Goal: Transaction & Acquisition: Purchase product/service

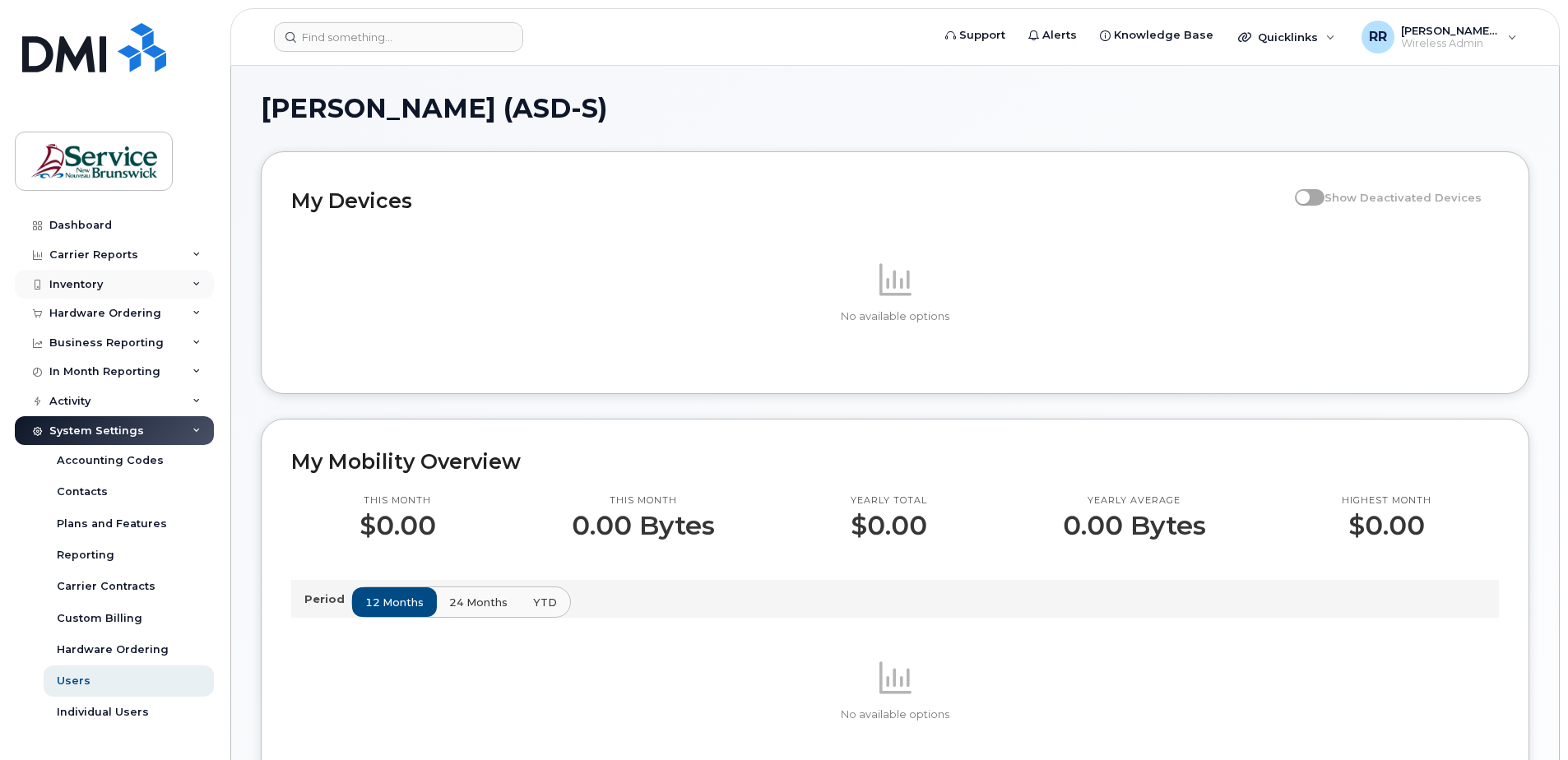
click at [77, 276] on div "Inventory" at bounding box center [114, 285] width 199 height 30
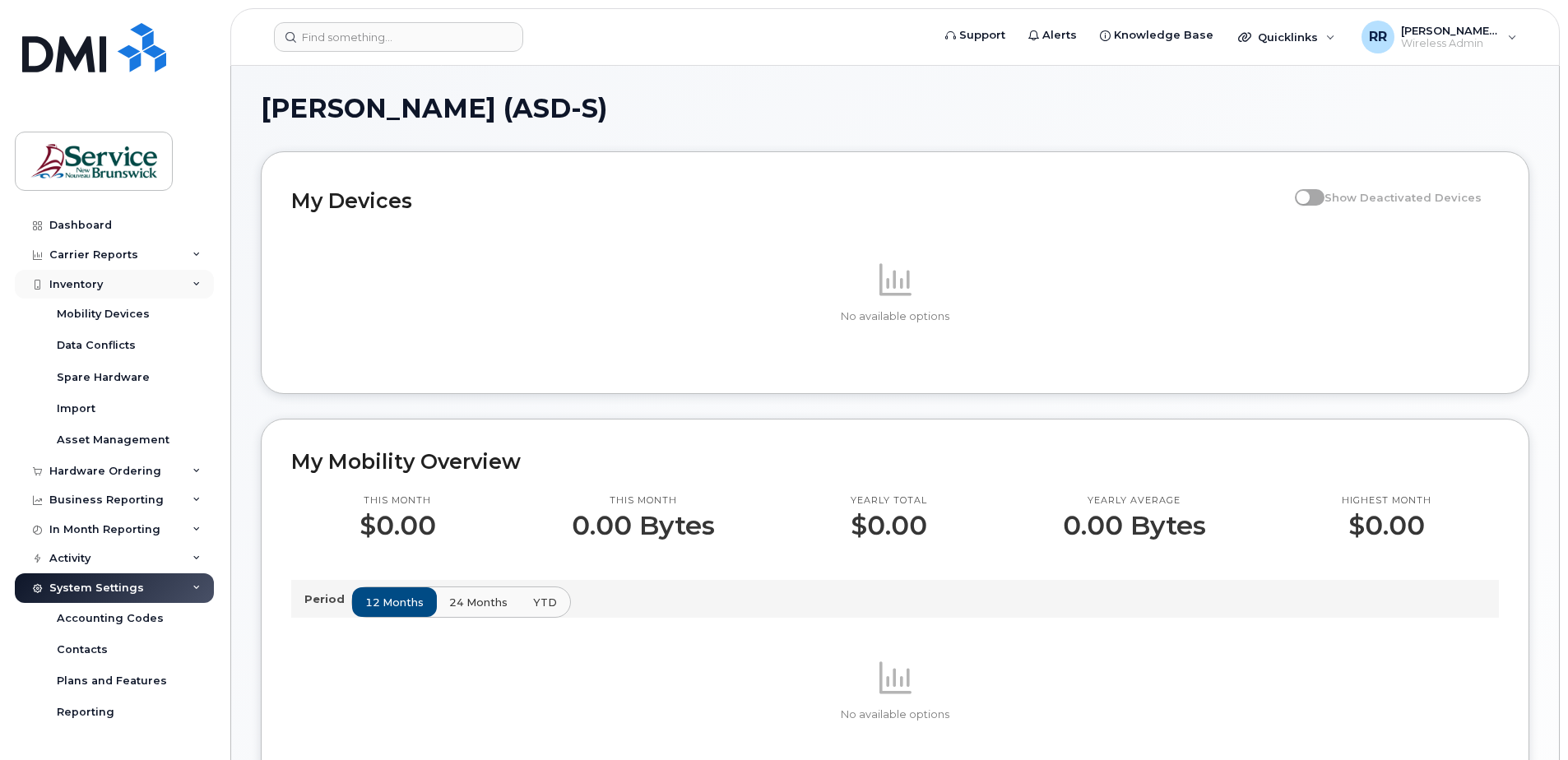
click at [71, 289] on div "Inventory" at bounding box center [76, 284] width 54 height 13
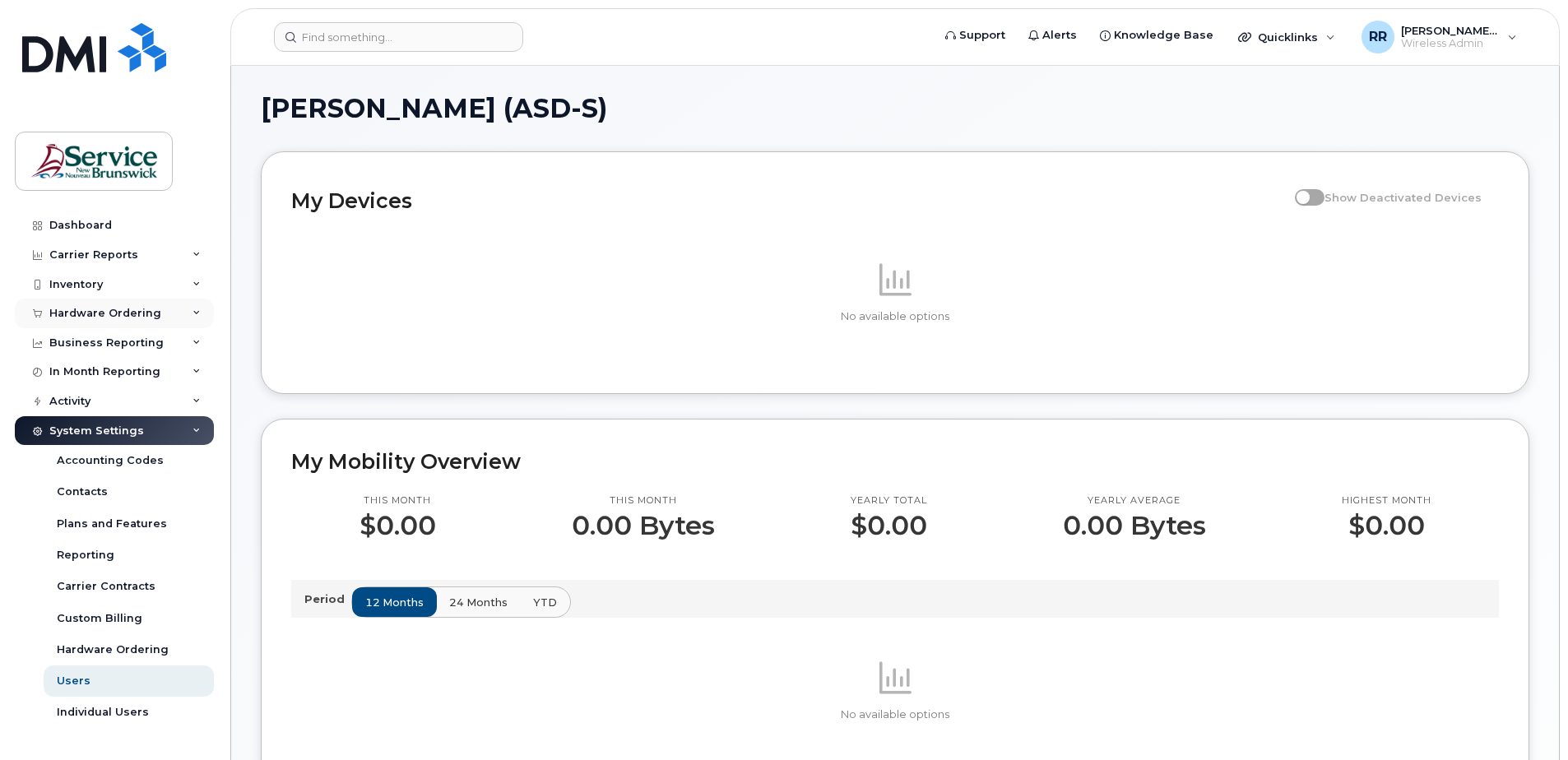
click at [67, 313] on div "Hardware Ordering" at bounding box center [105, 313] width 112 height 13
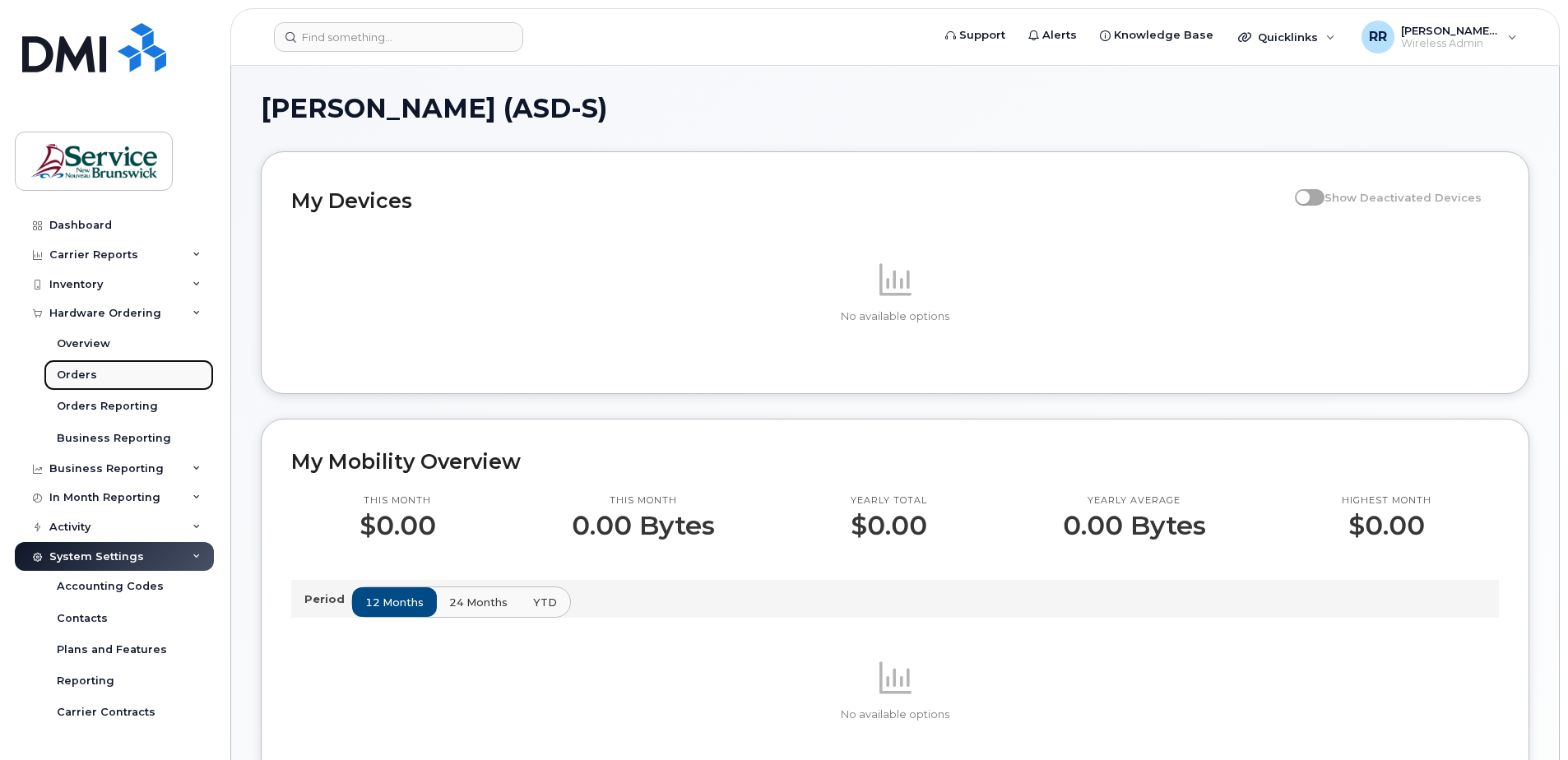
click at [64, 372] on div "Orders" at bounding box center [77, 374] width 41 height 15
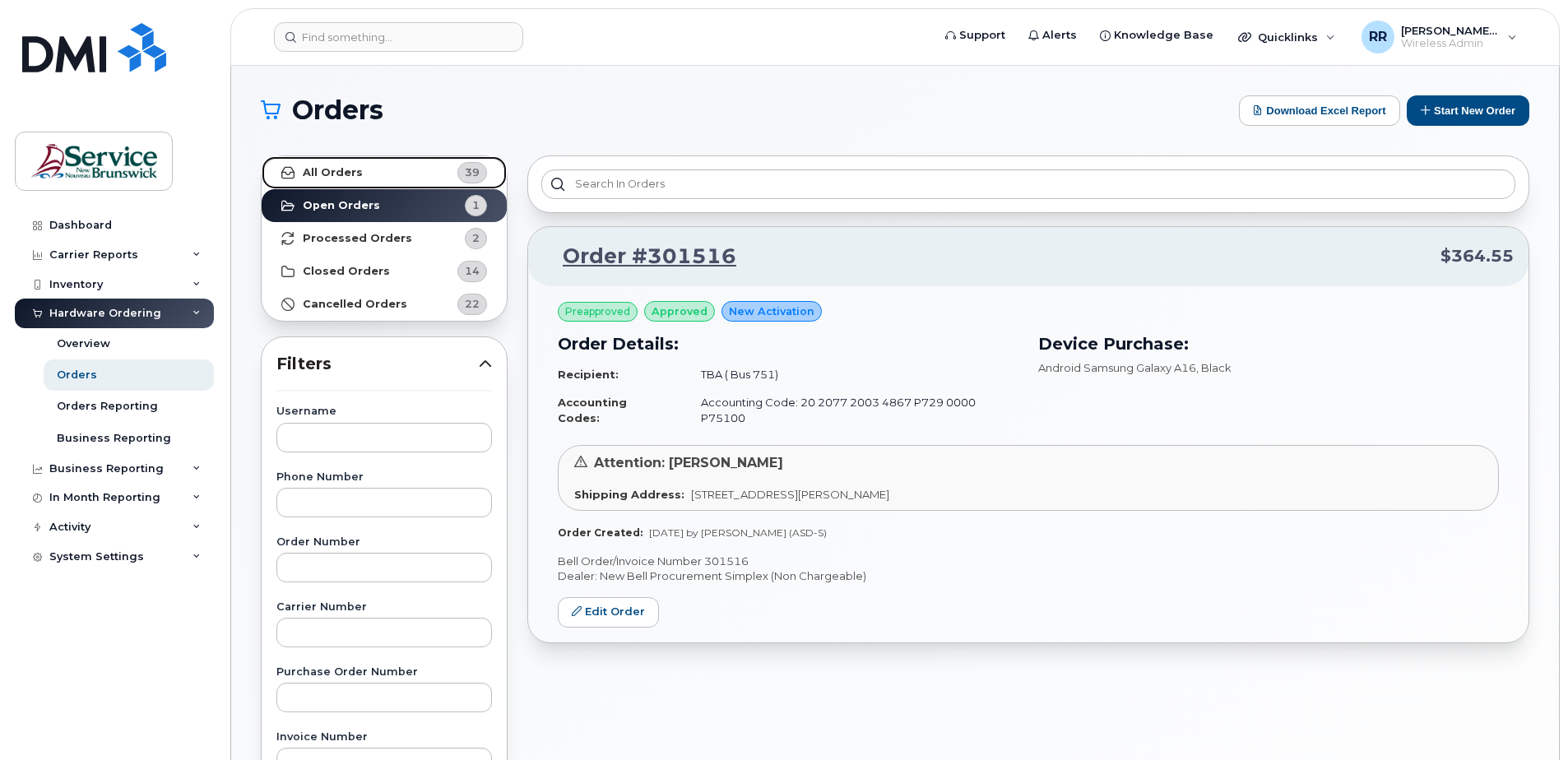
click at [340, 176] on strong "All Orders" at bounding box center [333, 172] width 60 height 13
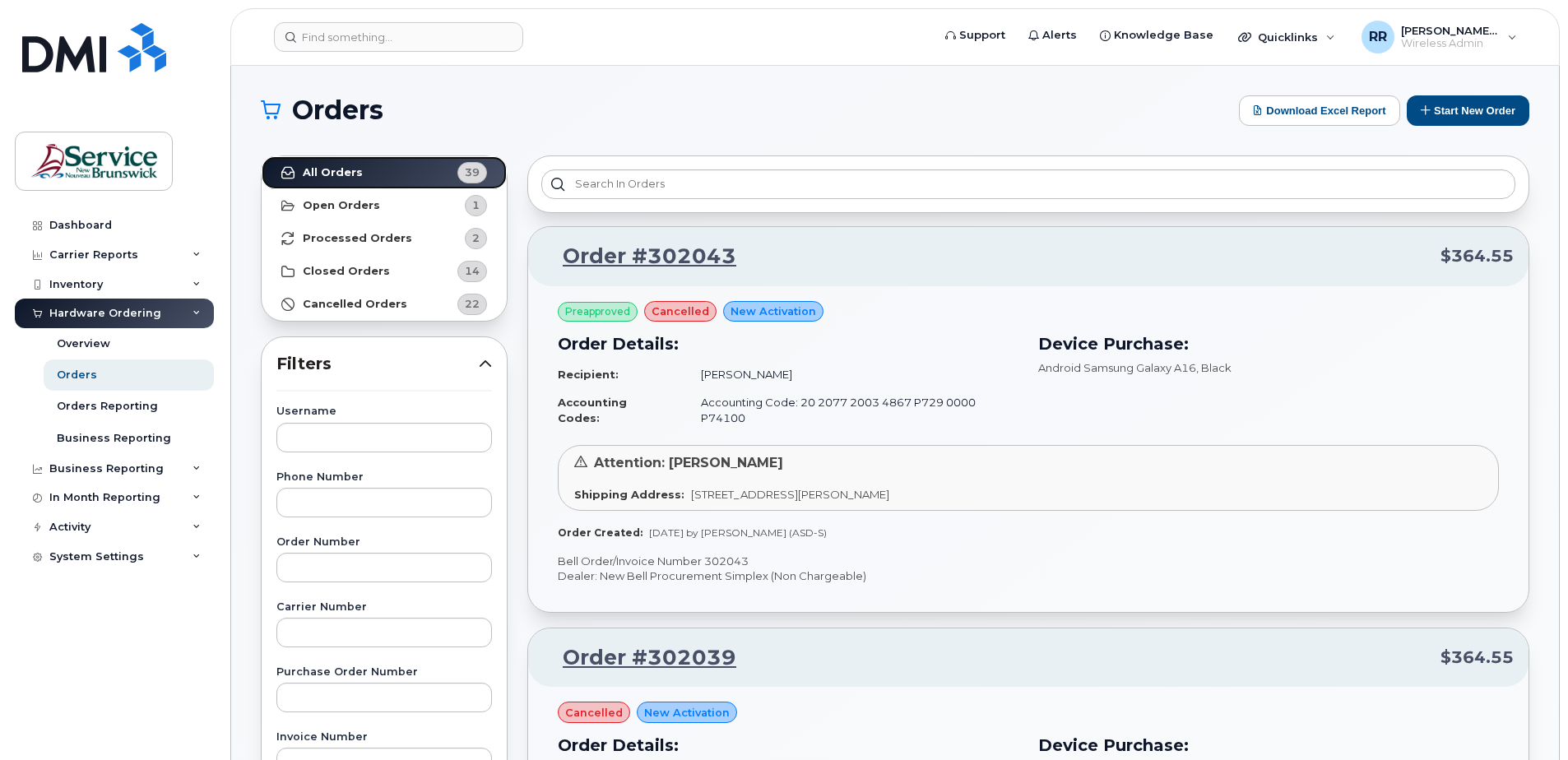
click at [319, 164] on link "All Orders 39" at bounding box center [384, 172] width 245 height 33
click at [328, 199] on strong "Open Orders" at bounding box center [342, 205] width 78 height 13
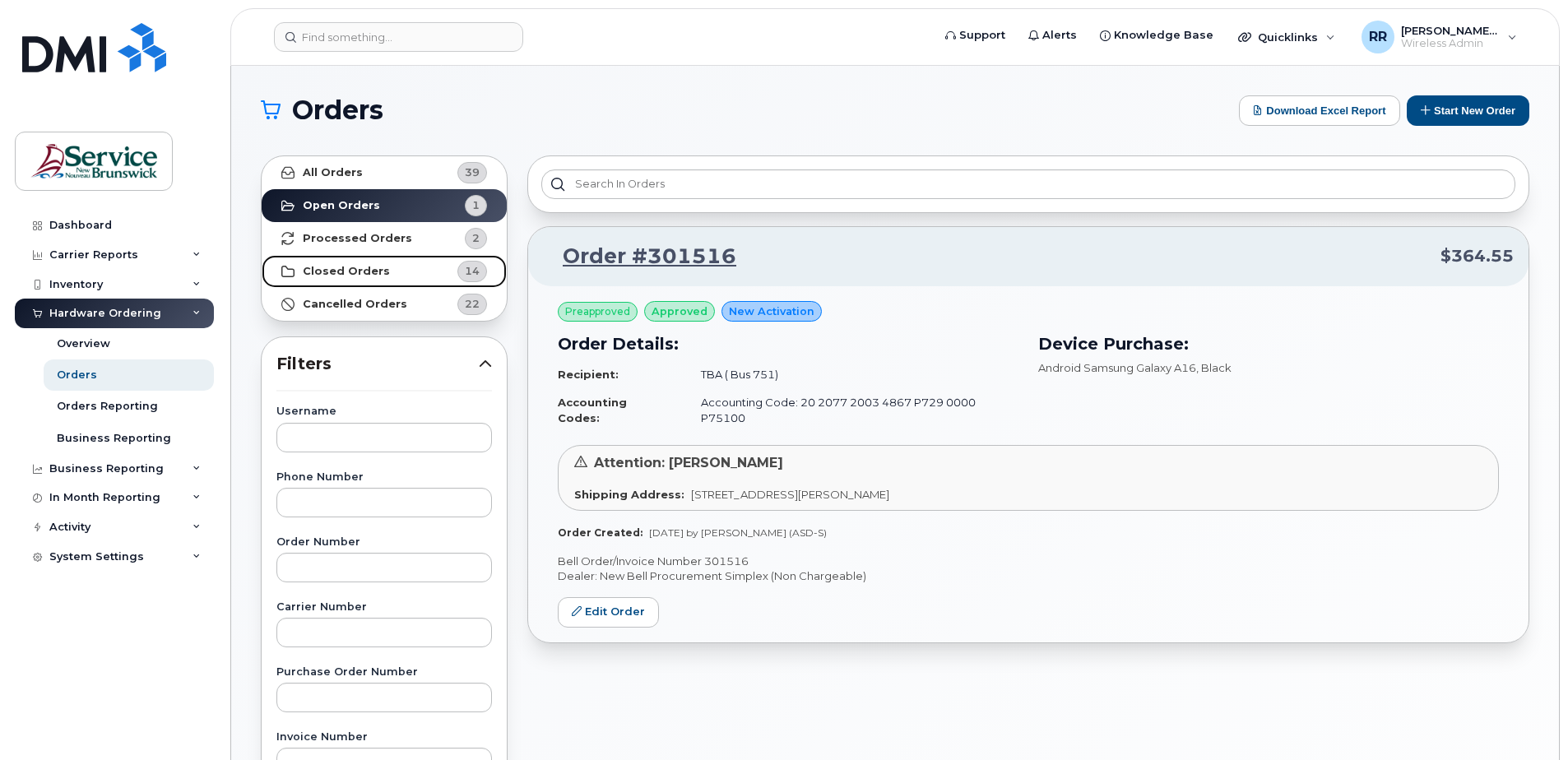
click at [353, 271] on strong "Closed Orders" at bounding box center [346, 271] width 87 height 13
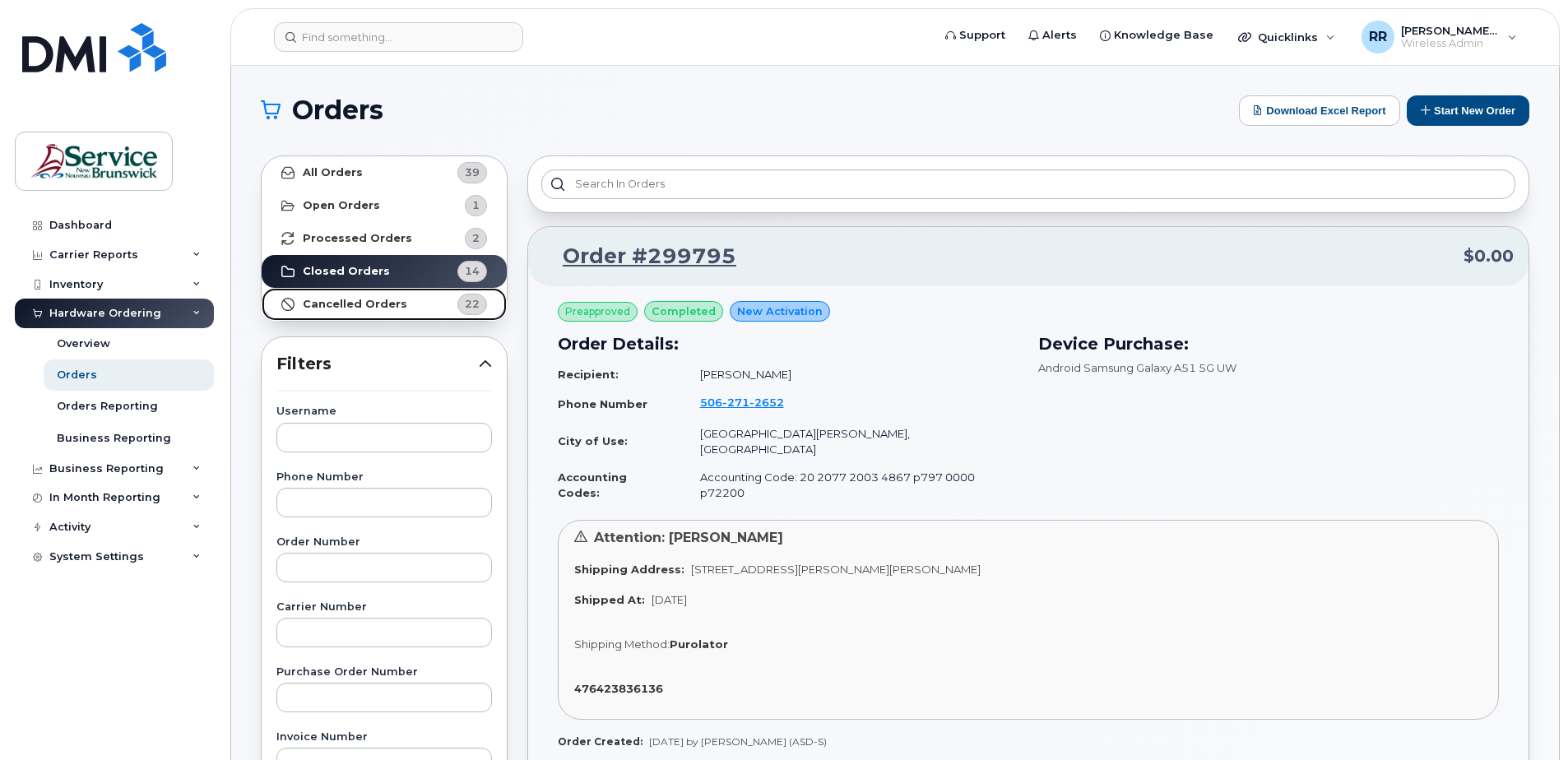
click at [347, 305] on strong "Cancelled Orders" at bounding box center [355, 304] width 104 height 13
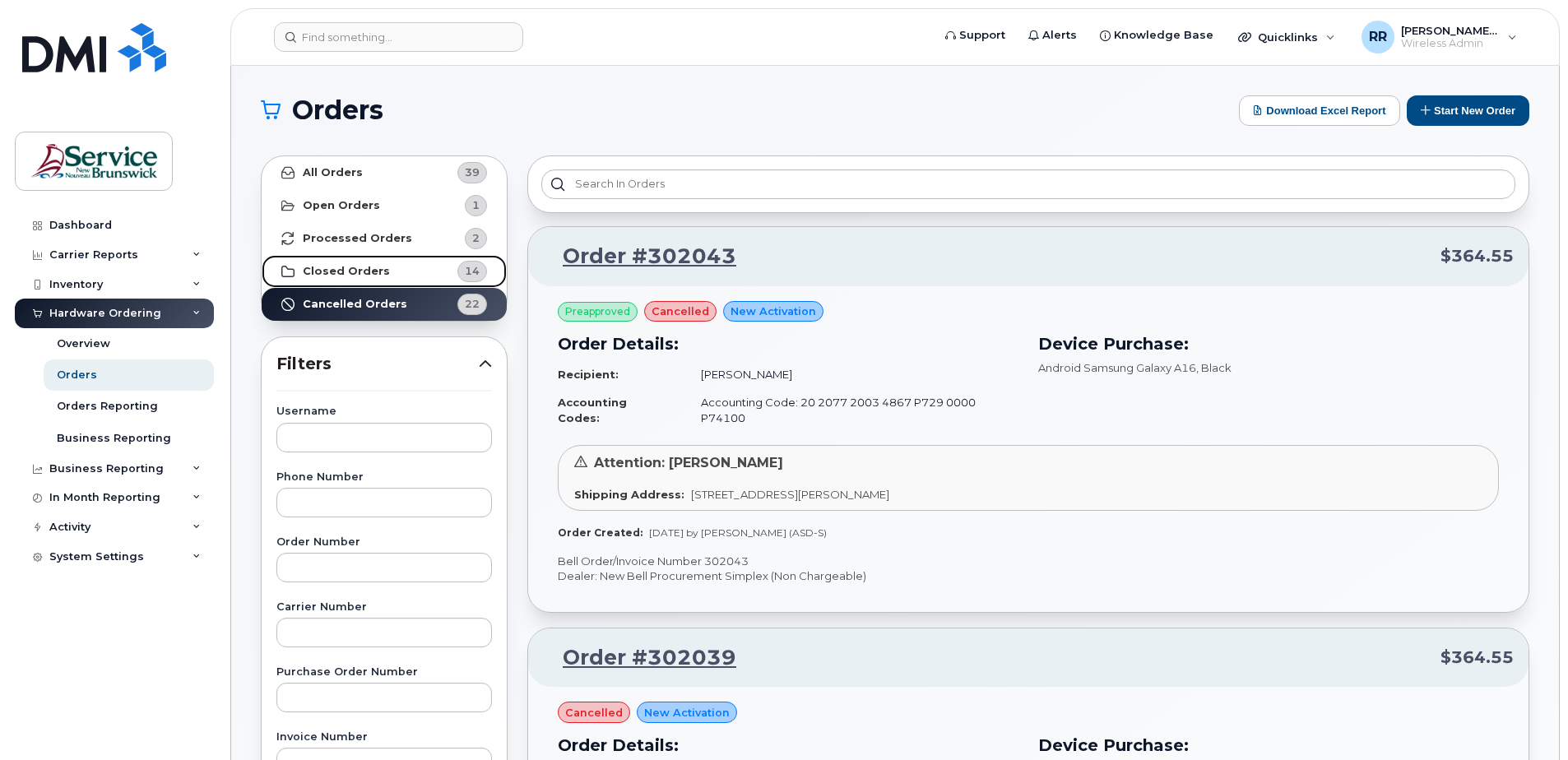
click at [326, 271] on strong "Closed Orders" at bounding box center [346, 271] width 87 height 13
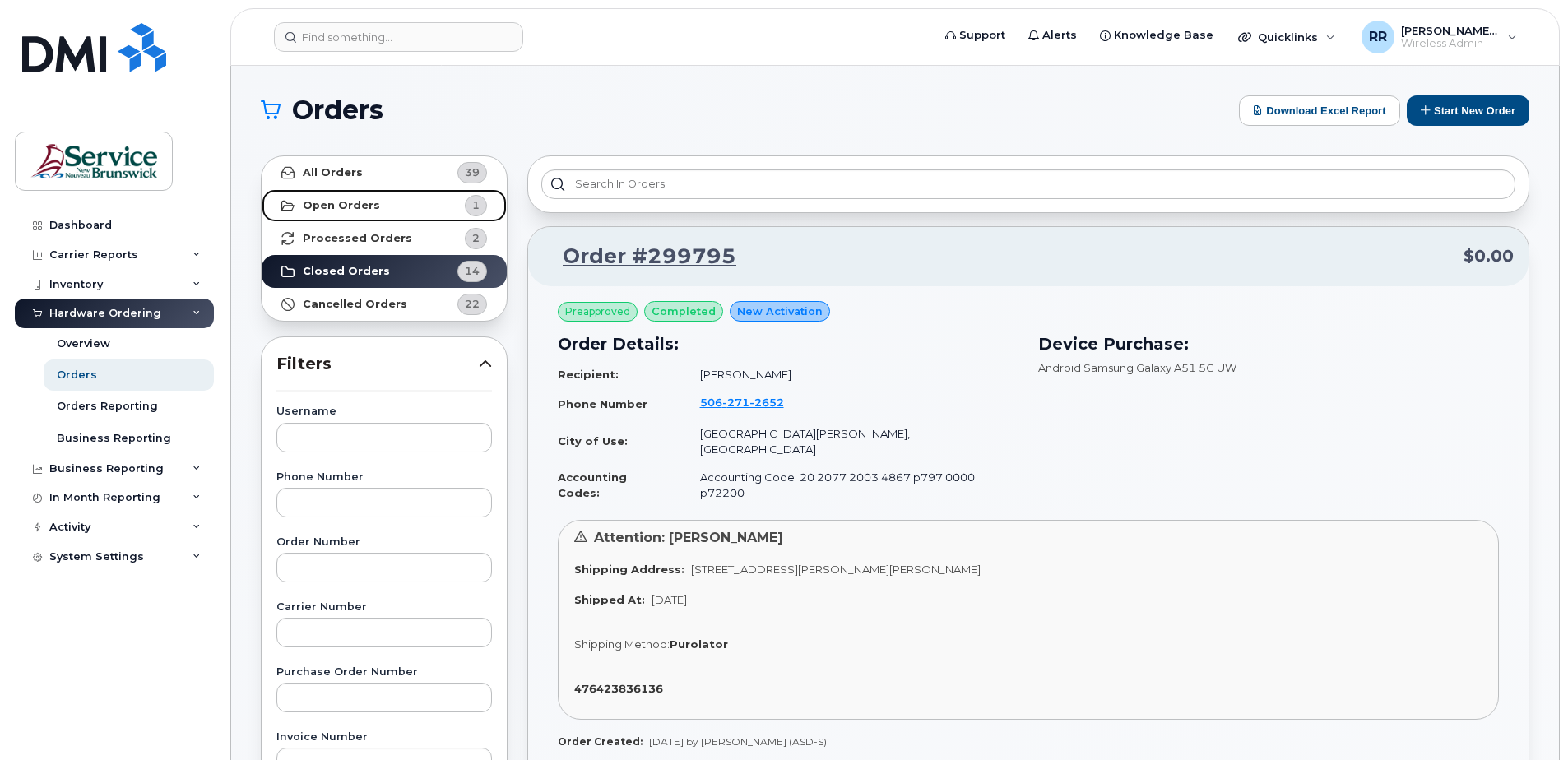
click at [355, 220] on link "Open Orders 1" at bounding box center [384, 205] width 245 height 33
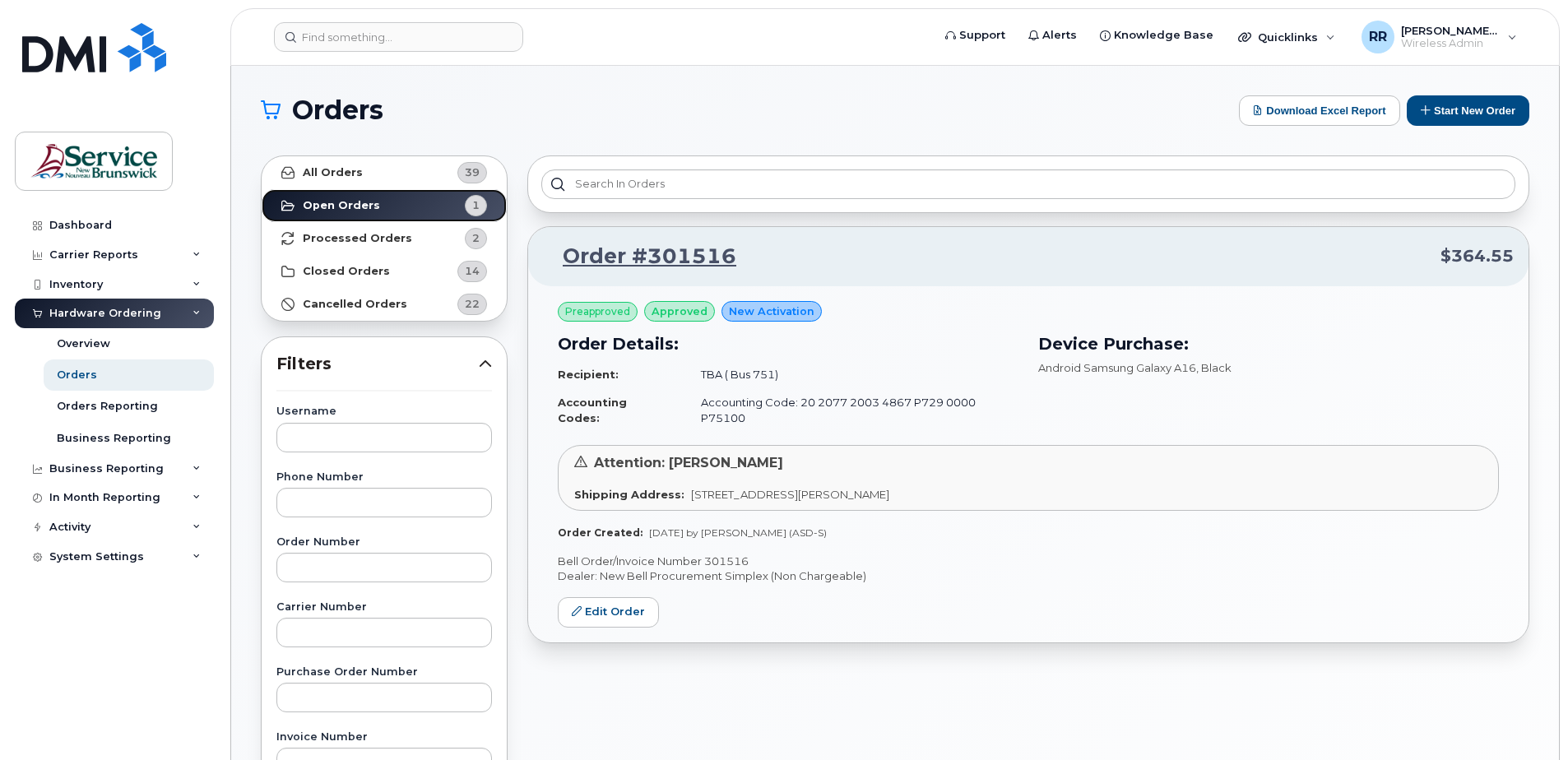
click at [337, 207] on strong "Open Orders" at bounding box center [342, 205] width 78 height 13
click at [358, 236] on strong "Processed Orders" at bounding box center [358, 238] width 109 height 13
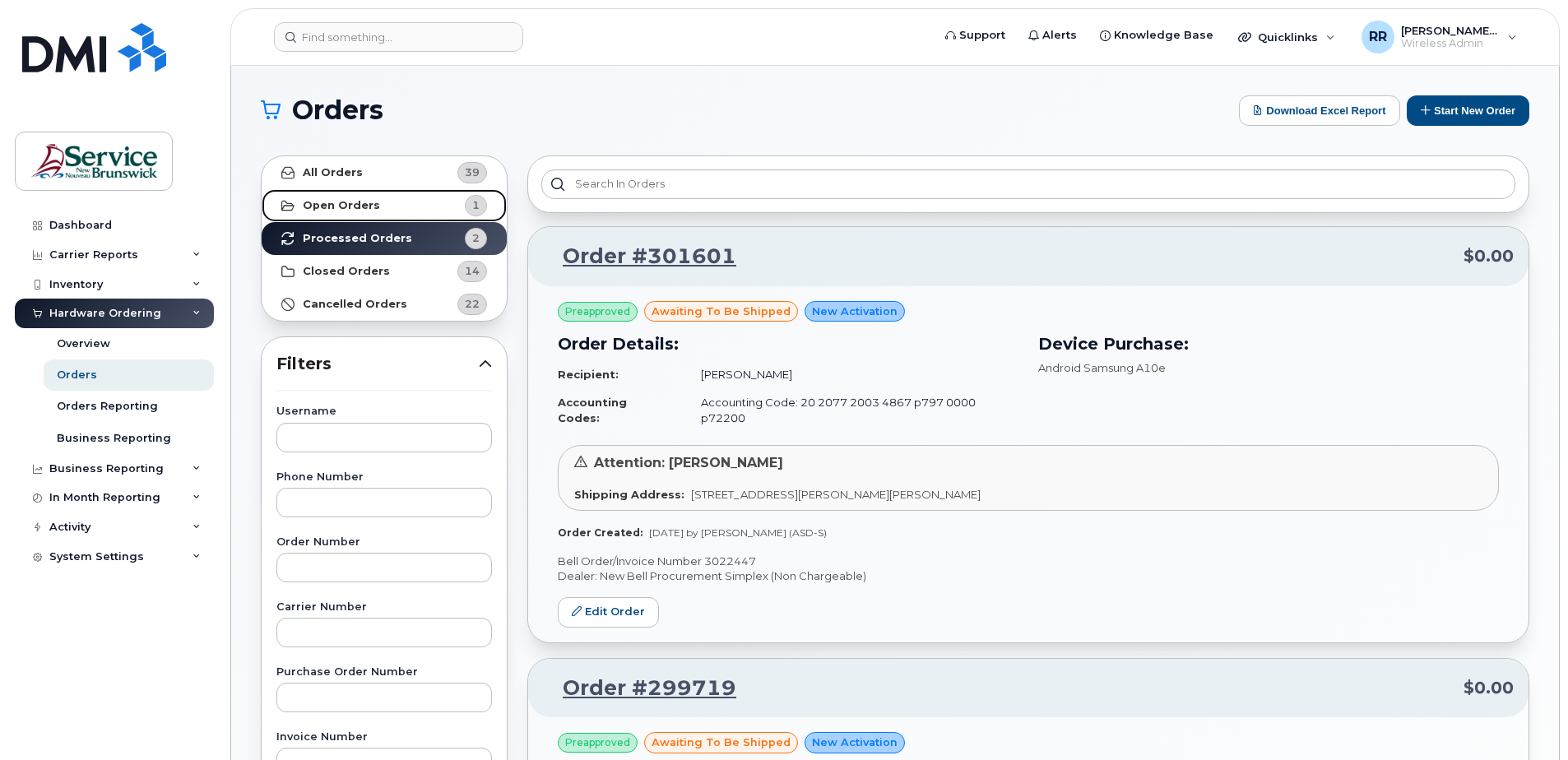
click at [318, 199] on strong "Open Orders" at bounding box center [342, 205] width 78 height 13
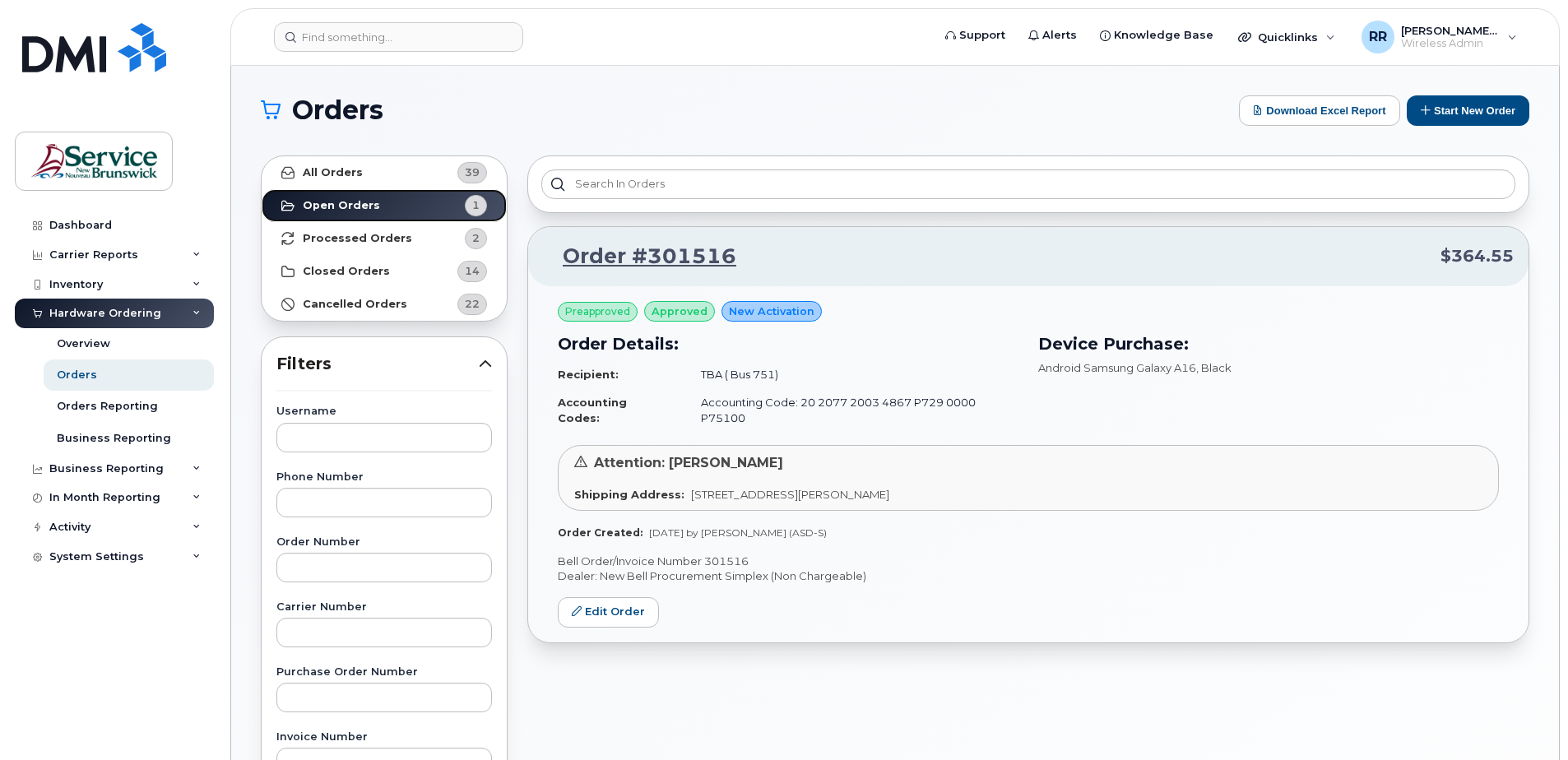
click at [318, 199] on strong "Open Orders" at bounding box center [342, 205] width 78 height 13
click at [358, 207] on strong "Open Orders" at bounding box center [342, 205] width 78 height 13
click at [80, 376] on div "Orders" at bounding box center [77, 374] width 41 height 15
click at [1480, 111] on button "Start New Order" at bounding box center [1467, 110] width 123 height 30
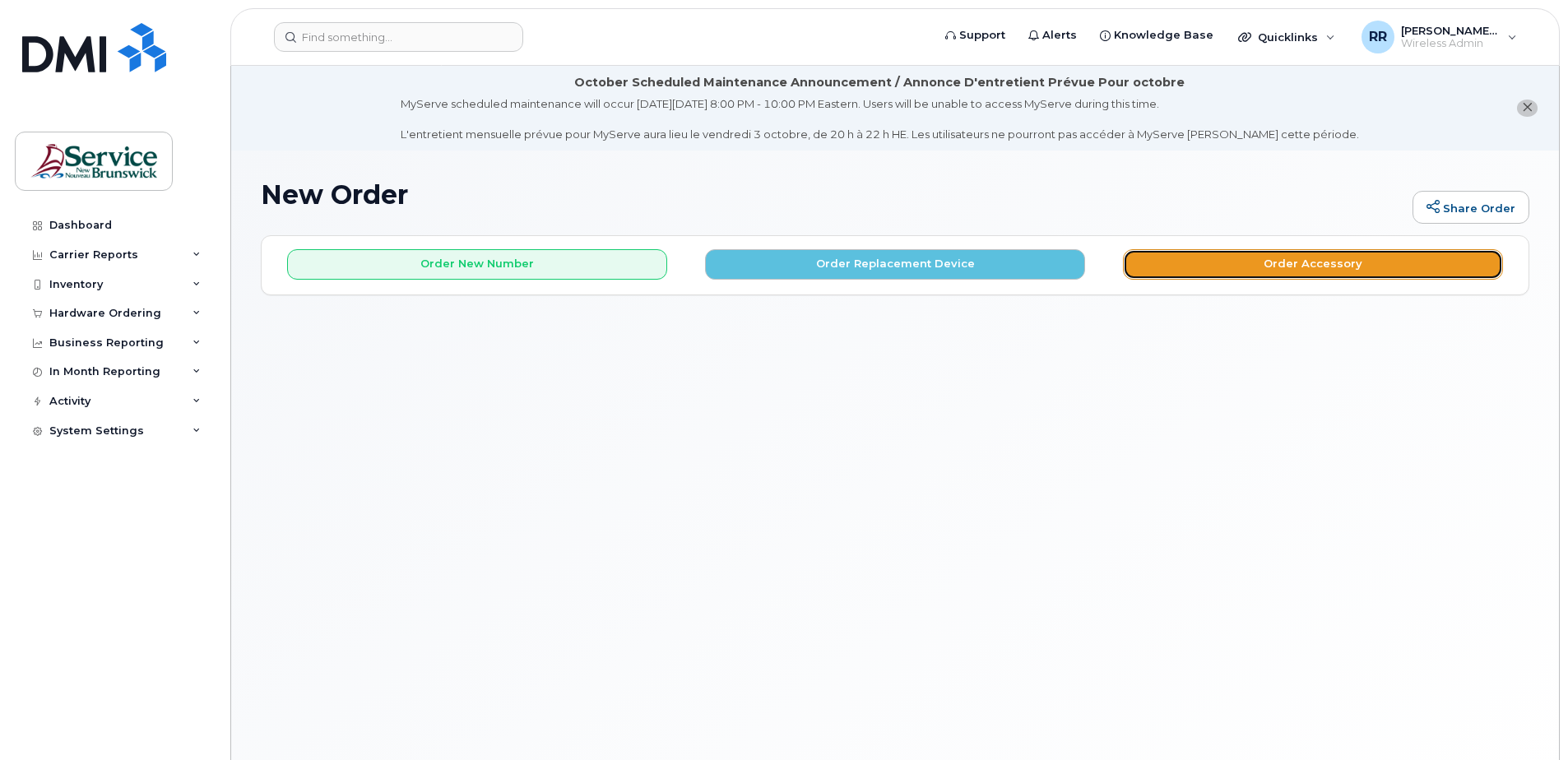
click at [1262, 266] on button "Order Accessory" at bounding box center [1313, 264] width 380 height 30
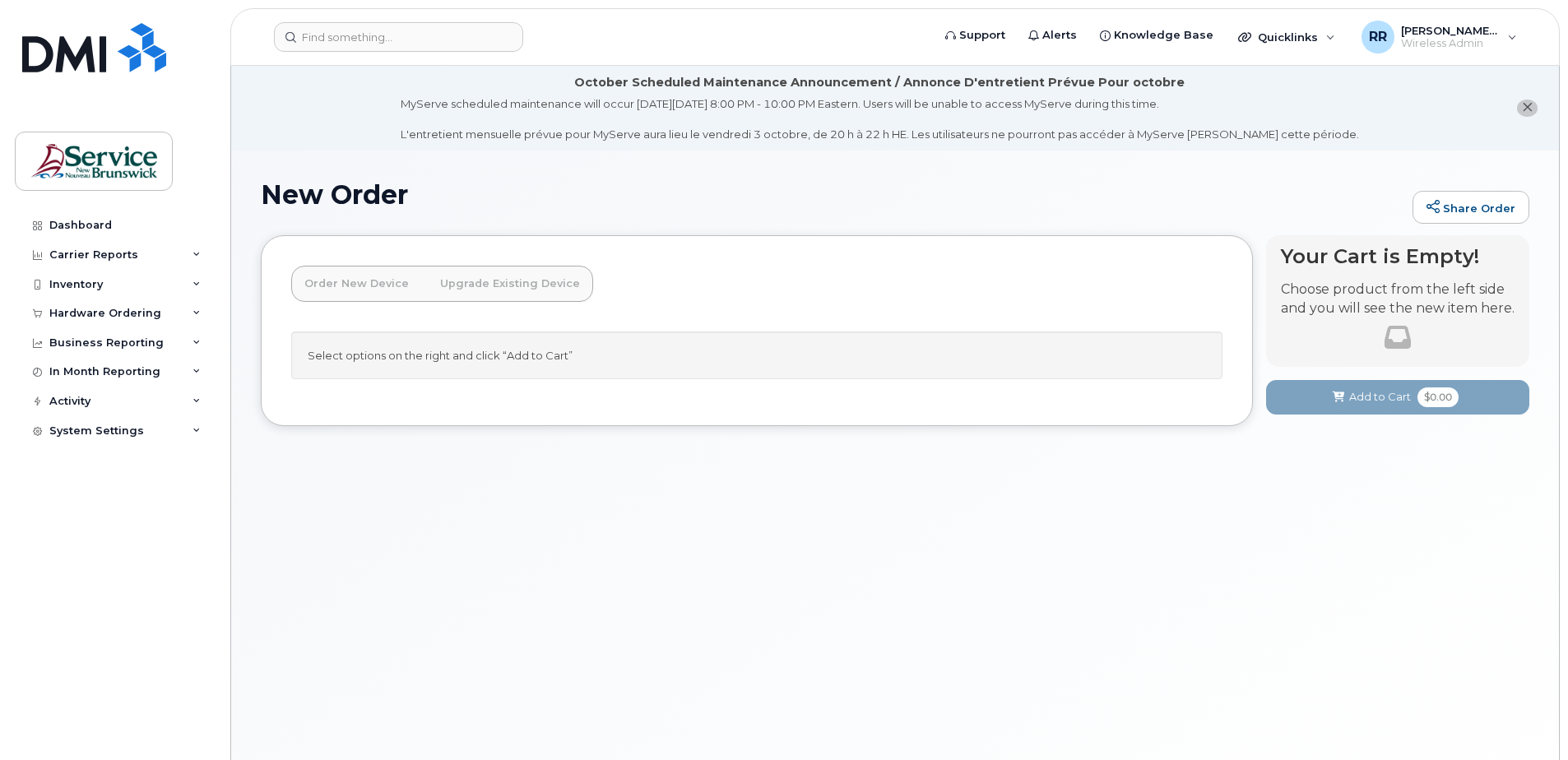
click at [690, 595] on div "New Order Share Order × Share This Order If you want to allow others to create …" at bounding box center [895, 475] width 1328 height 650
click at [364, 282] on link "Order New Device" at bounding box center [357, 283] width 131 height 36
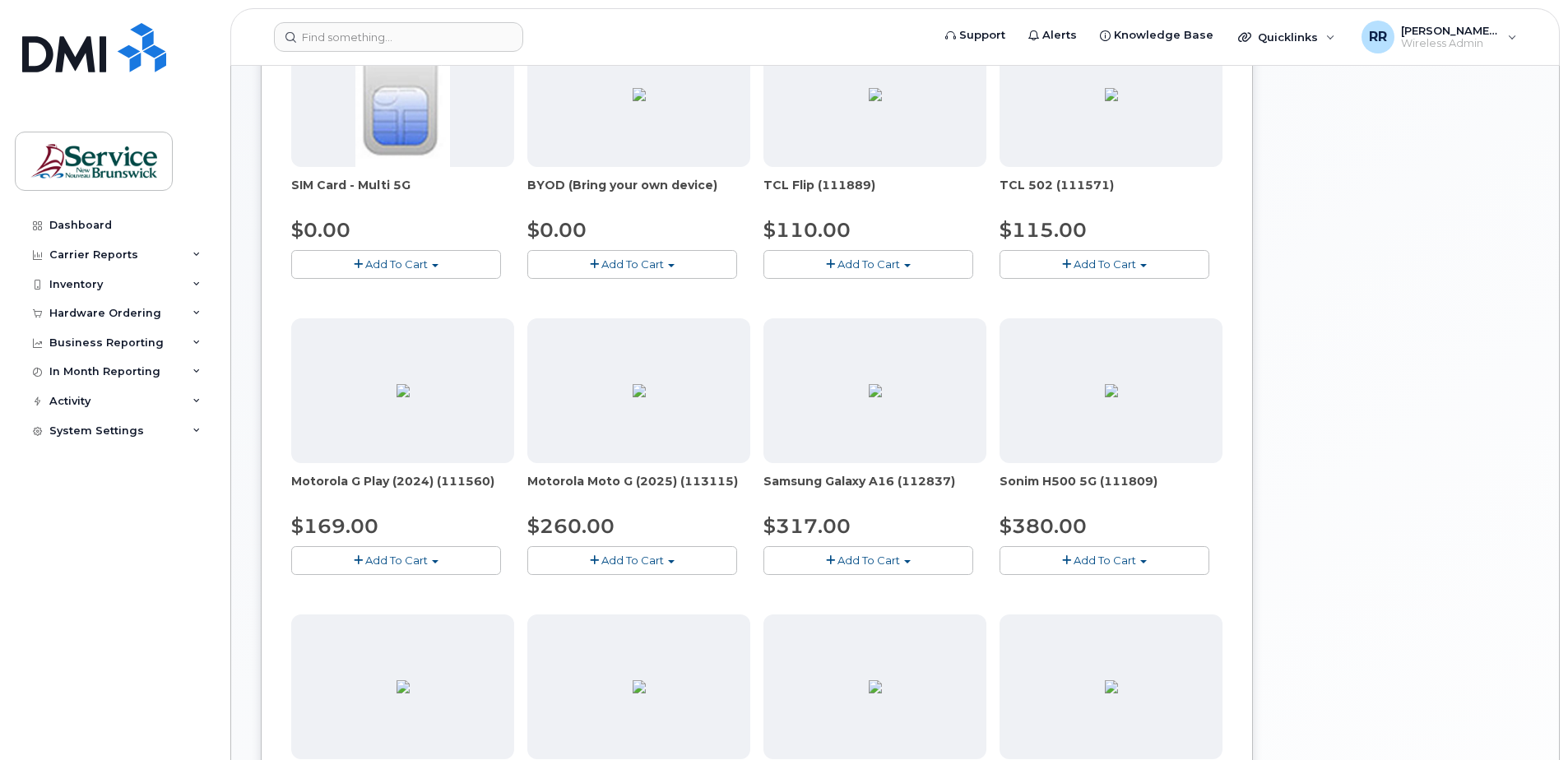
scroll to position [411, 0]
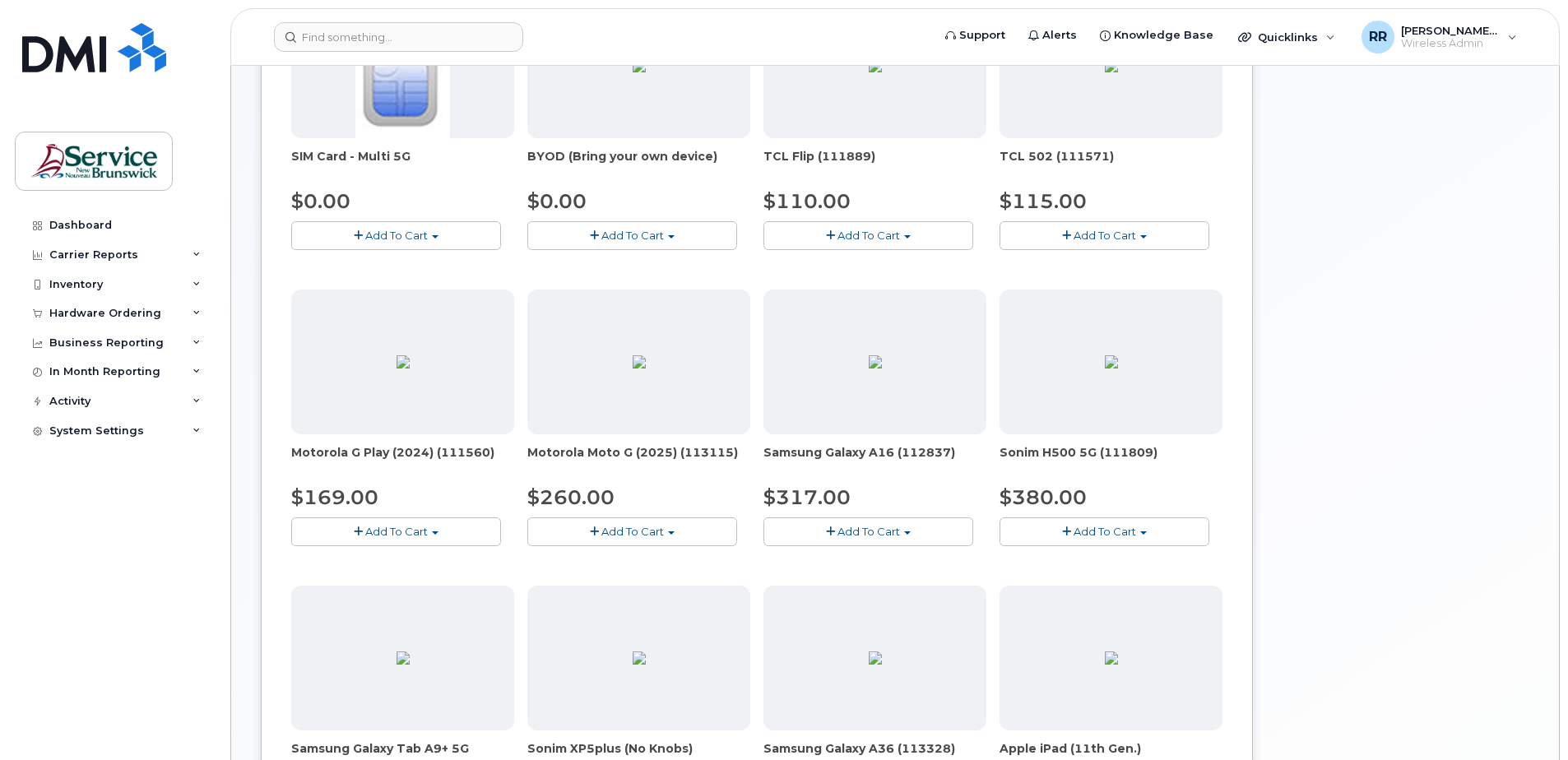
click at [863, 527] on span "Add To Cart" at bounding box center [868, 530] width 63 height 13
click at [872, 576] on link "$317.00 - 30-day activation (128GB model)" at bounding box center [901, 582] width 268 height 20
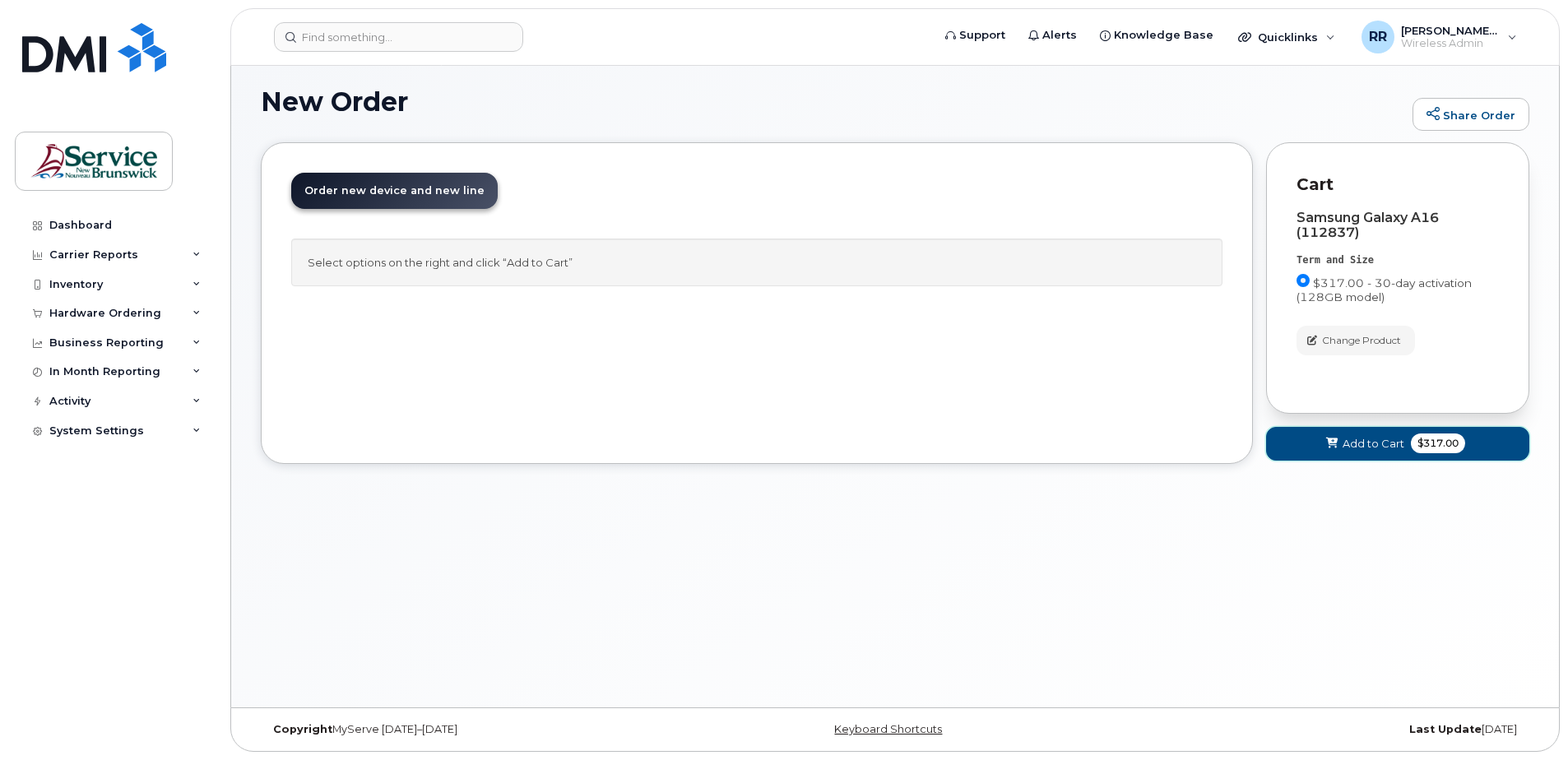
click at [1385, 442] on span "Add to Cart" at bounding box center [1373, 444] width 62 height 16
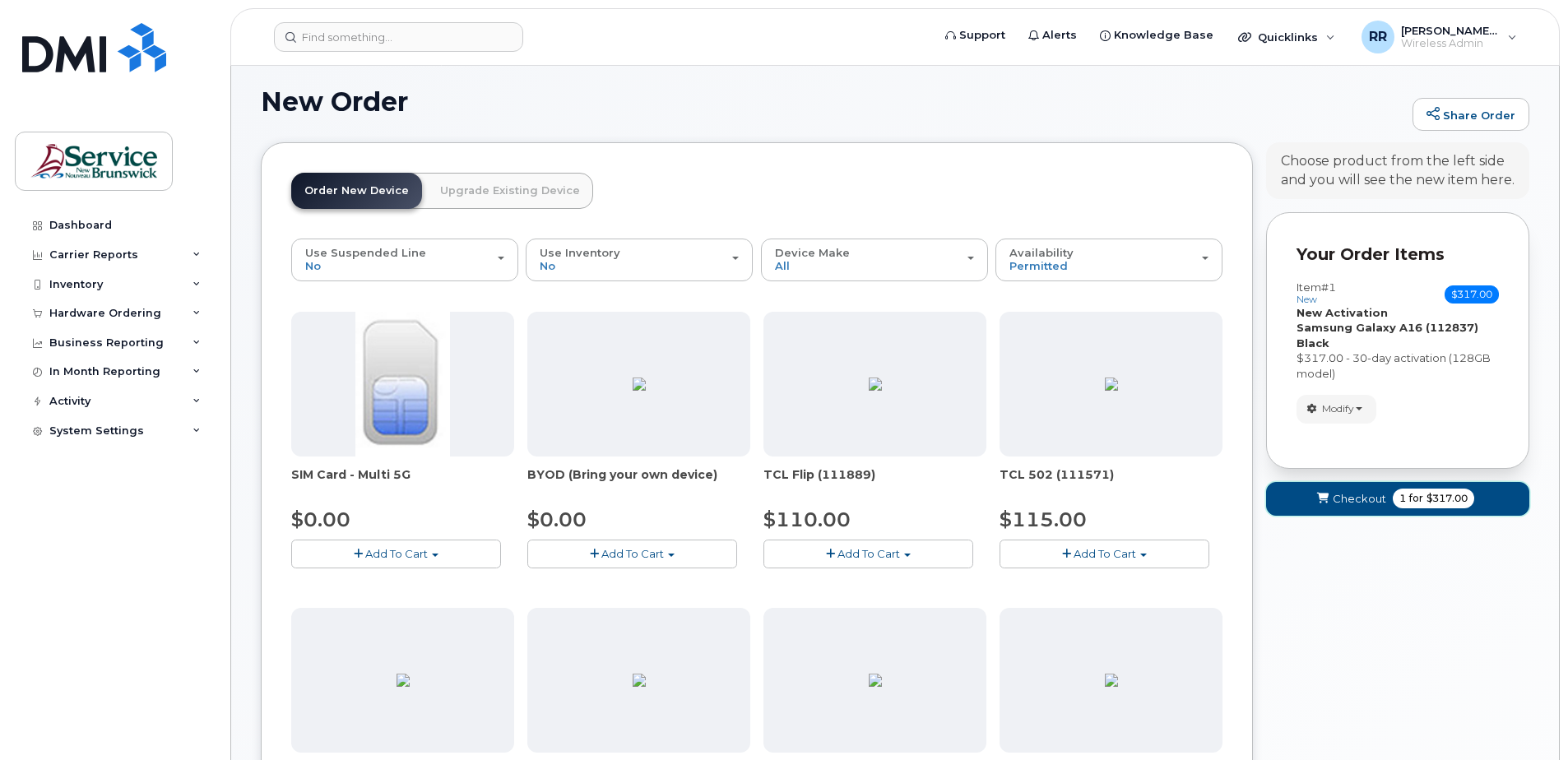
click at [1358, 498] on span "Checkout" at bounding box center [1359, 499] width 54 height 16
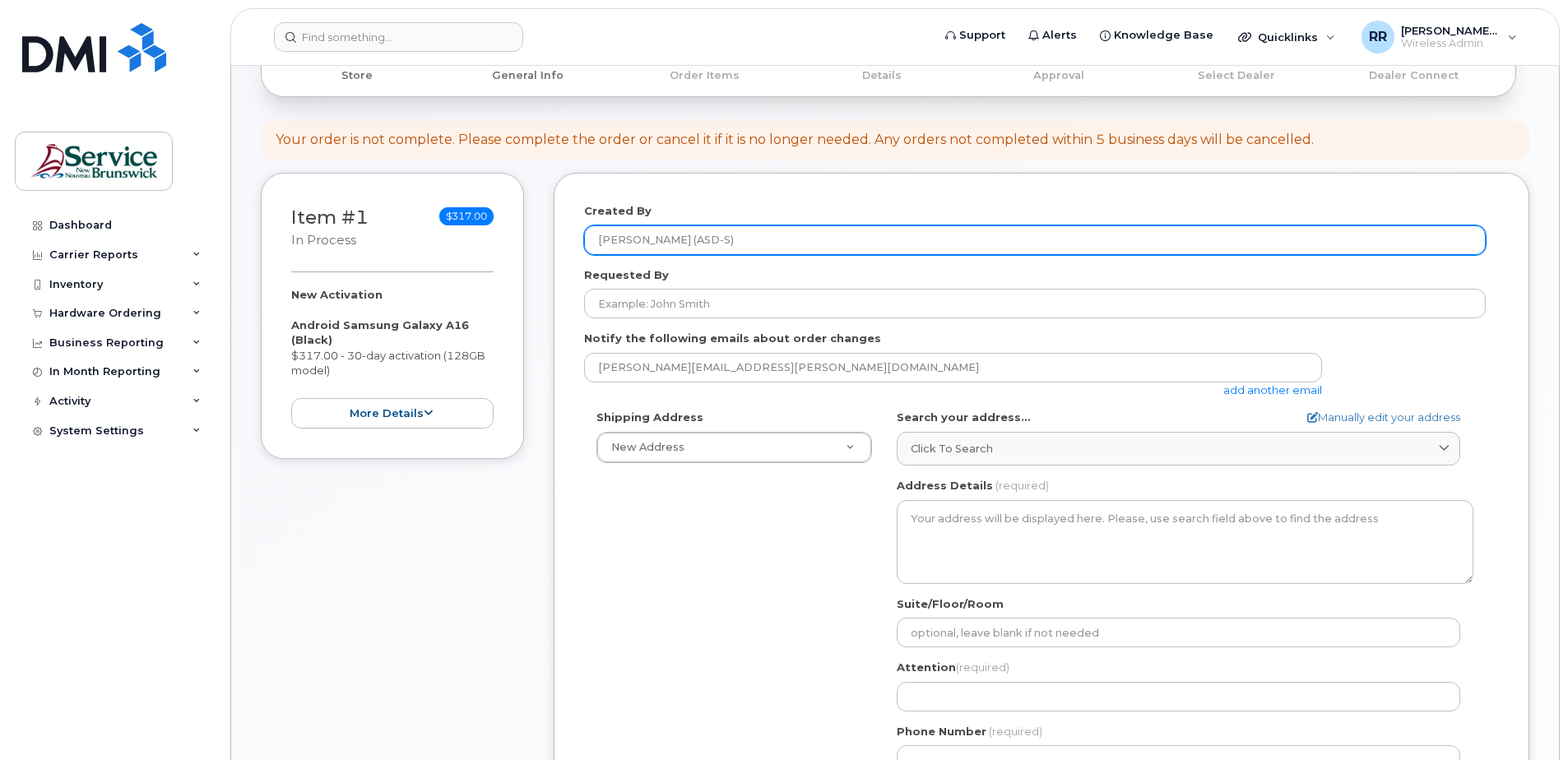
scroll to position [246, 0]
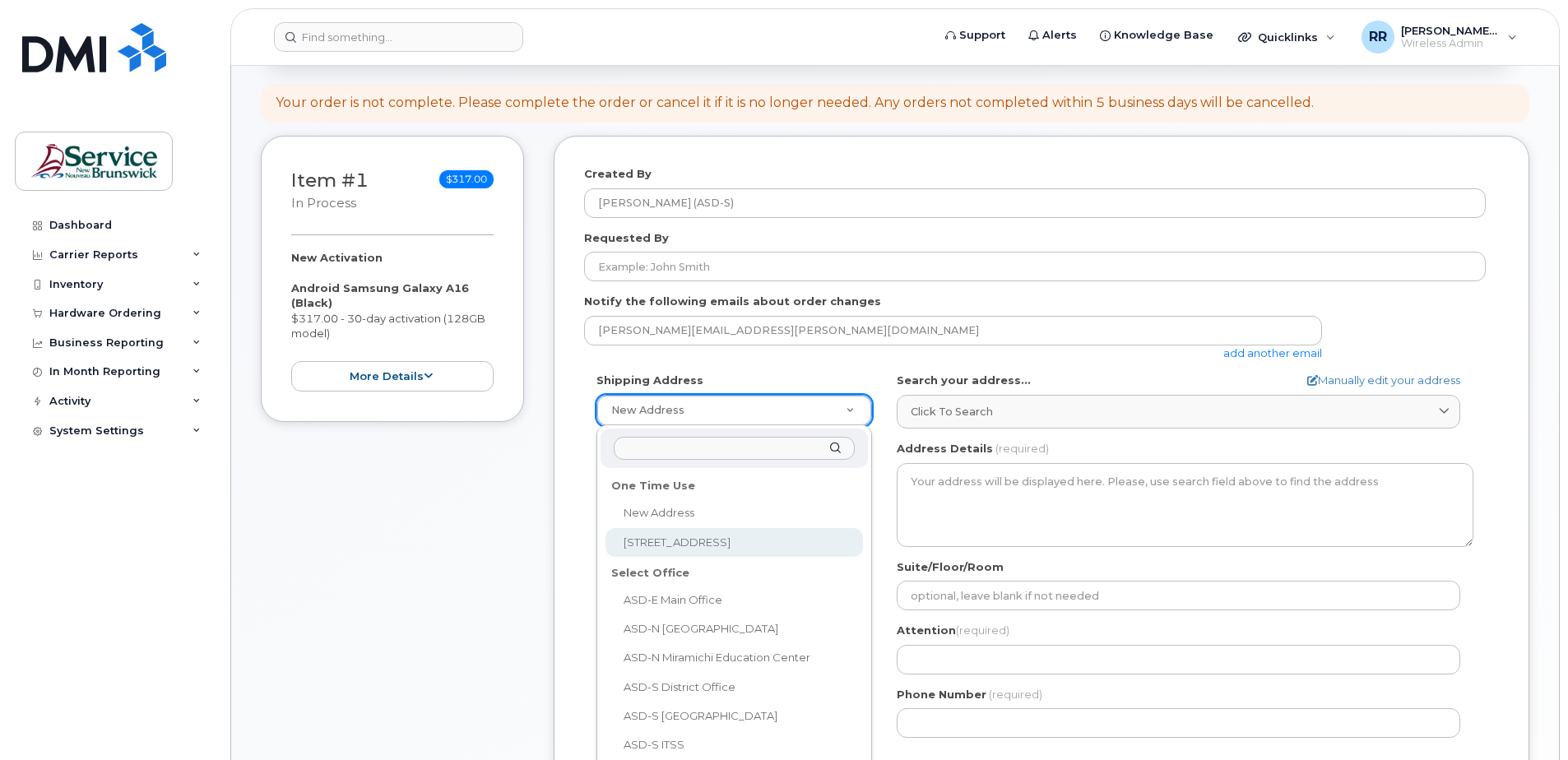
select select "1-27 Centennial Rd"
type textarea "1-27 Centennial Rd HAMPTON NB E5N 6N3 CANADA"
type input "Rhonda Roy"
type input "5068326432"
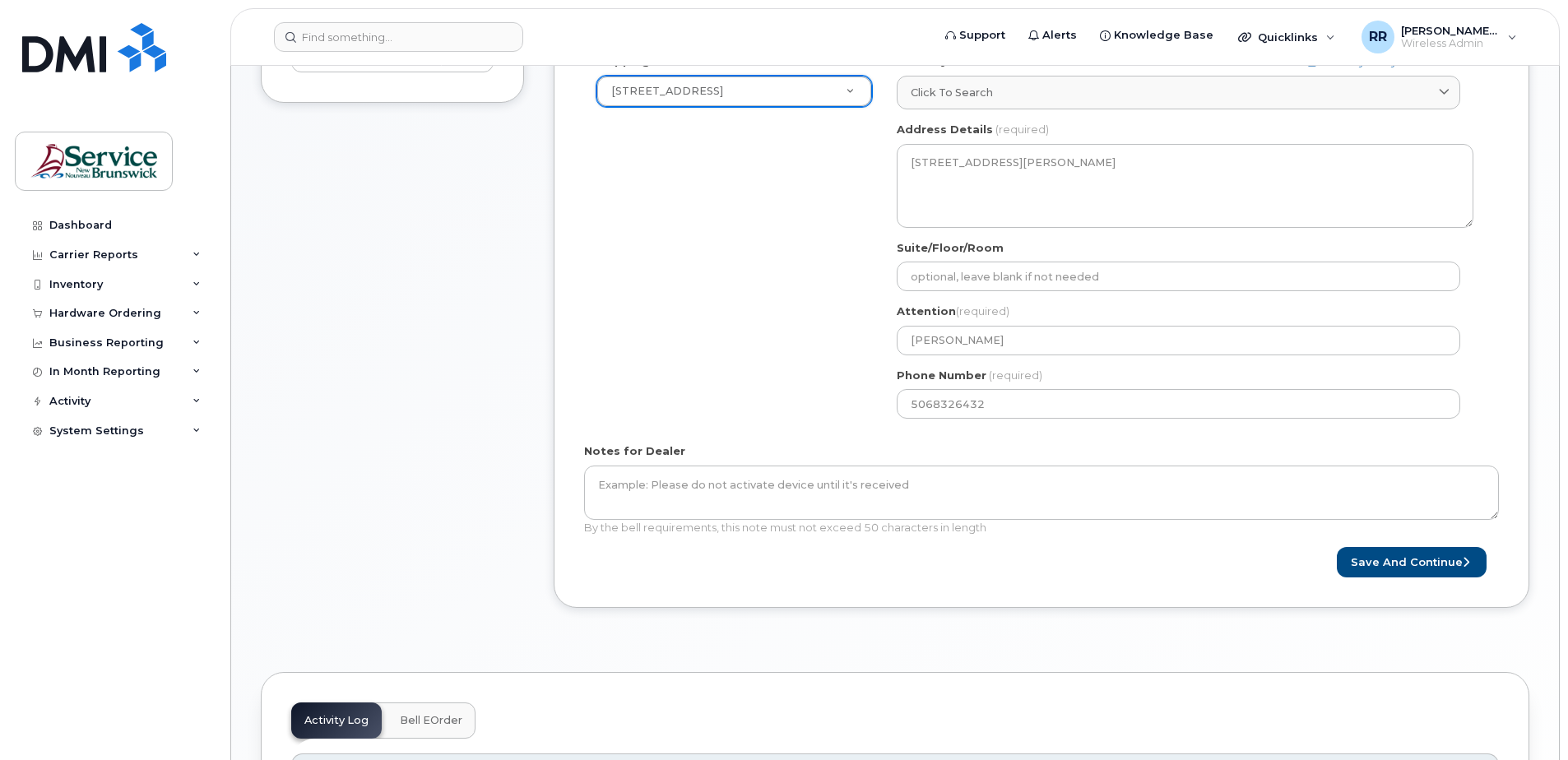
scroll to position [576, 0]
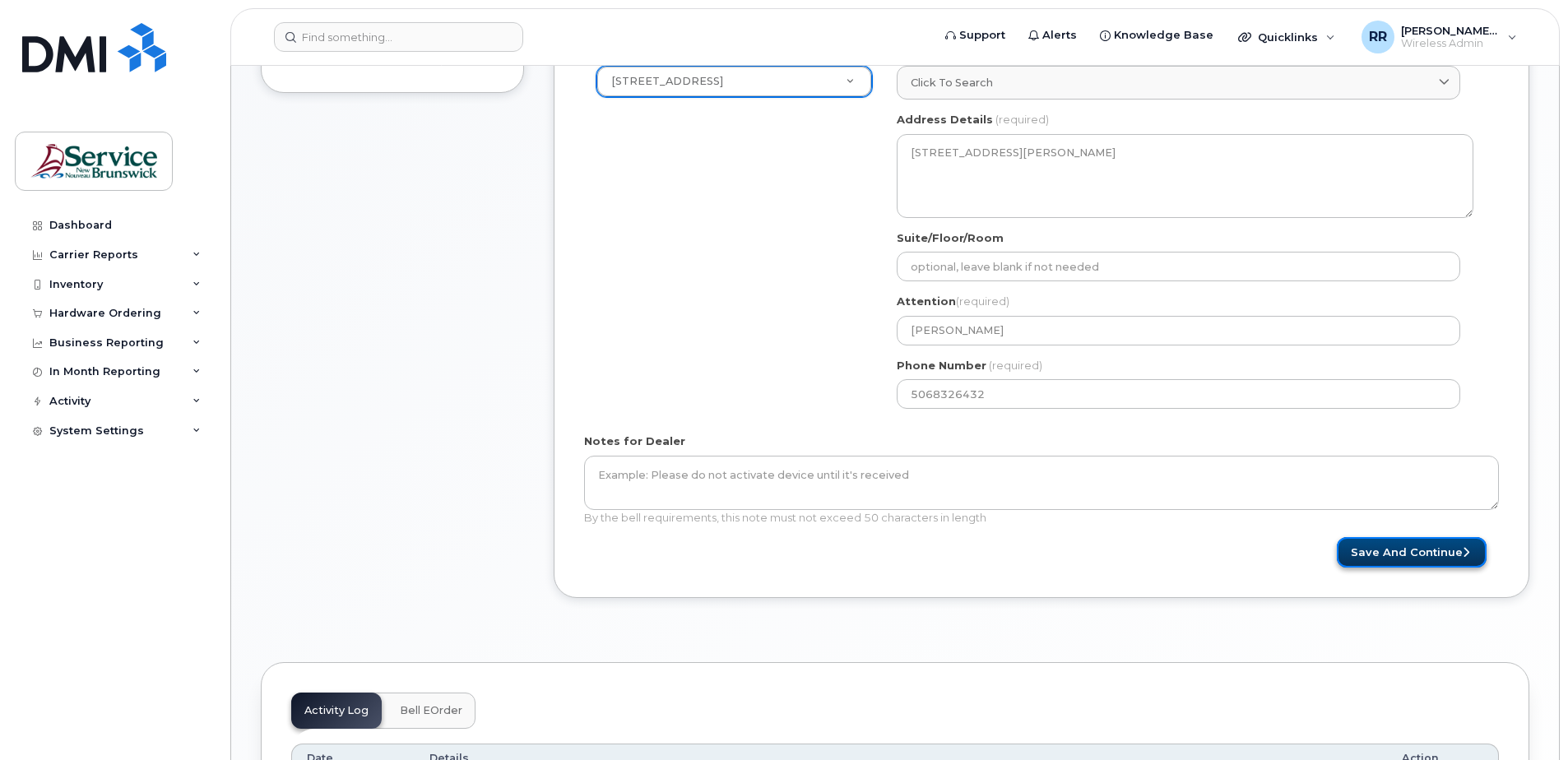
click at [1366, 544] on button "Save and Continue" at bounding box center [1412, 552] width 150 height 30
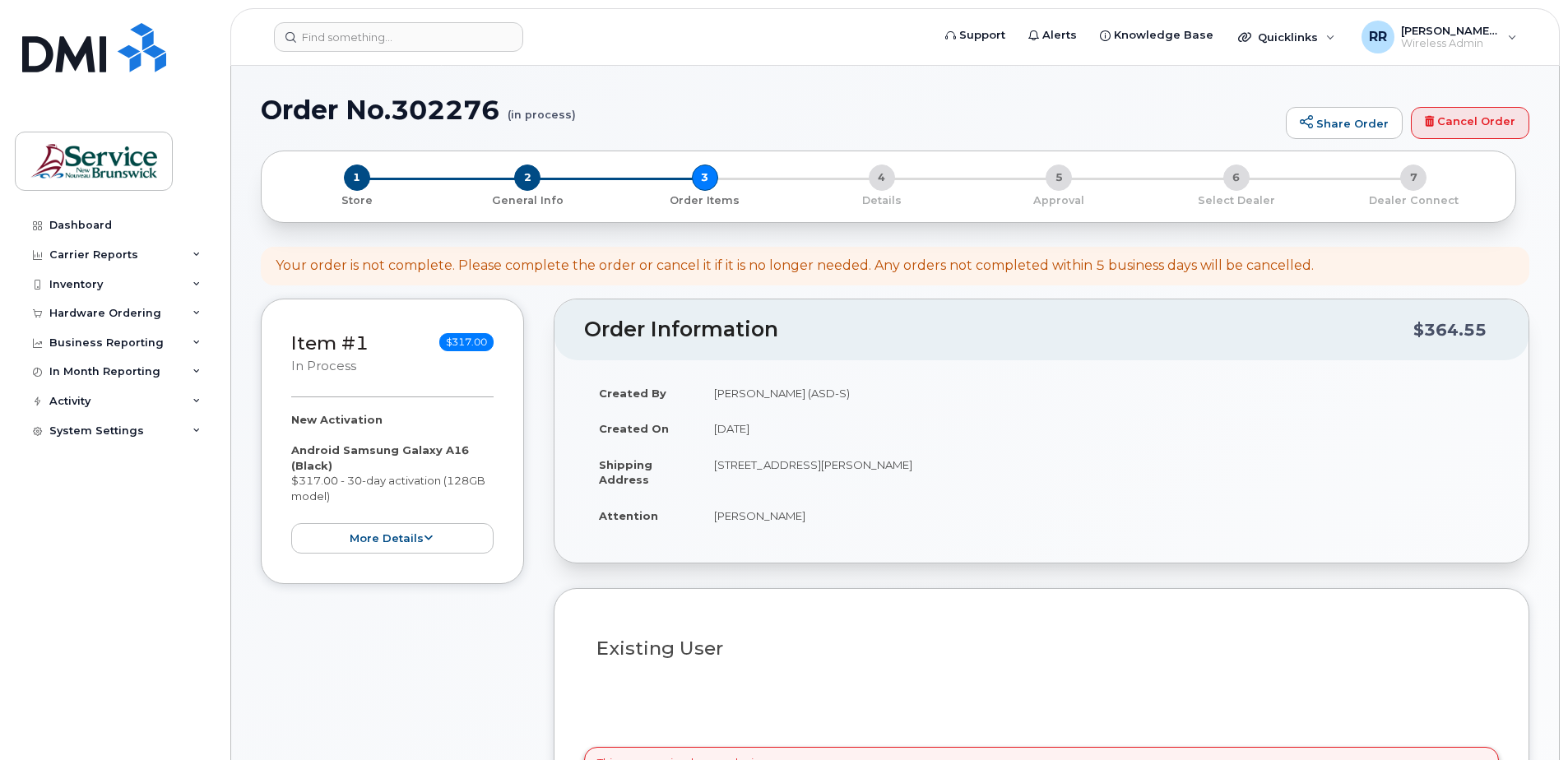
select select
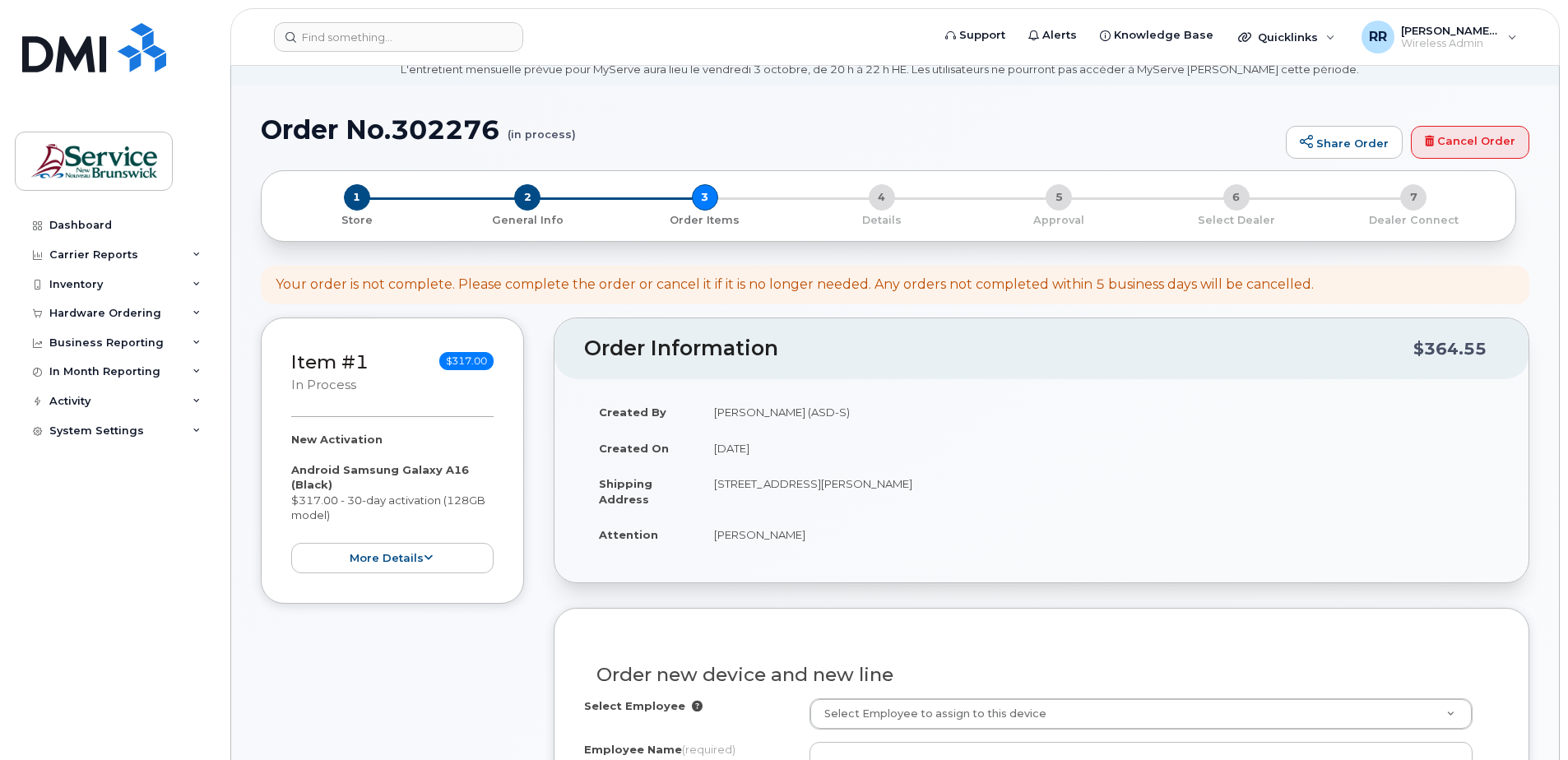
scroll to position [246, 0]
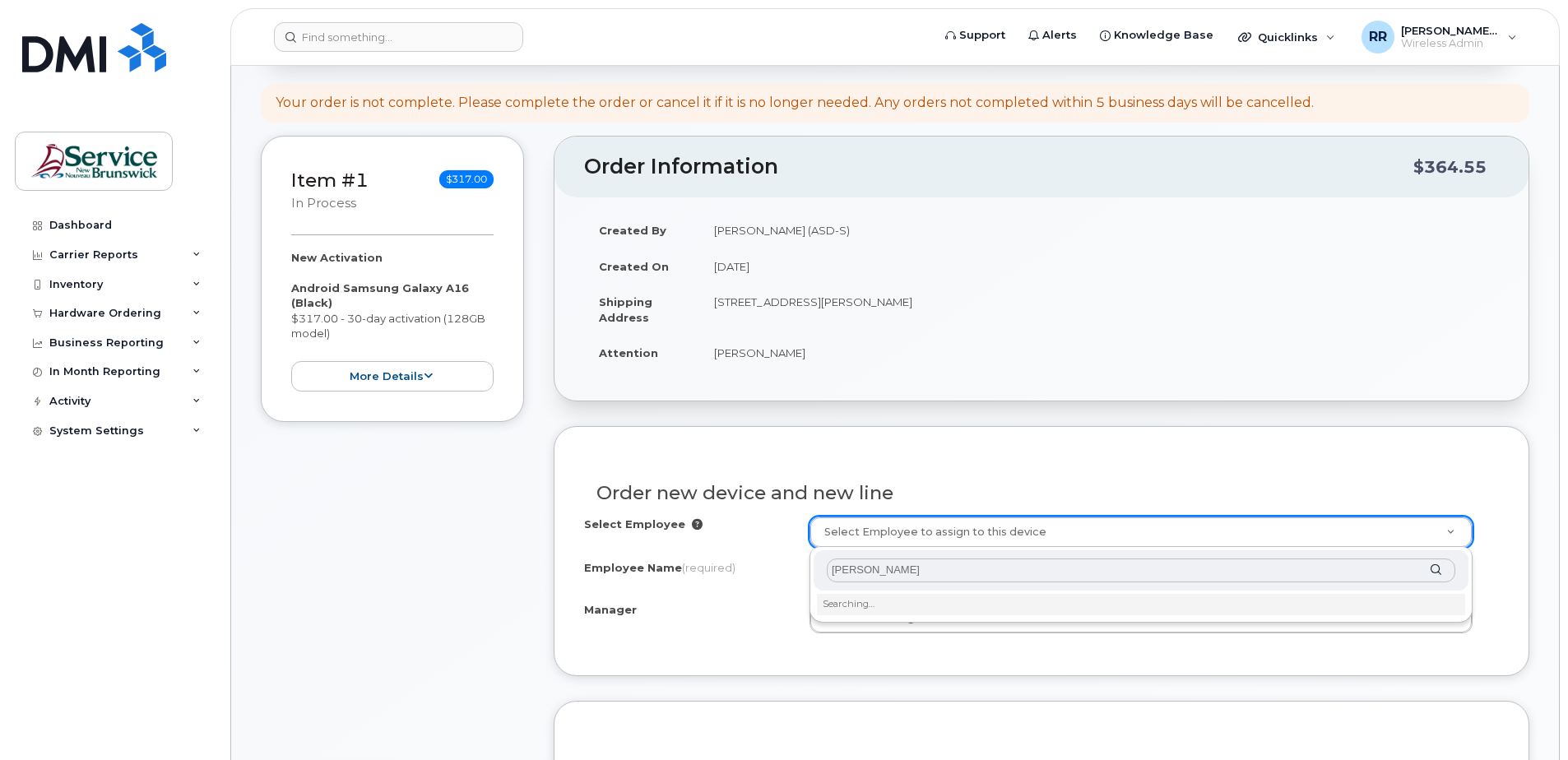
type input "Todd Medcaff"
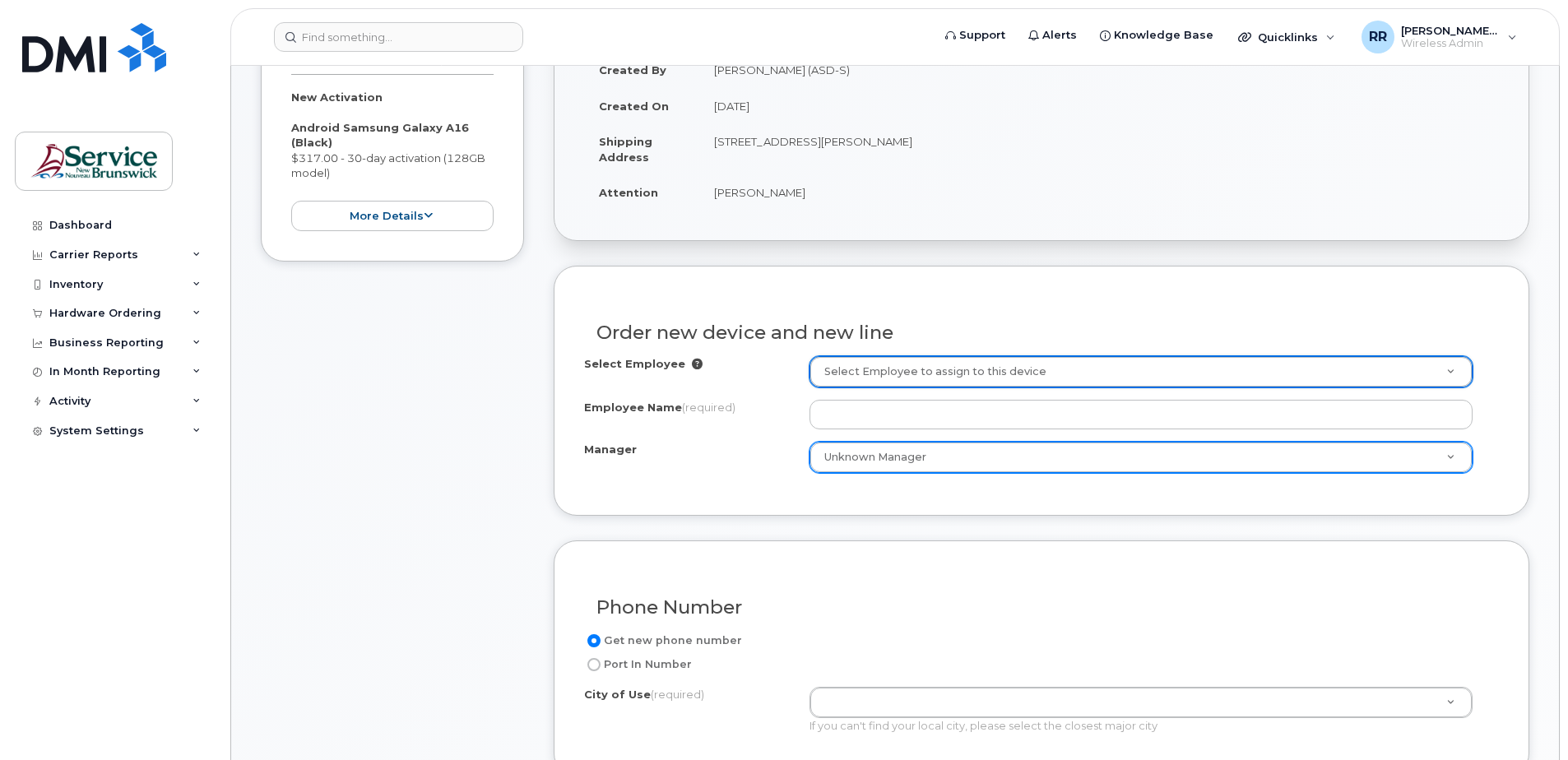
scroll to position [411, 0]
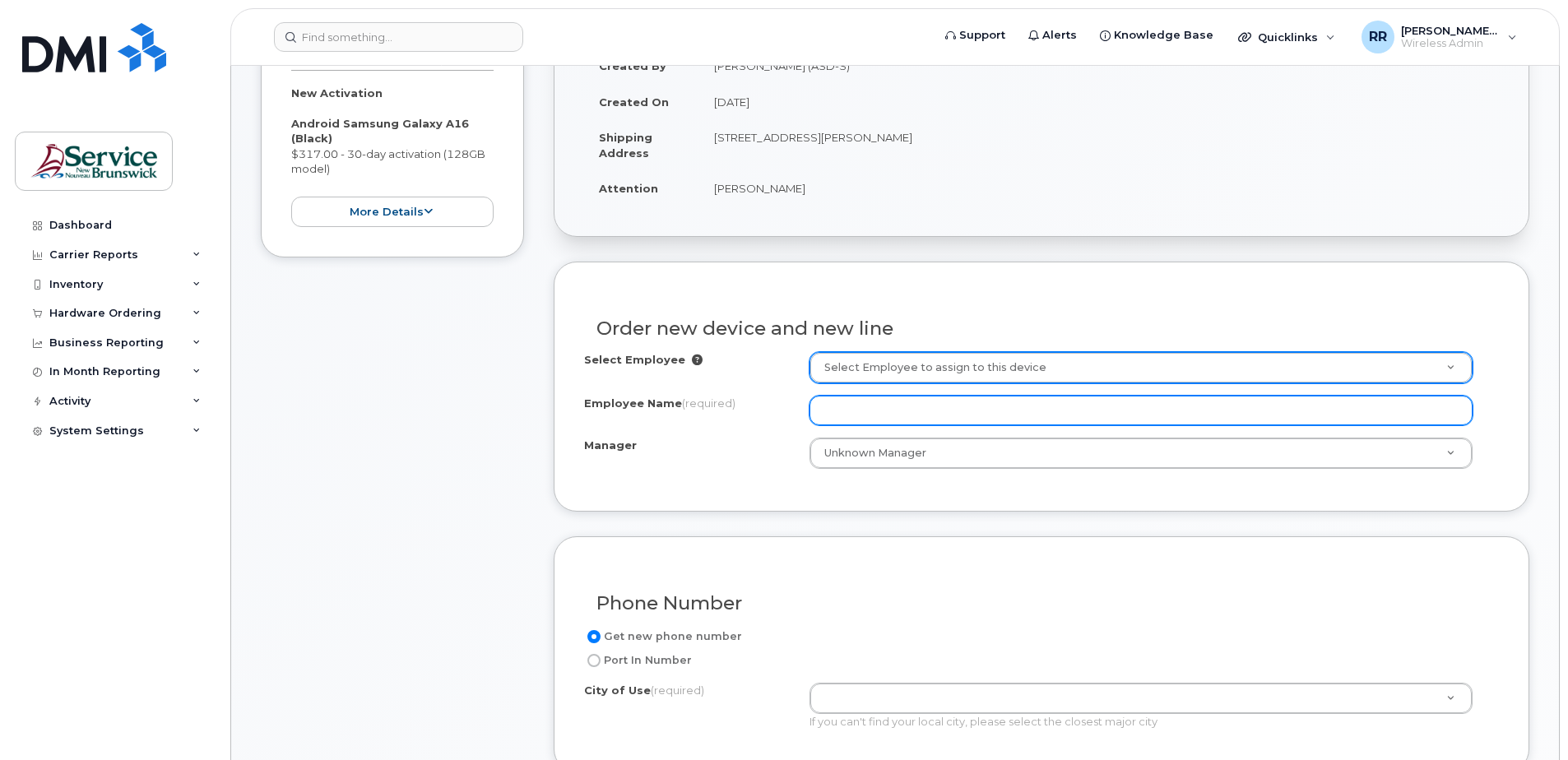
click at [856, 410] on input "Employee Name (required)" at bounding box center [1141, 410] width 663 height 30
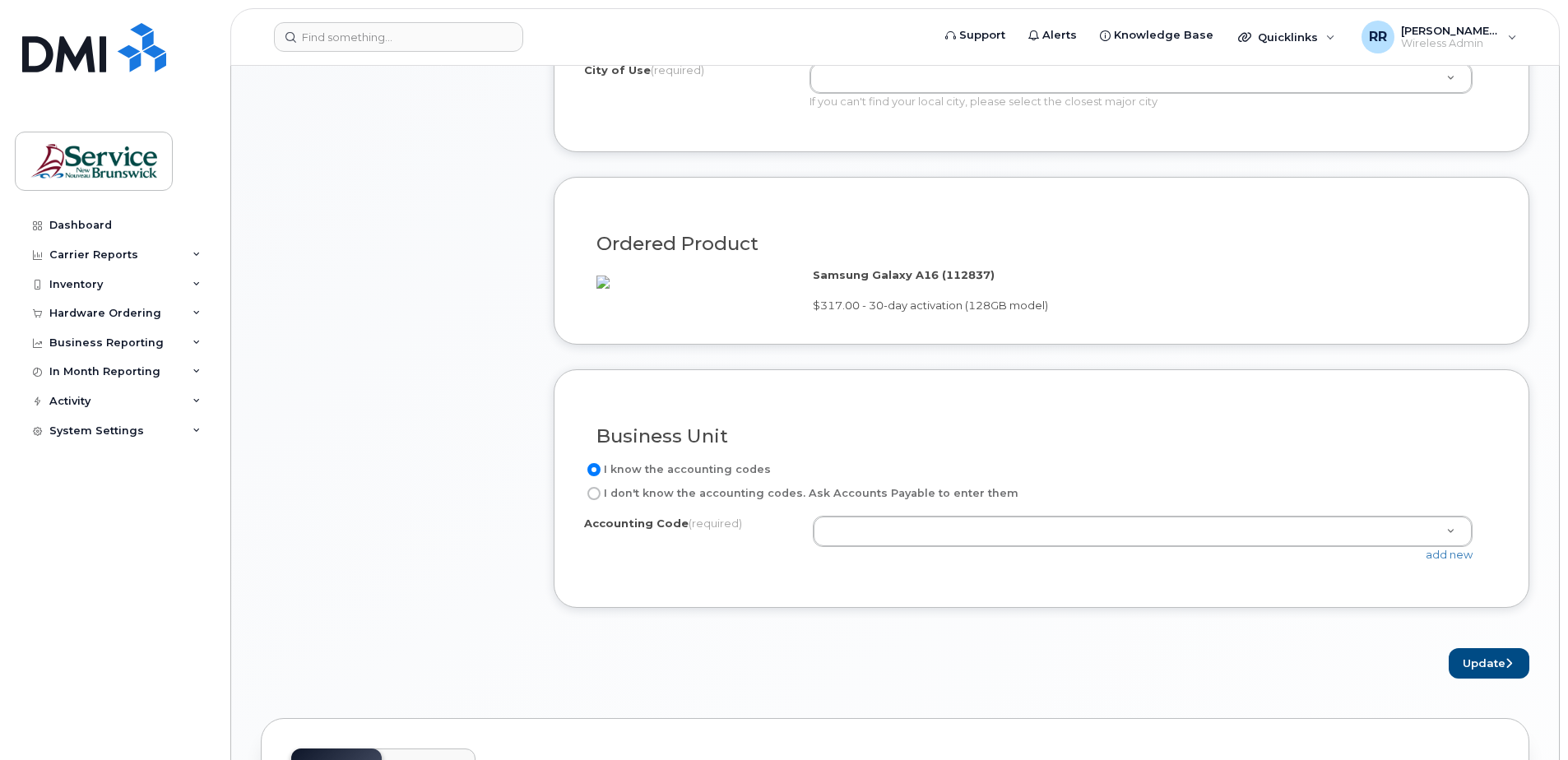
scroll to position [1069, 0]
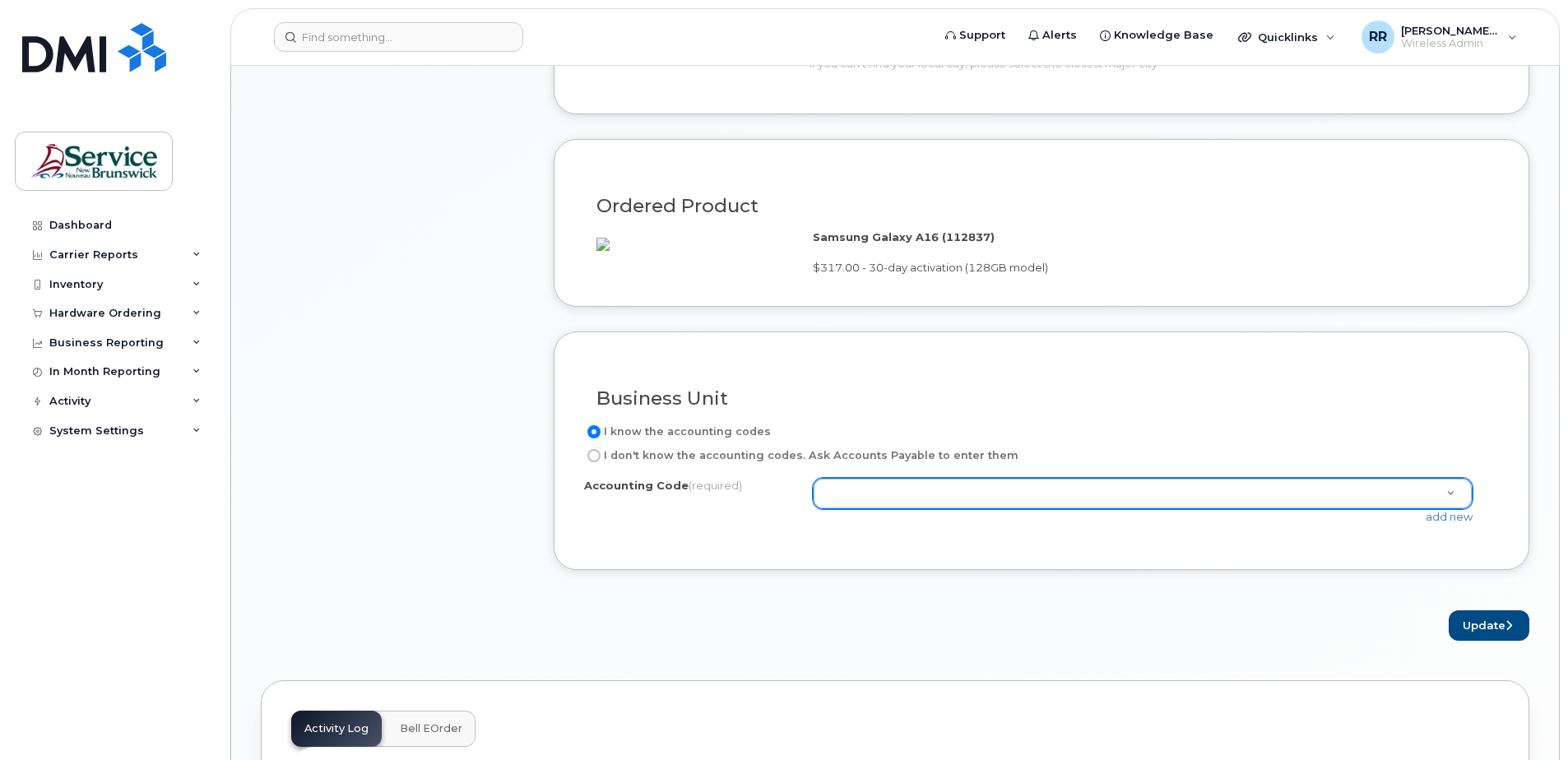
type input "Todd Medcaff"
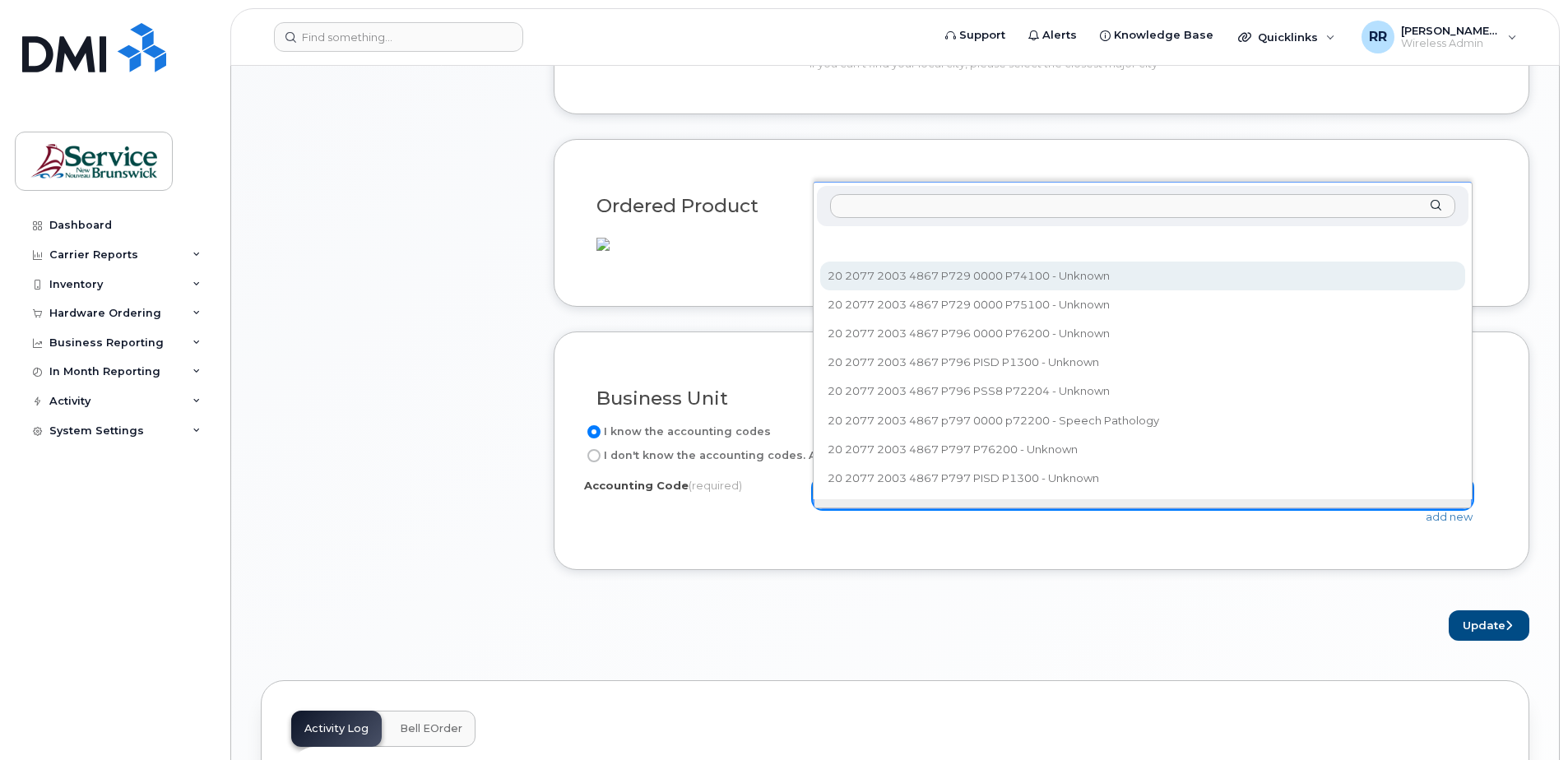
select select "20 2077 2003 4867 P729 0000 P74100"
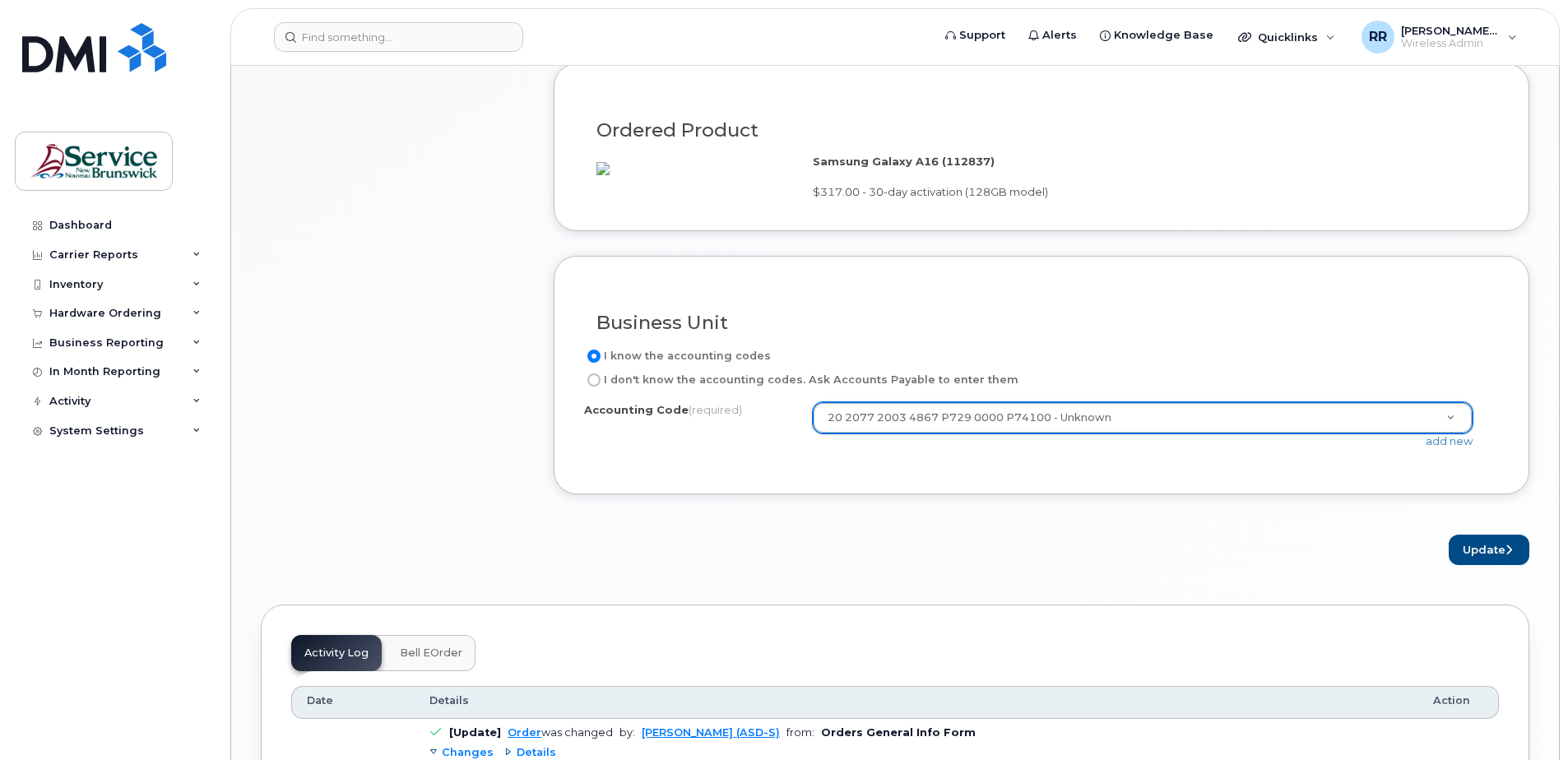
scroll to position [1233, 0]
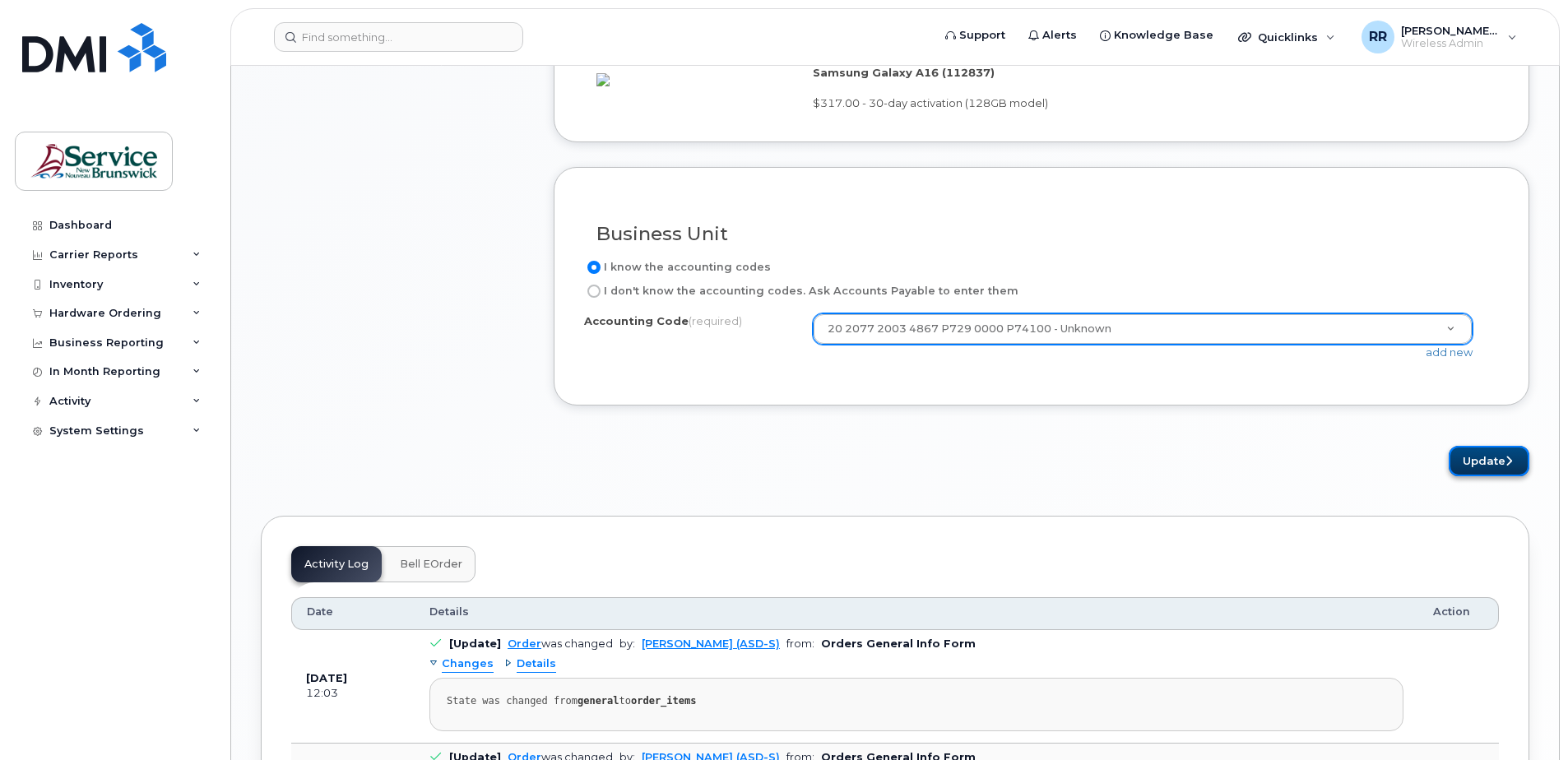
click at [1477, 476] on button "Update" at bounding box center [1489, 461] width 80 height 30
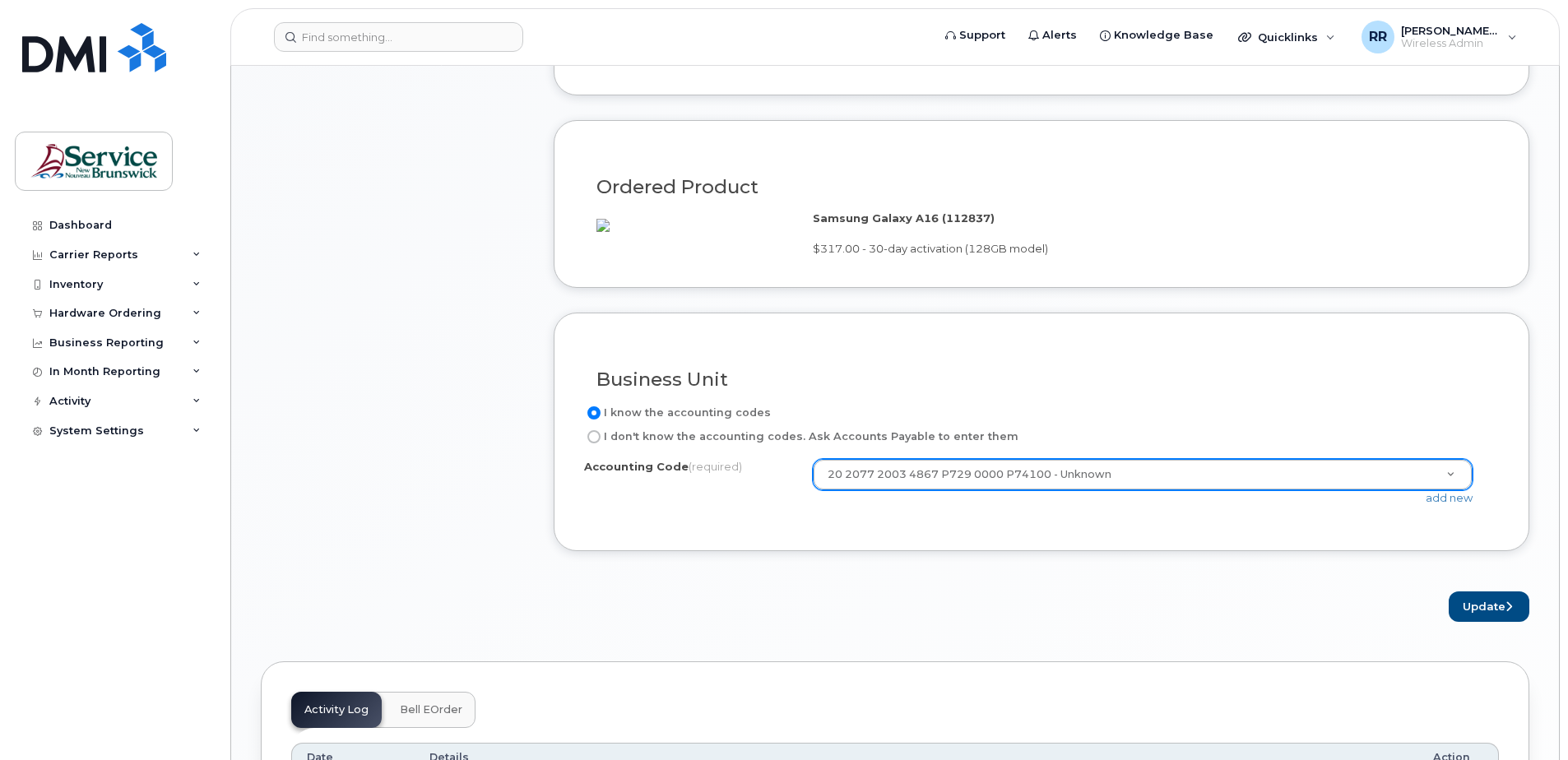
scroll to position [677, 0]
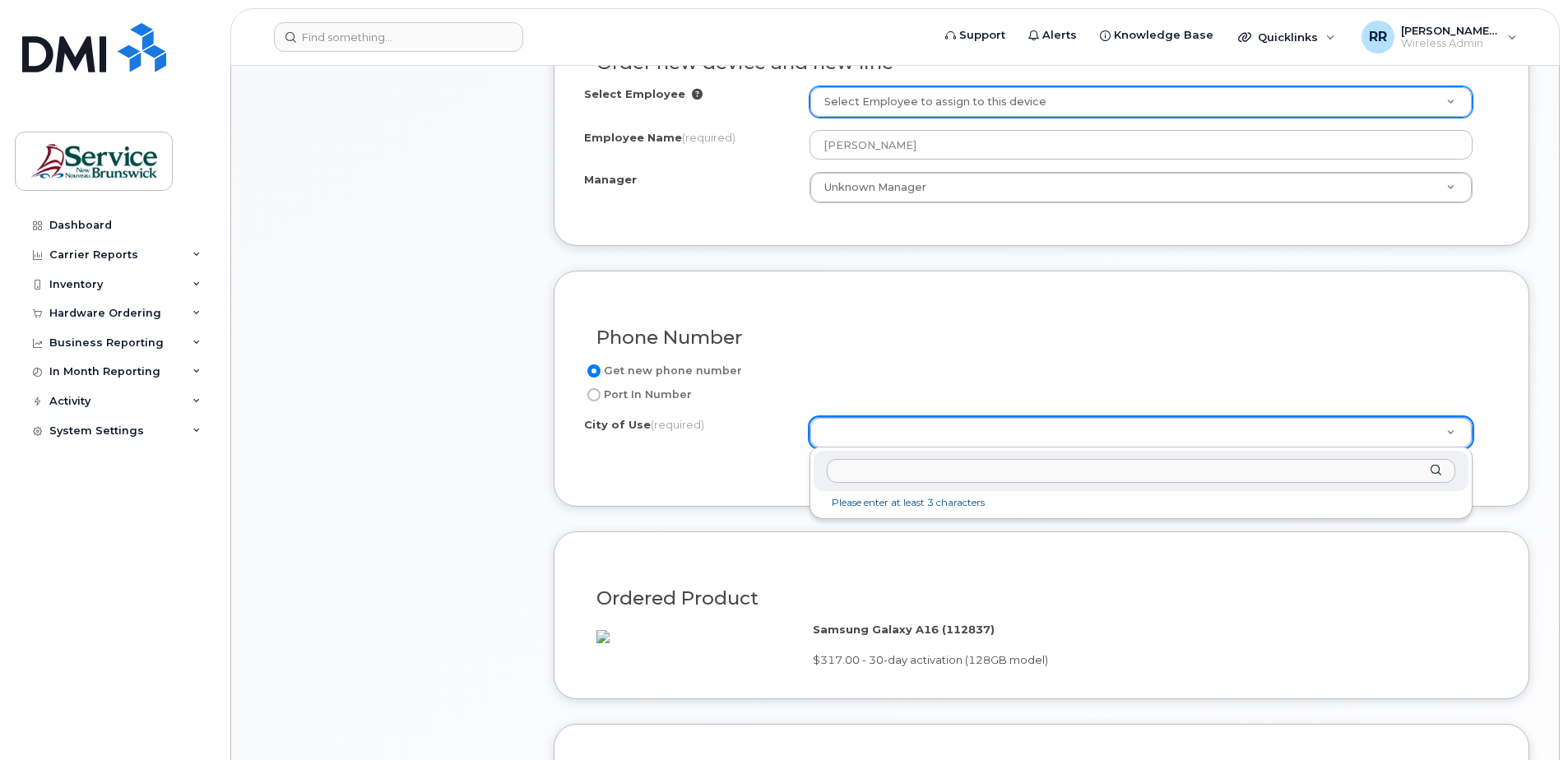
click at [874, 500] on li "Please enter at least 3 characters" at bounding box center [1141, 503] width 648 height 18
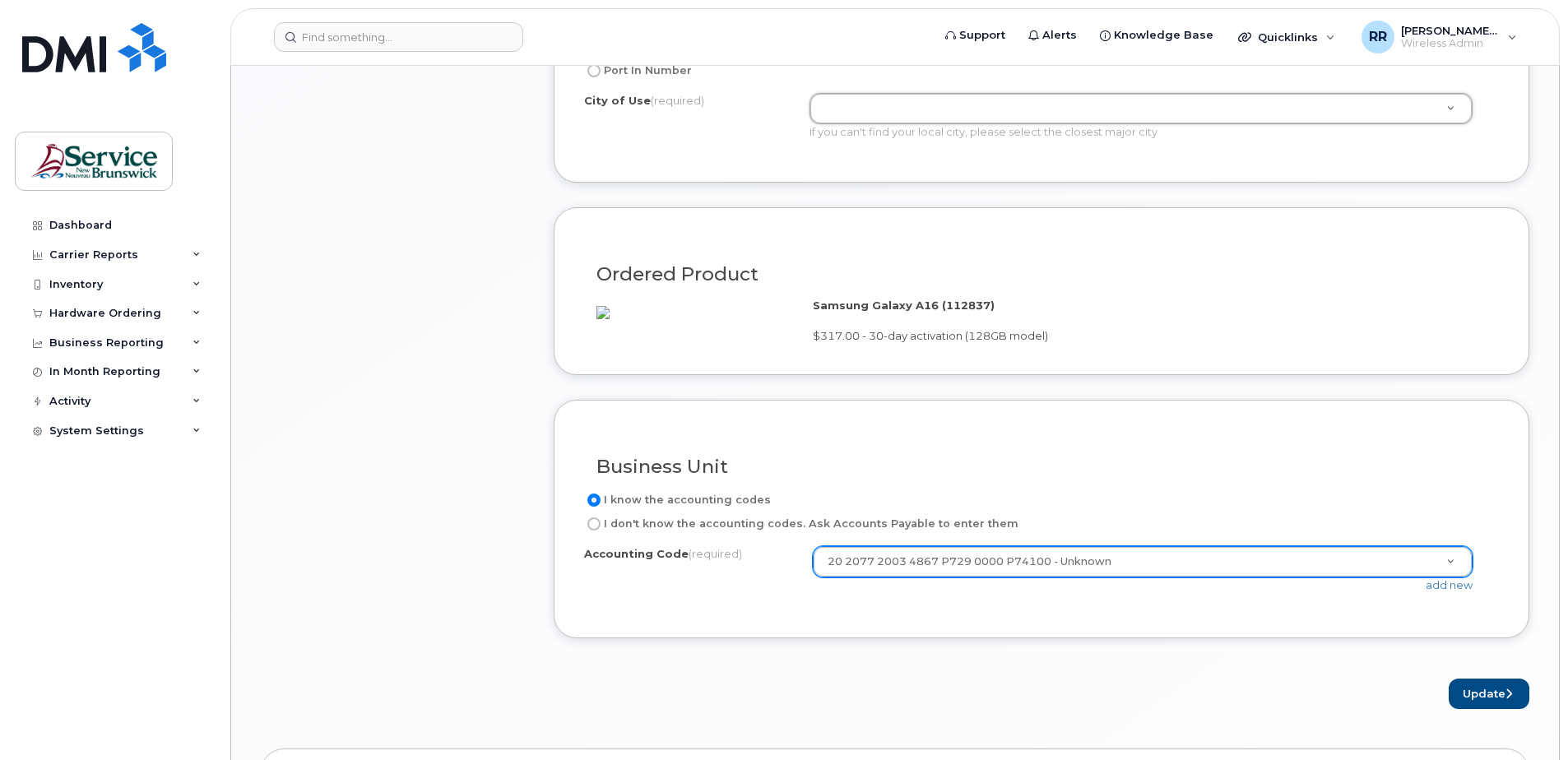
scroll to position [1005, 0]
click at [1479, 704] on button "Update" at bounding box center [1489, 689] width 80 height 30
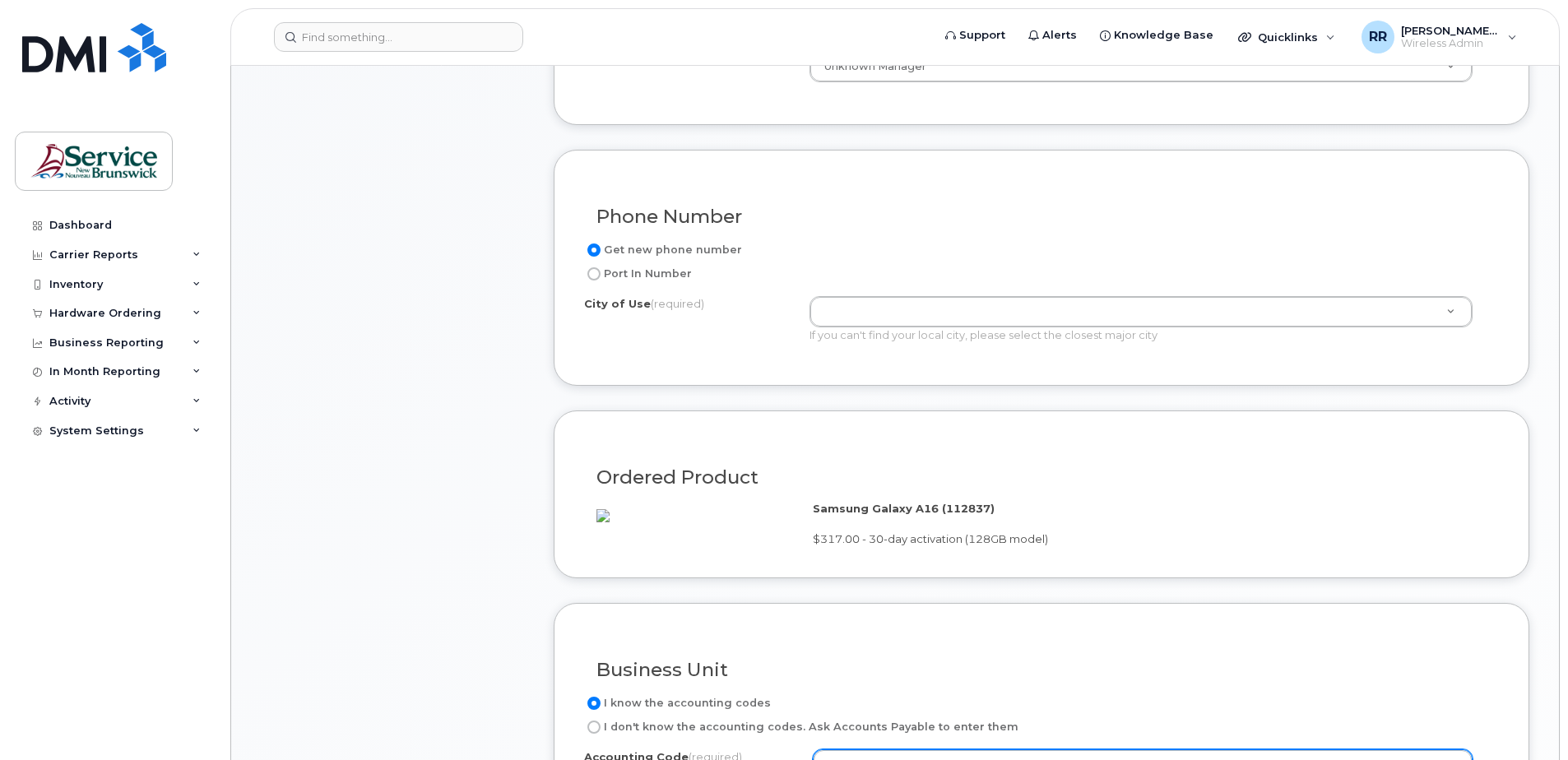
scroll to position [677, 0]
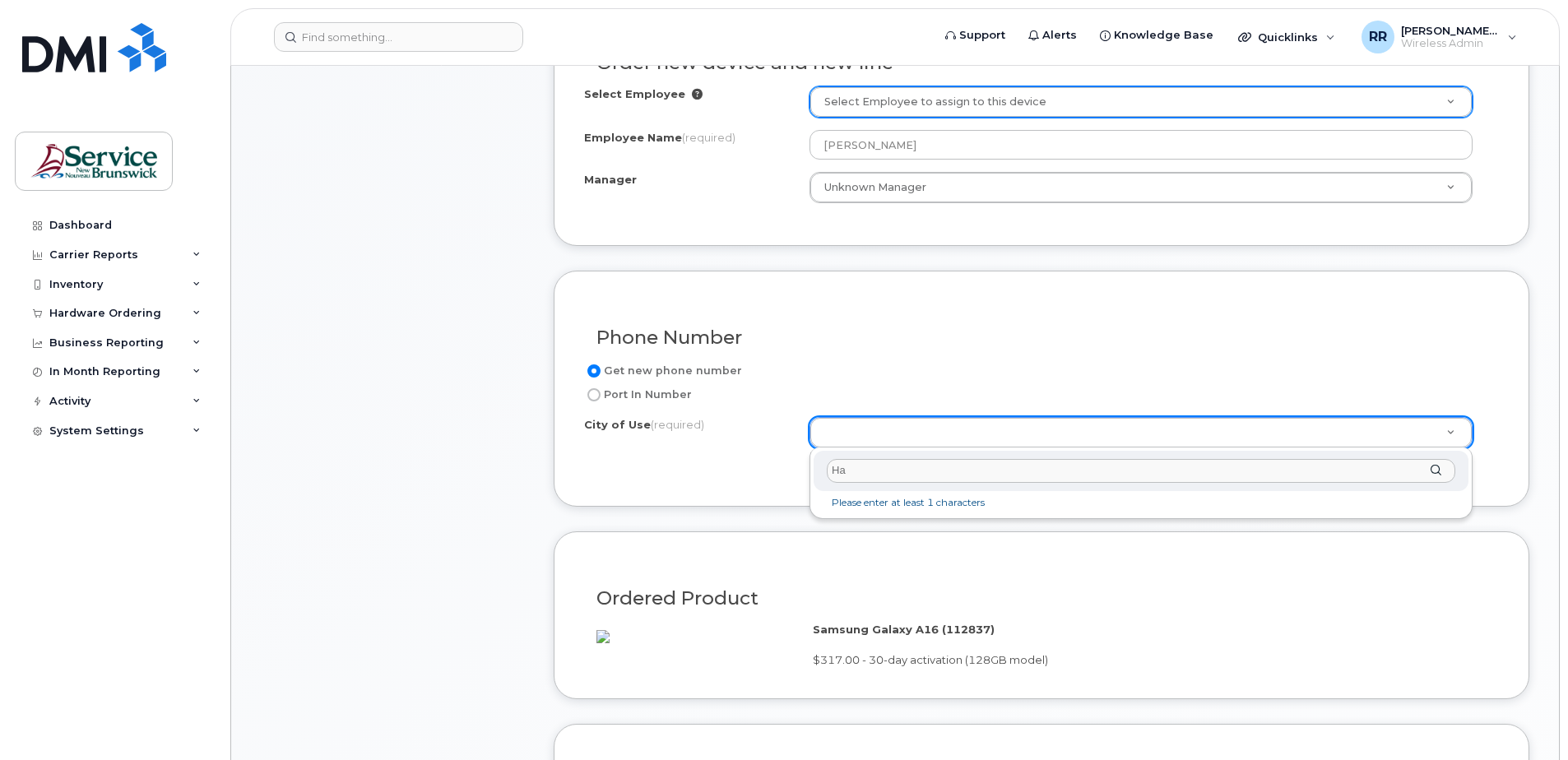
type input "H"
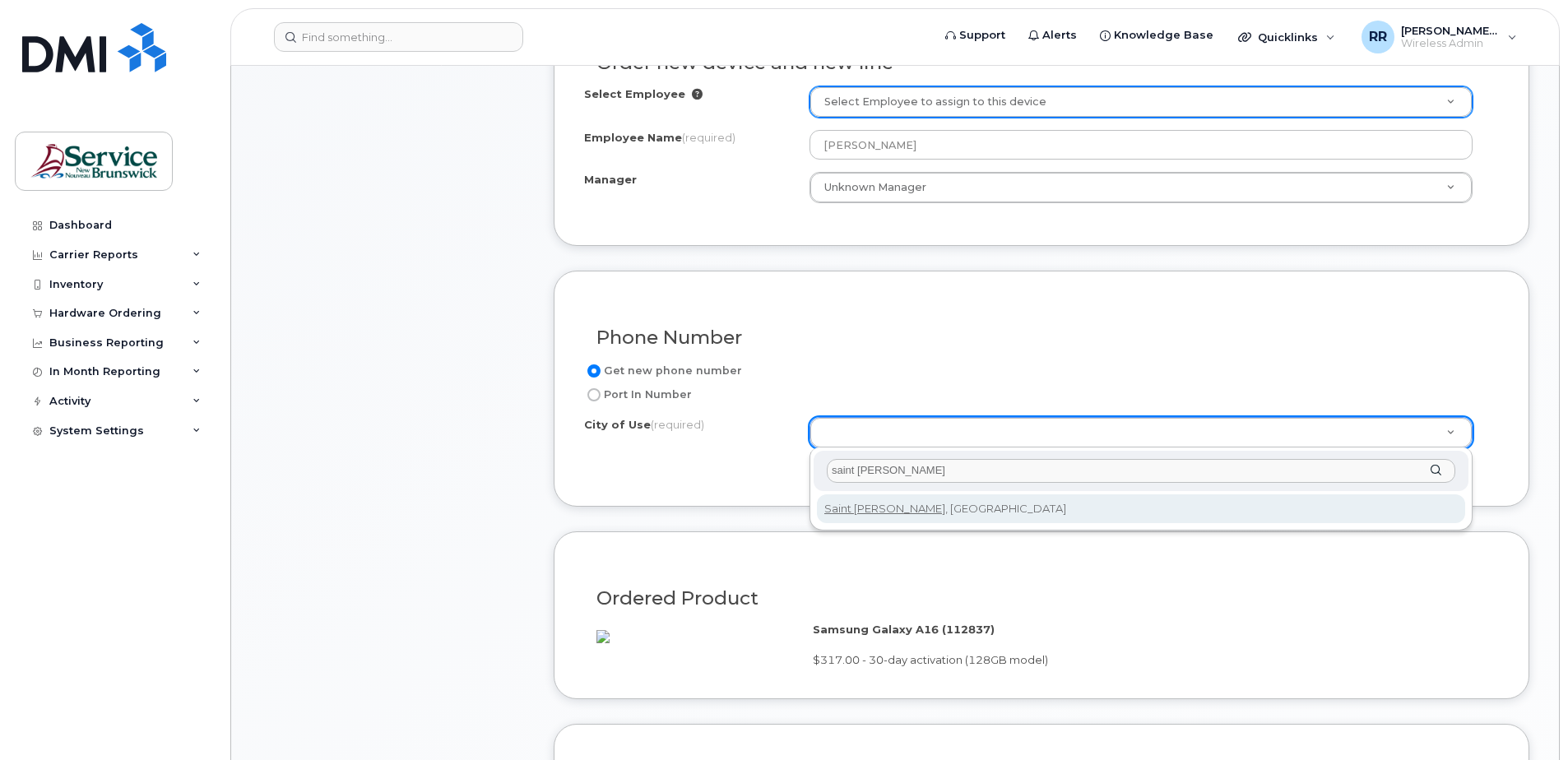
type input "saint john"
type input "2008"
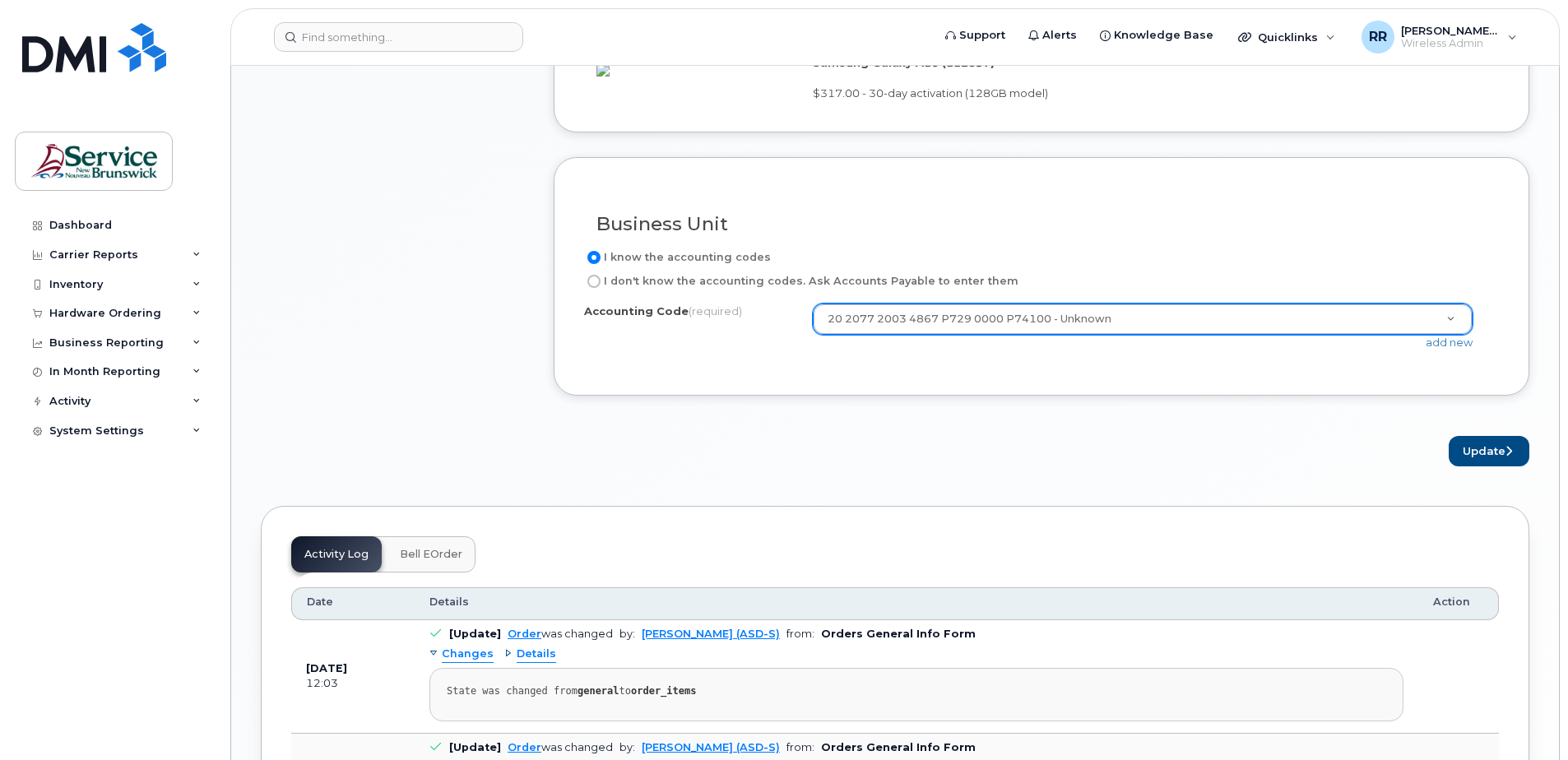
scroll to position [1253, 0]
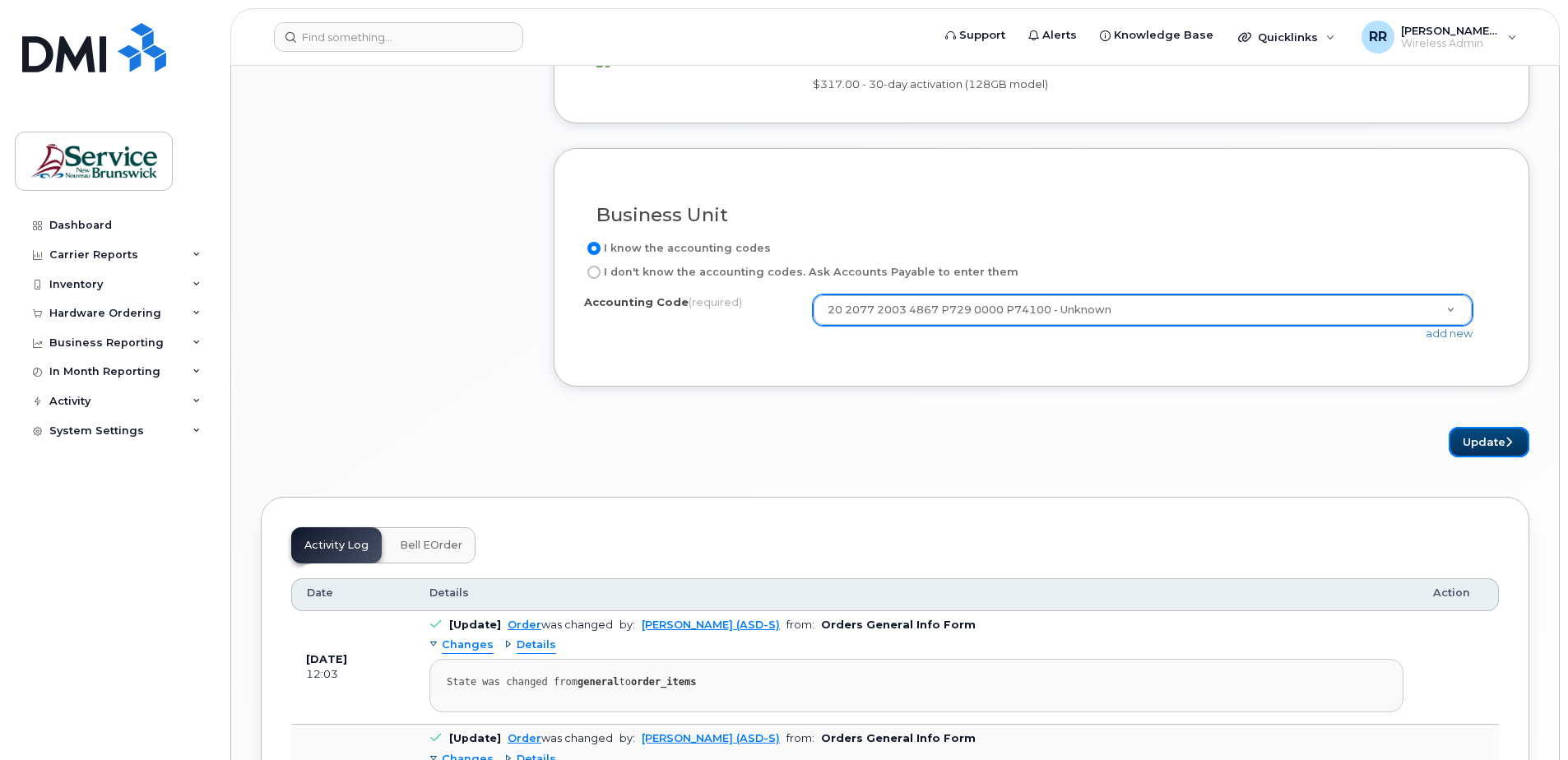
drag, startPoint x: 1479, startPoint y: 463, endPoint x: 1436, endPoint y: 470, distance: 43.6
click at [1479, 457] on button "Update" at bounding box center [1489, 442] width 80 height 30
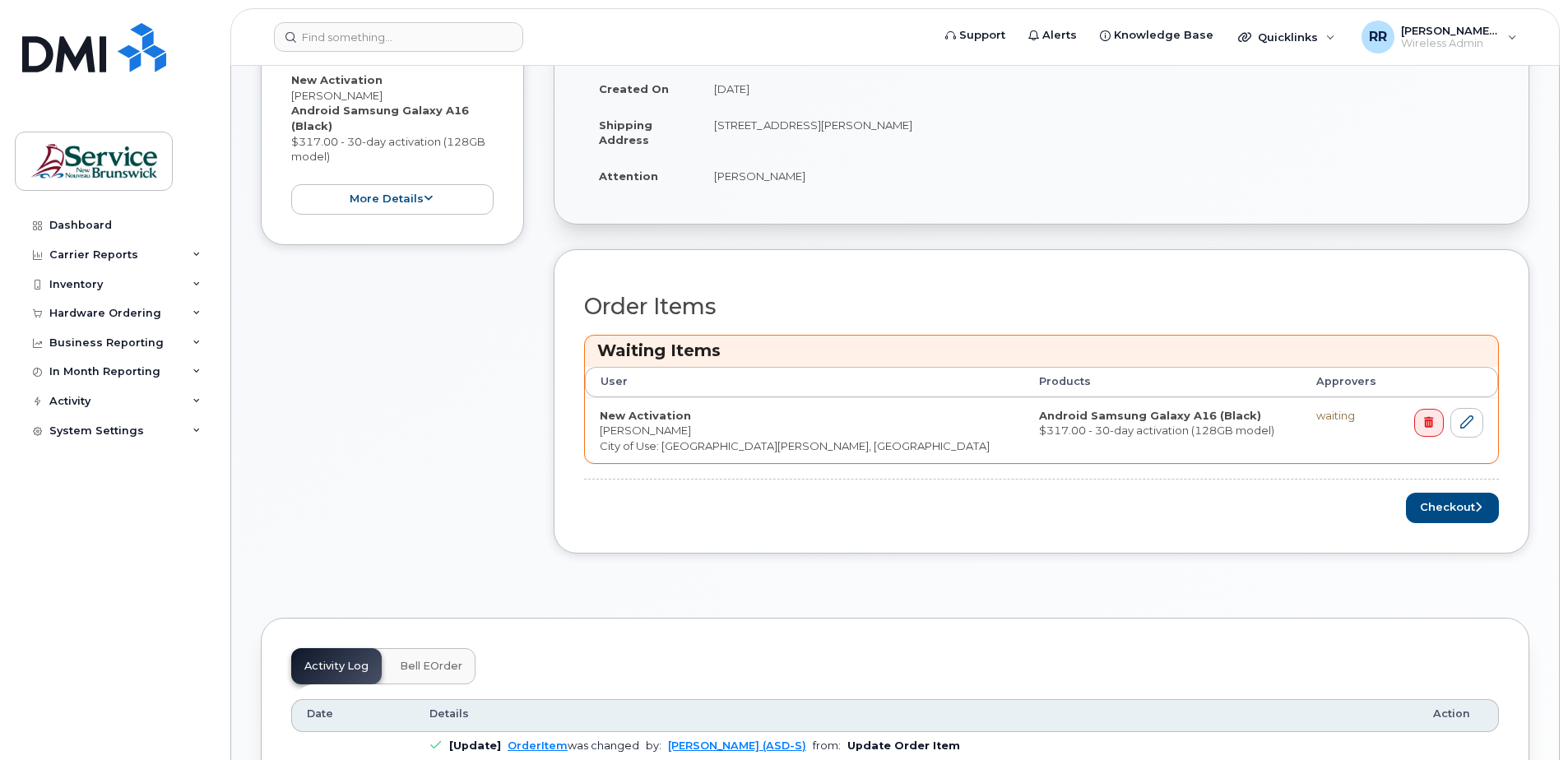
scroll to position [576, 0]
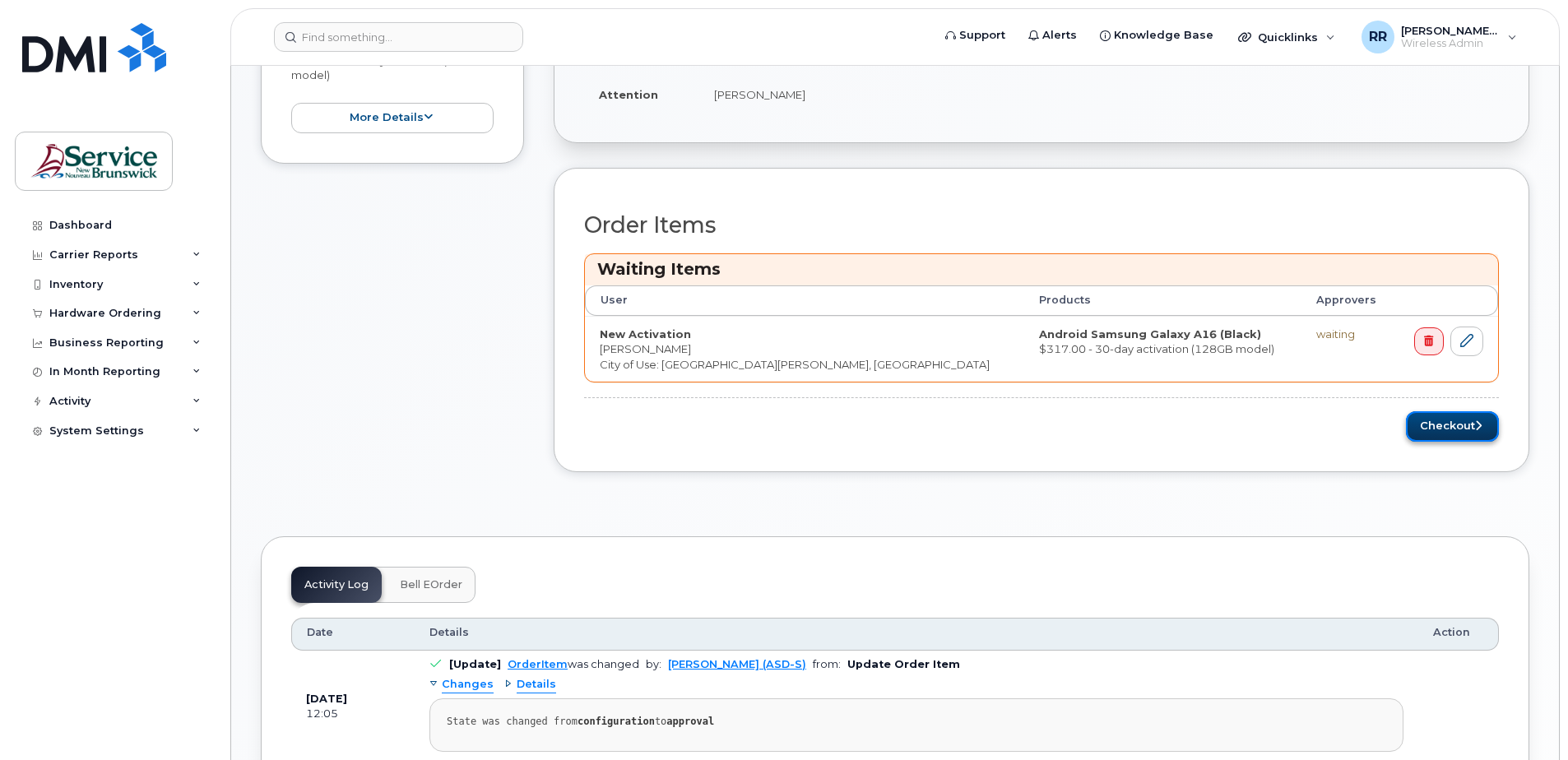
click at [1429, 426] on button "Checkout" at bounding box center [1451, 426] width 93 height 30
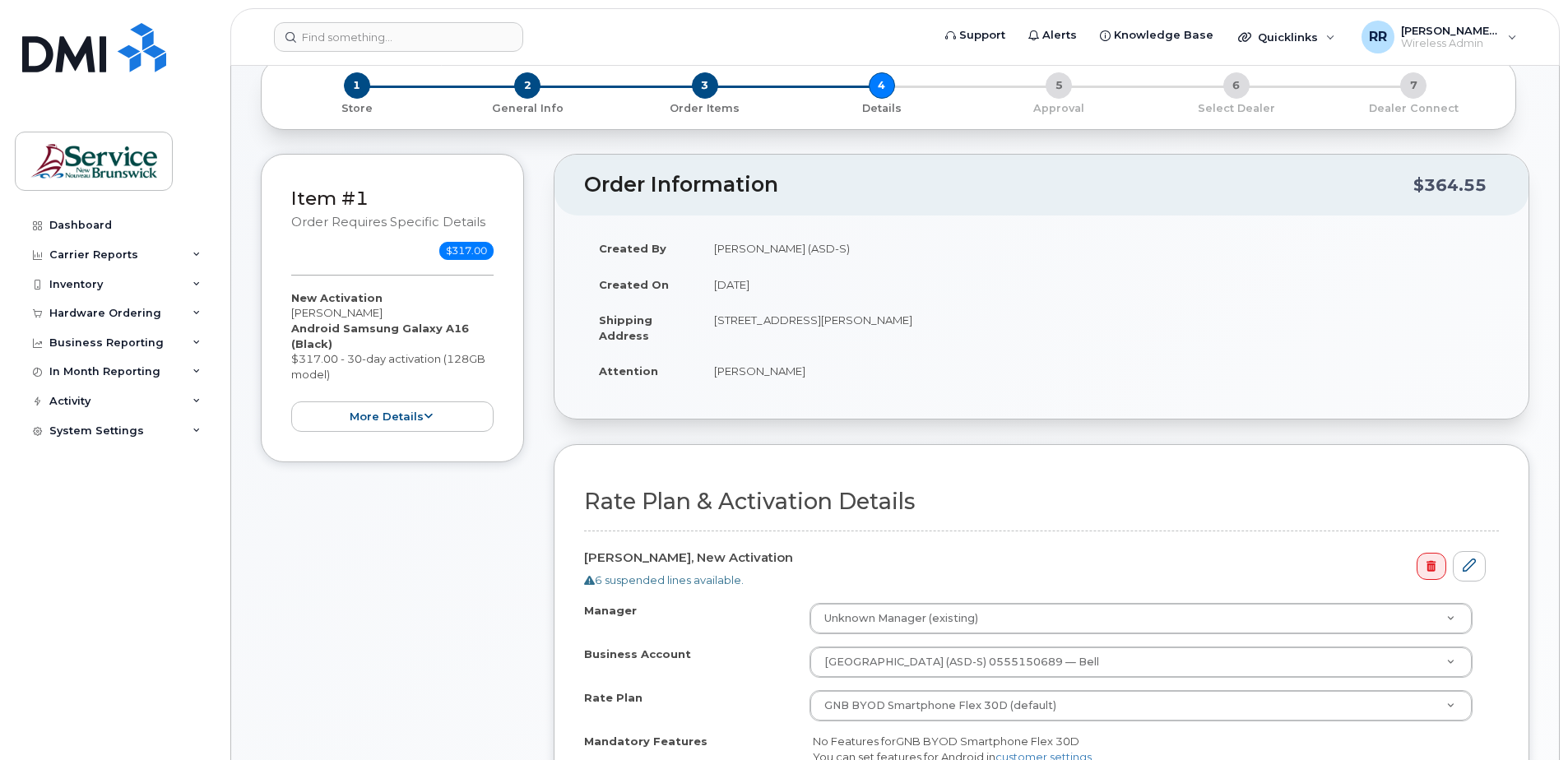
scroll to position [246, 0]
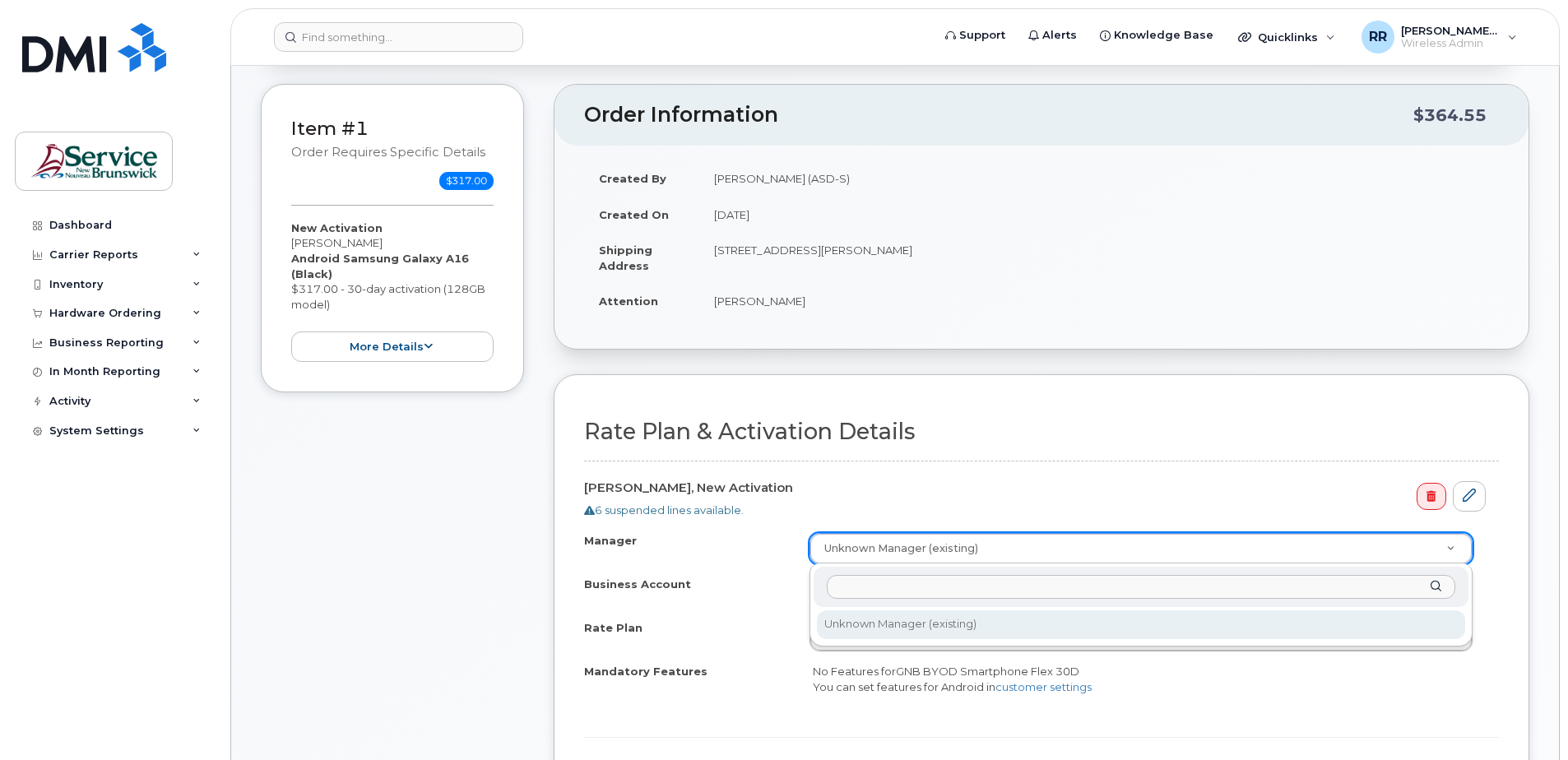
click at [887, 591] on input "Manager" at bounding box center [1141, 586] width 629 height 24
type input "[PERSON_NAME]"
click at [957, 587] on input "[PERSON_NAME]" at bounding box center [1141, 586] width 629 height 24
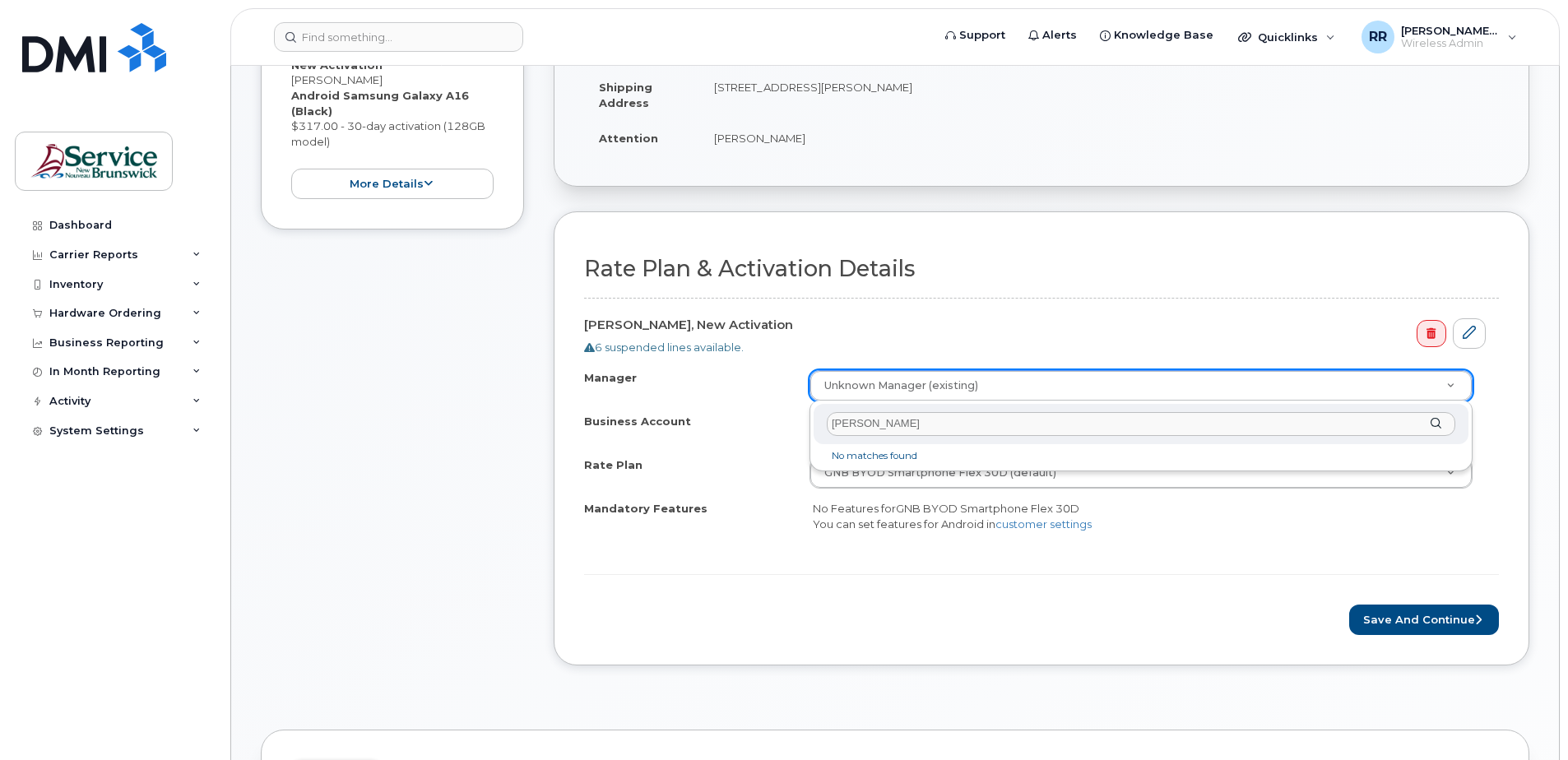
scroll to position [411, 0]
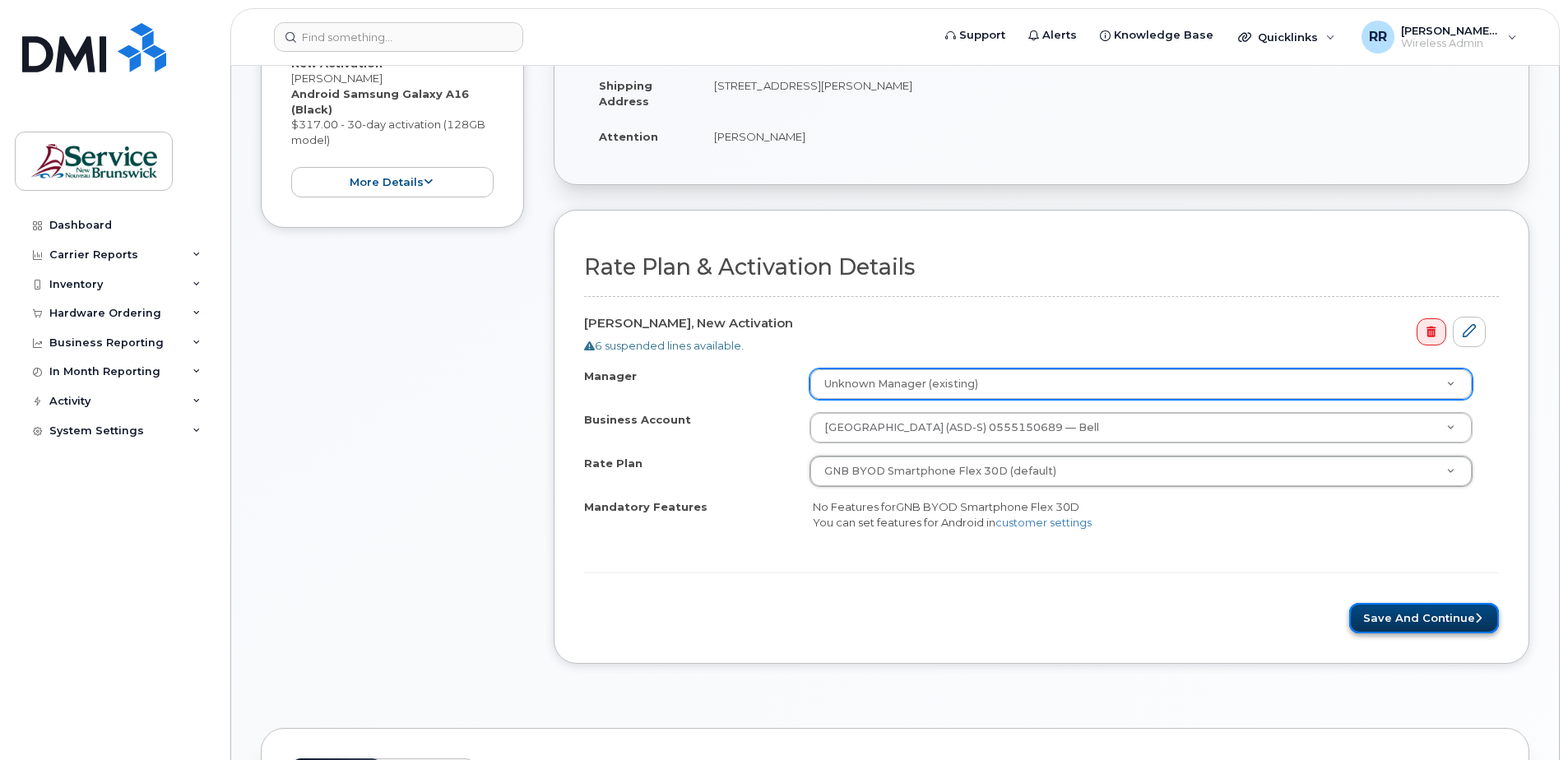
click at [1416, 616] on button "Save and Continue" at bounding box center [1424, 618] width 150 height 30
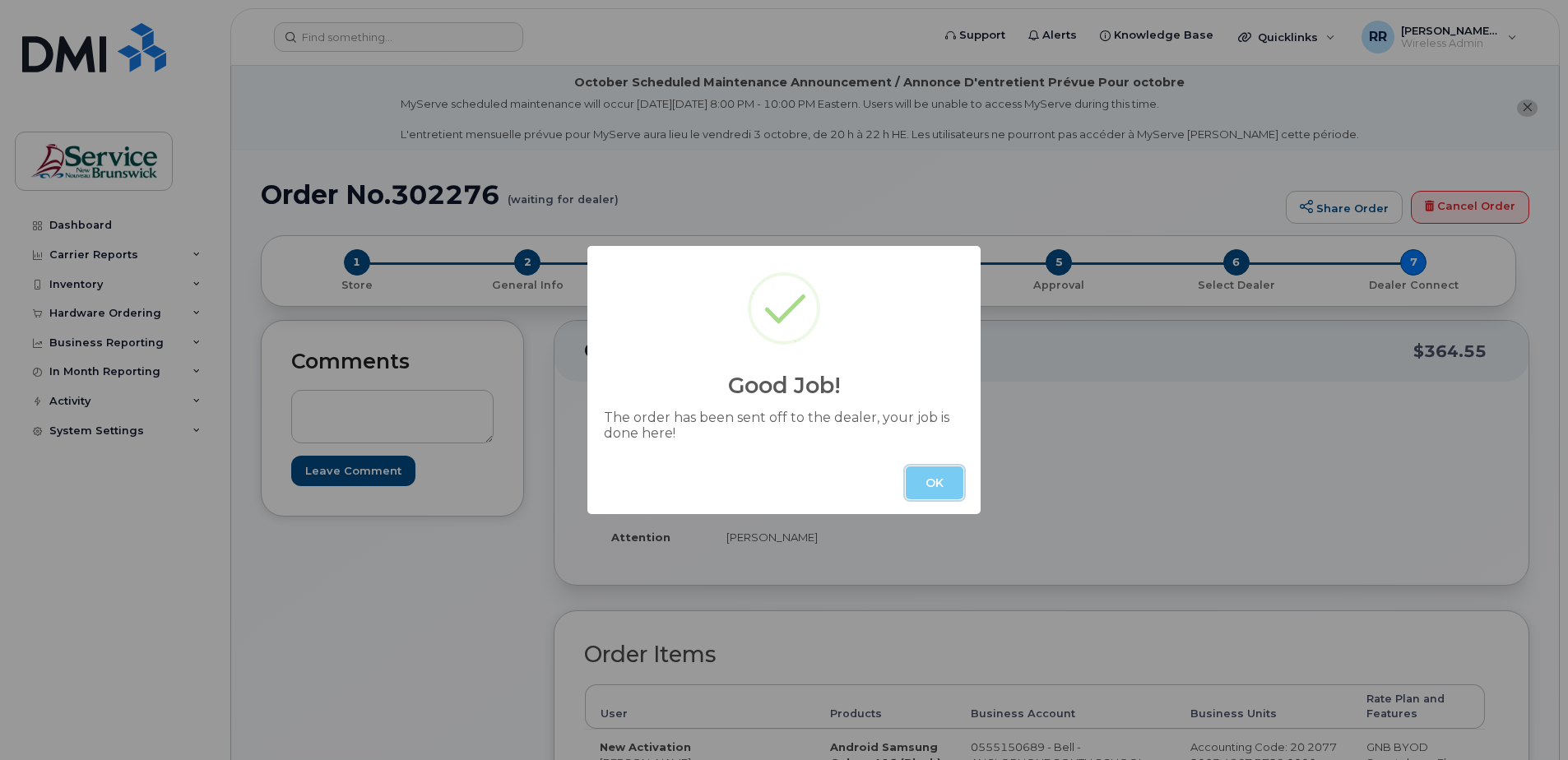
click at [946, 482] on button "OK" at bounding box center [934, 482] width 57 height 33
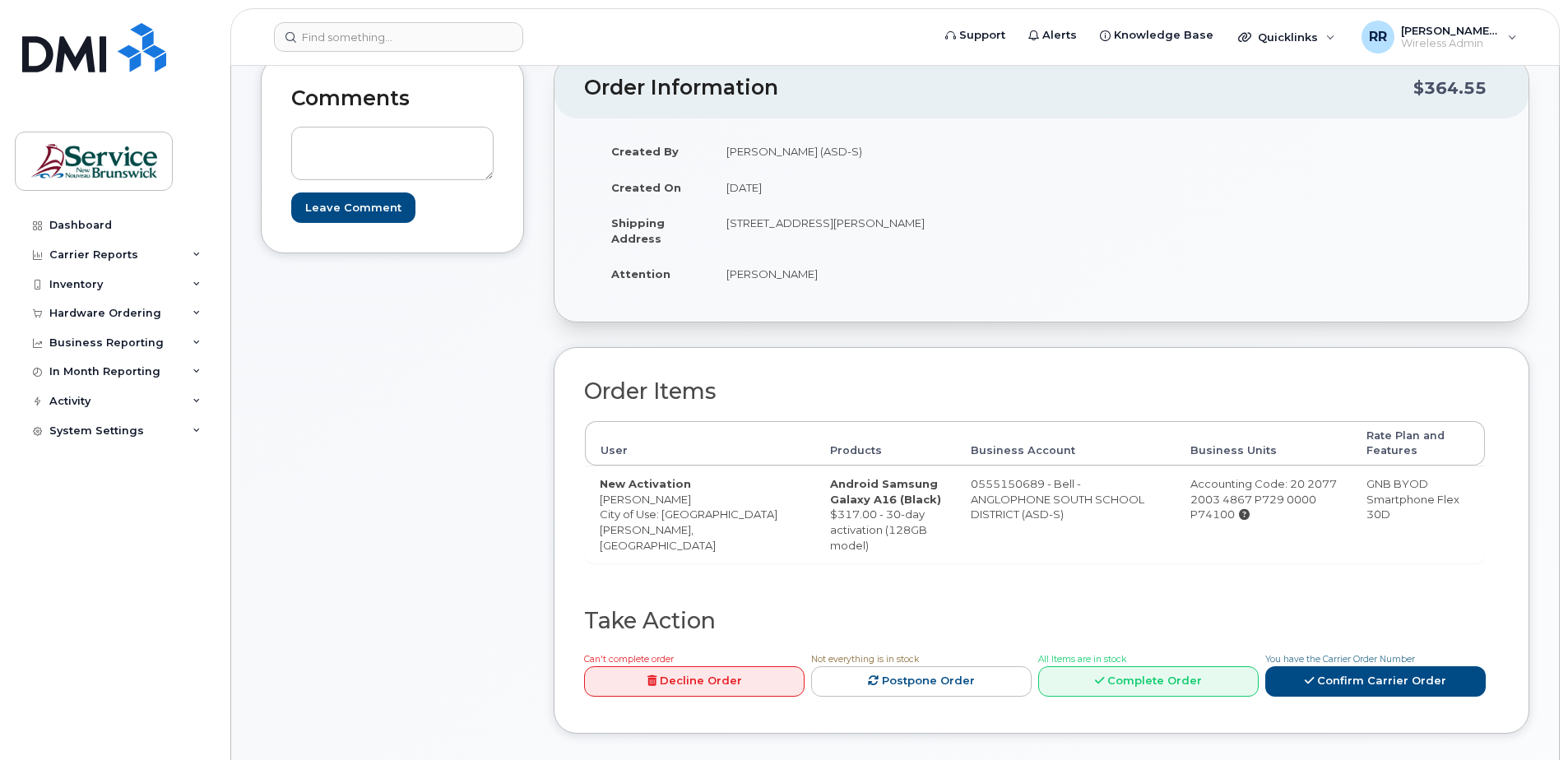
scroll to position [329, 0]
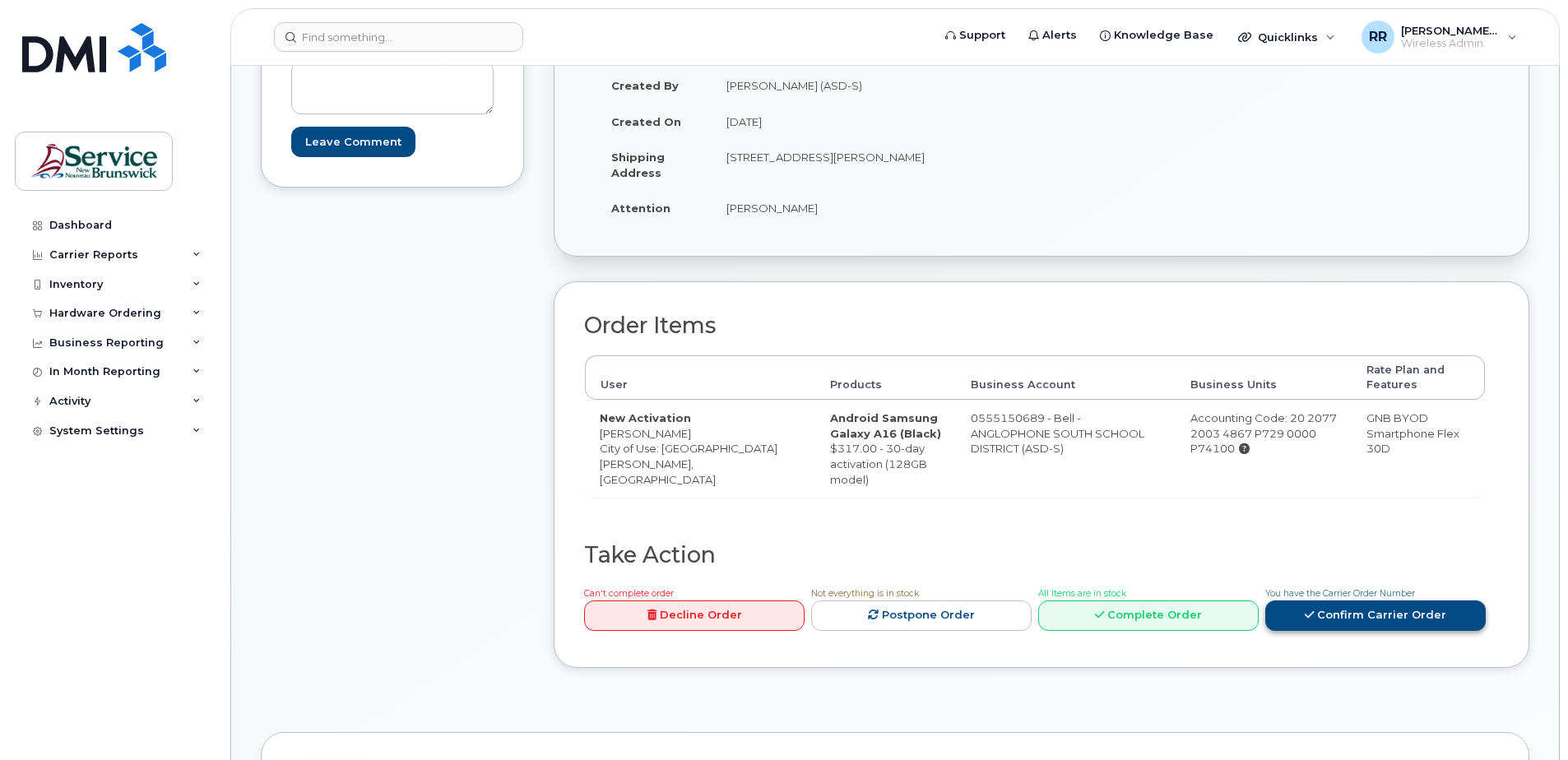
click at [1366, 623] on link "Confirm Carrier Order" at bounding box center [1376, 615] width 221 height 30
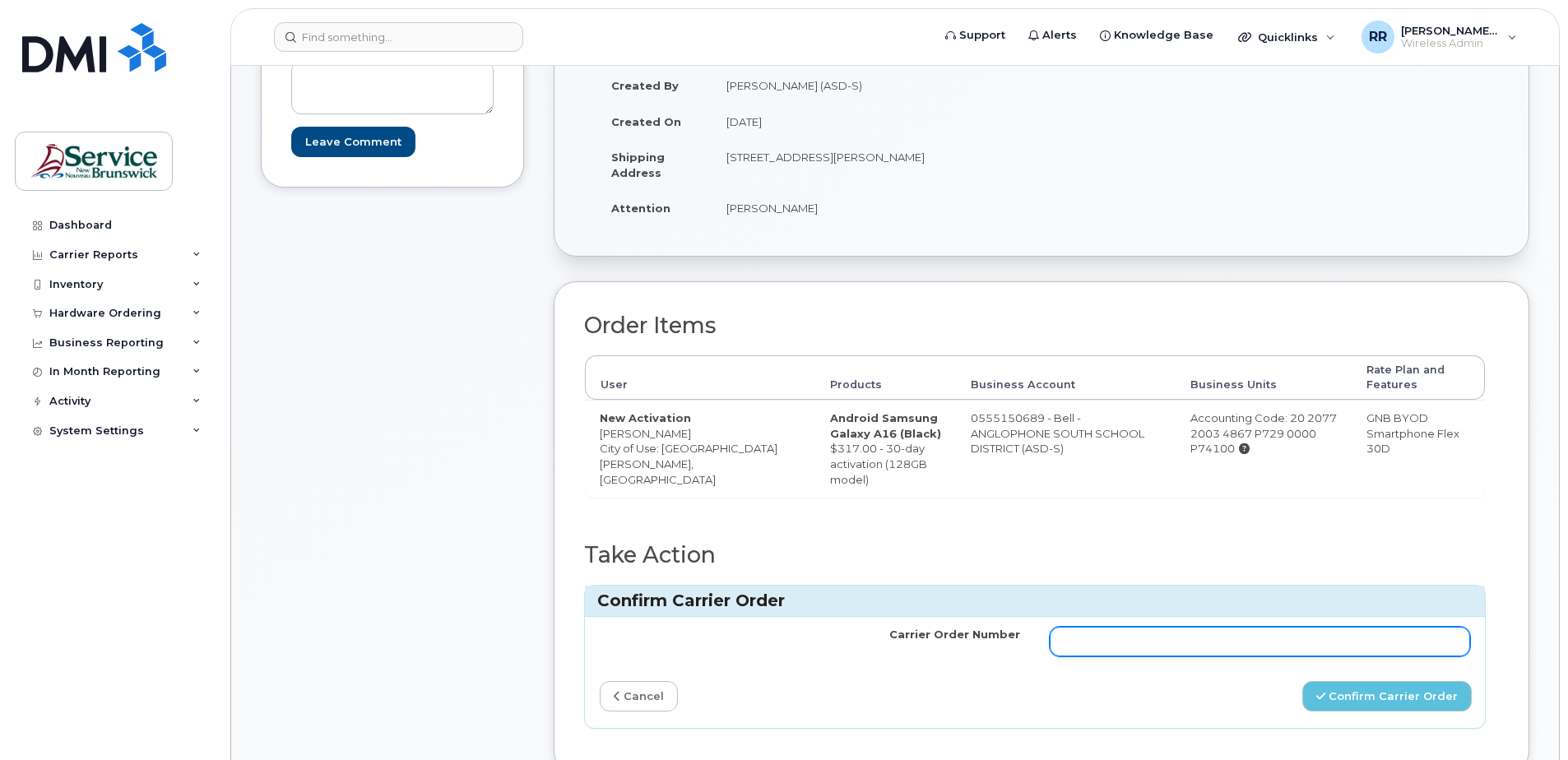
click at [1061, 640] on input "Carrier Order Number" at bounding box center [1260, 642] width 420 height 30
type input "302276"
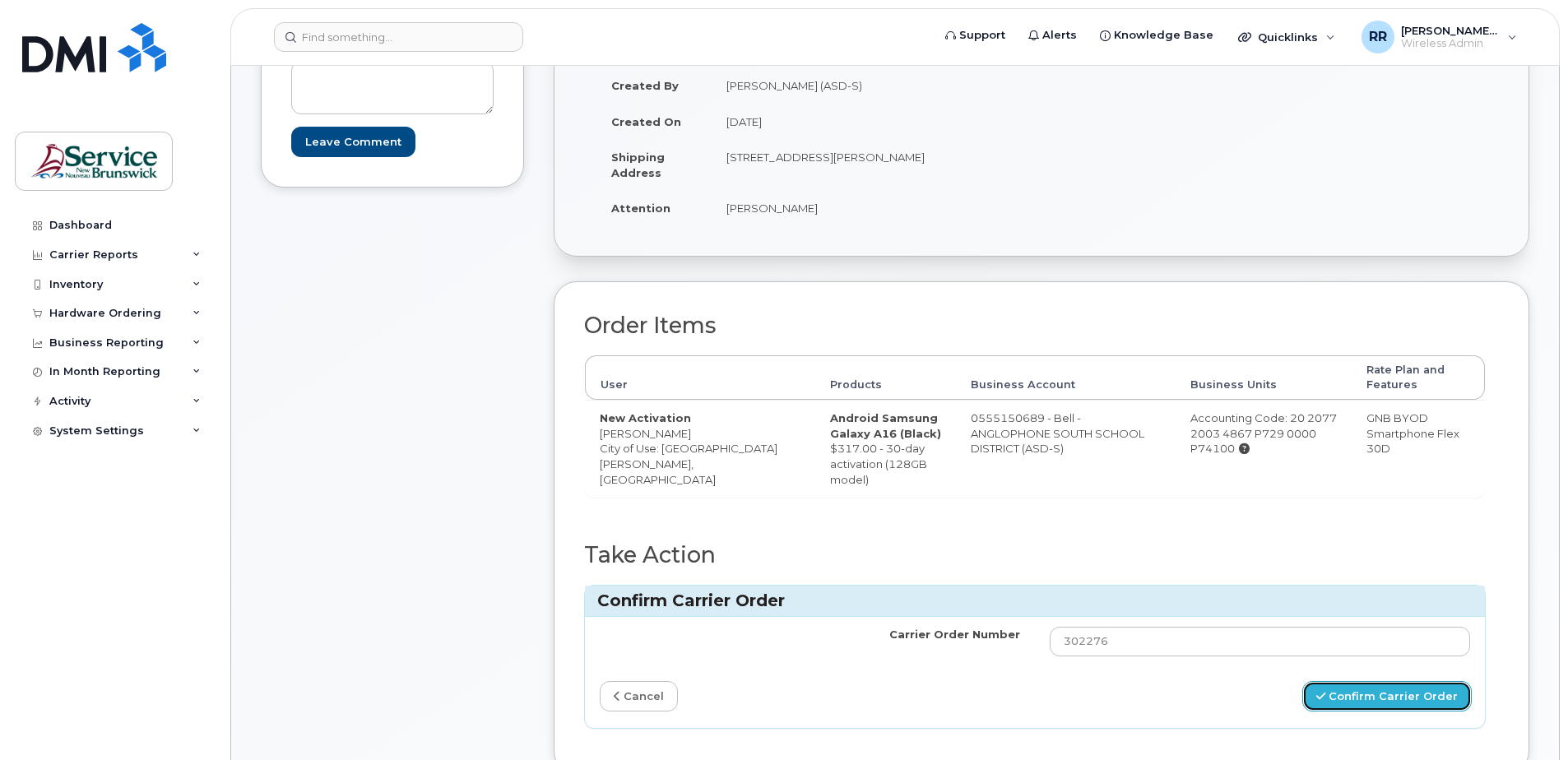
click at [1357, 693] on button "Confirm Carrier Order" at bounding box center [1387, 696] width 170 height 30
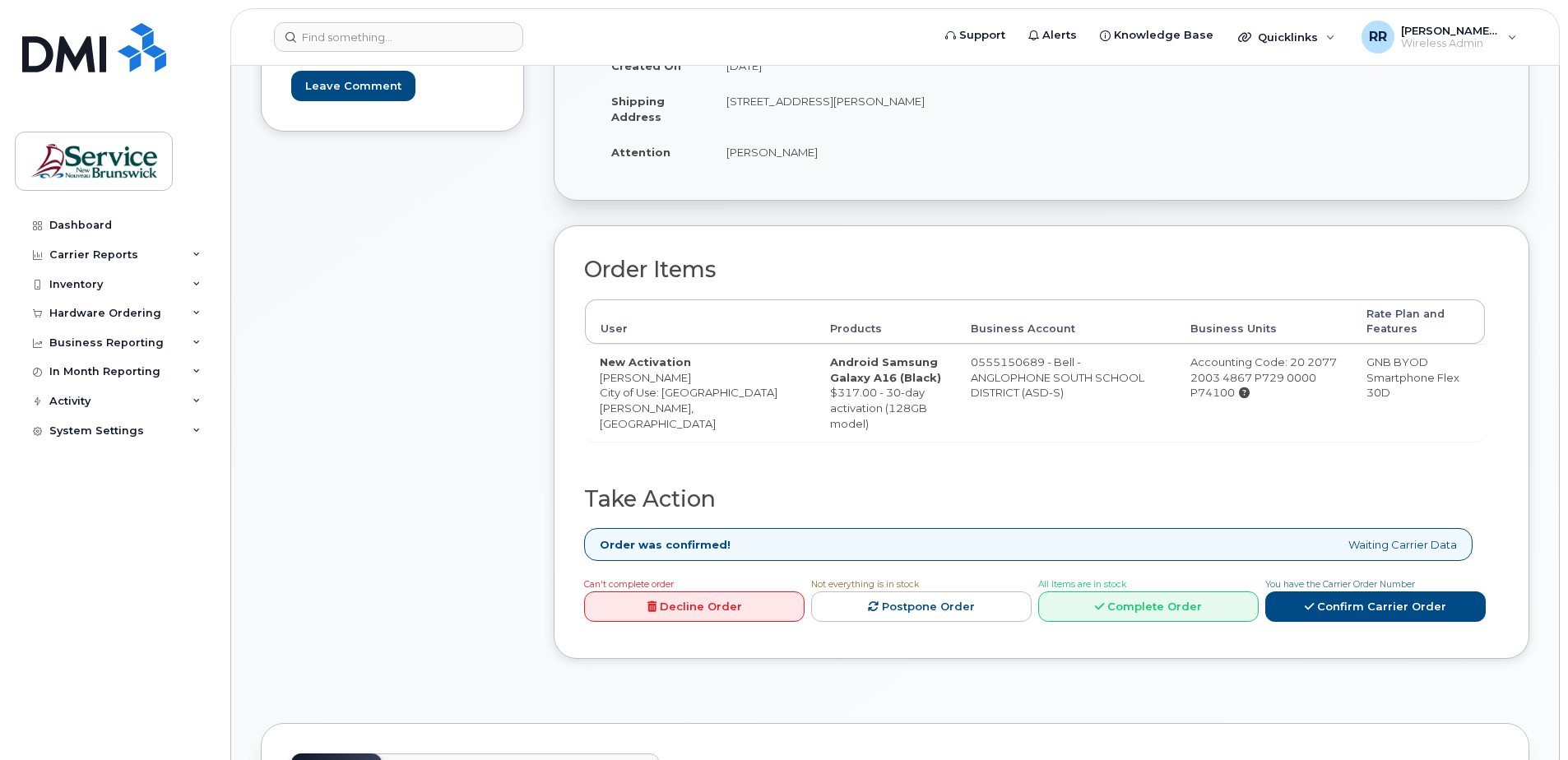
scroll to position [414, 0]
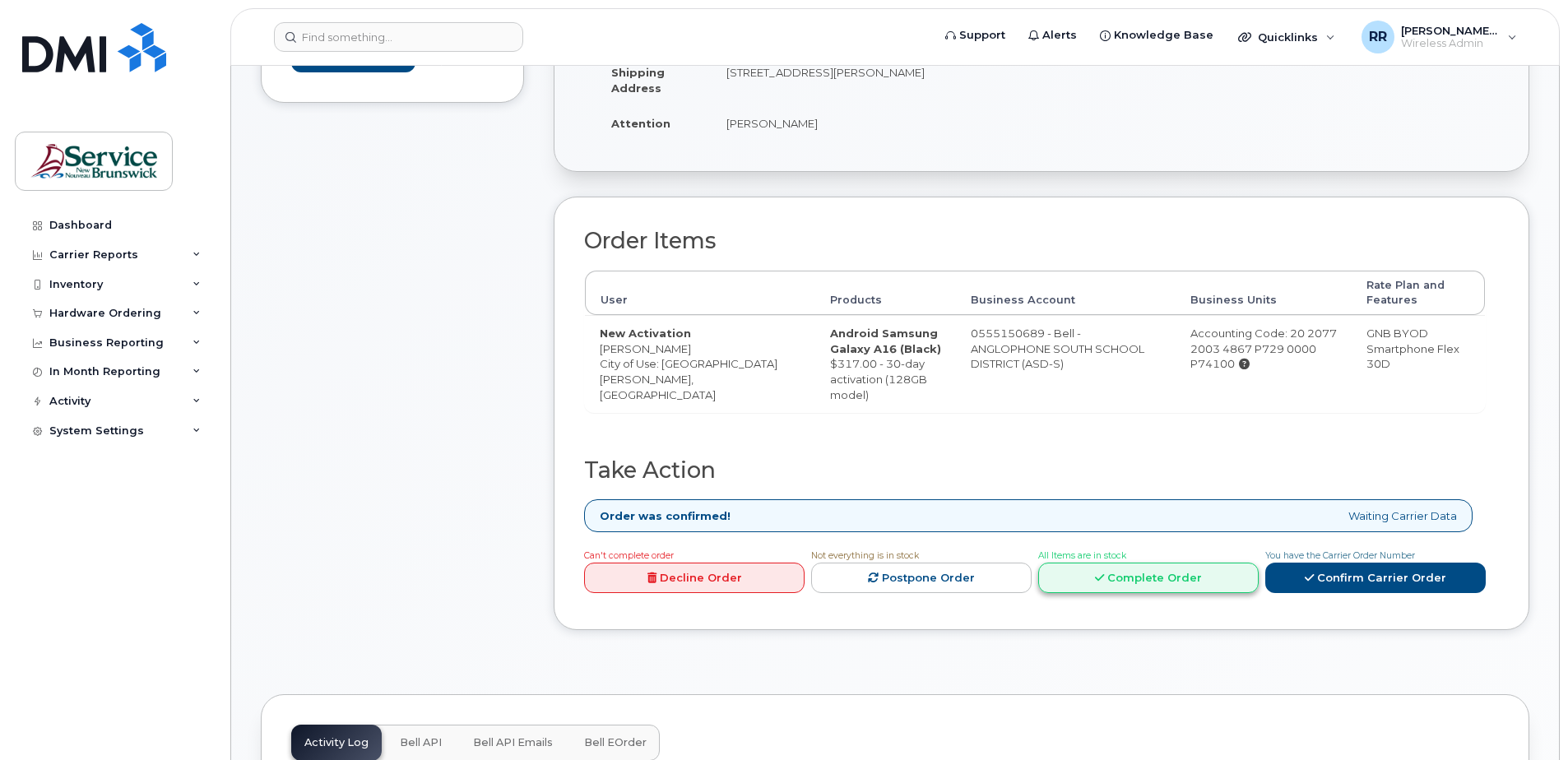
click at [1127, 576] on link "Complete Order" at bounding box center [1149, 577] width 221 height 30
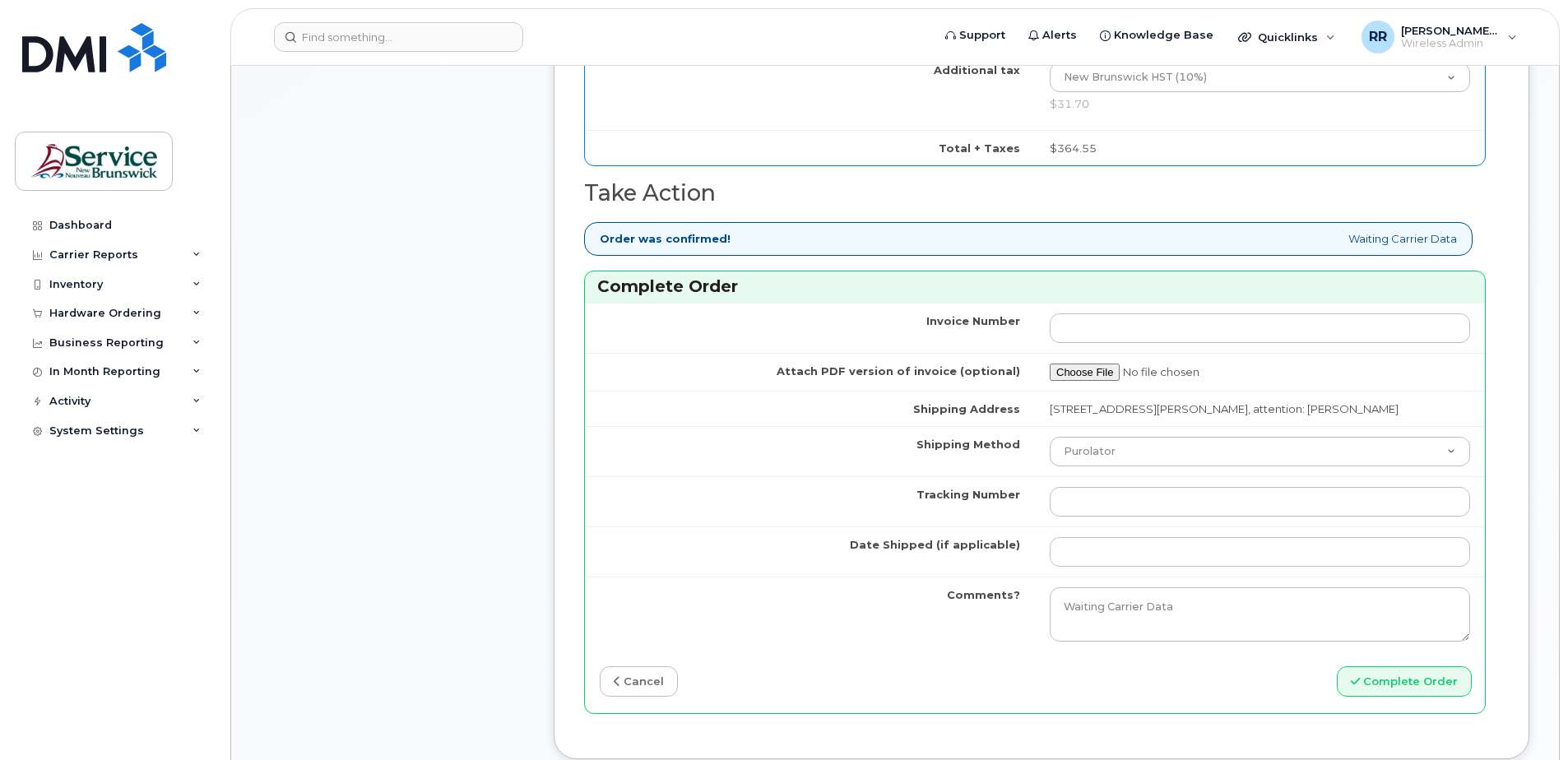
scroll to position [1151, 0]
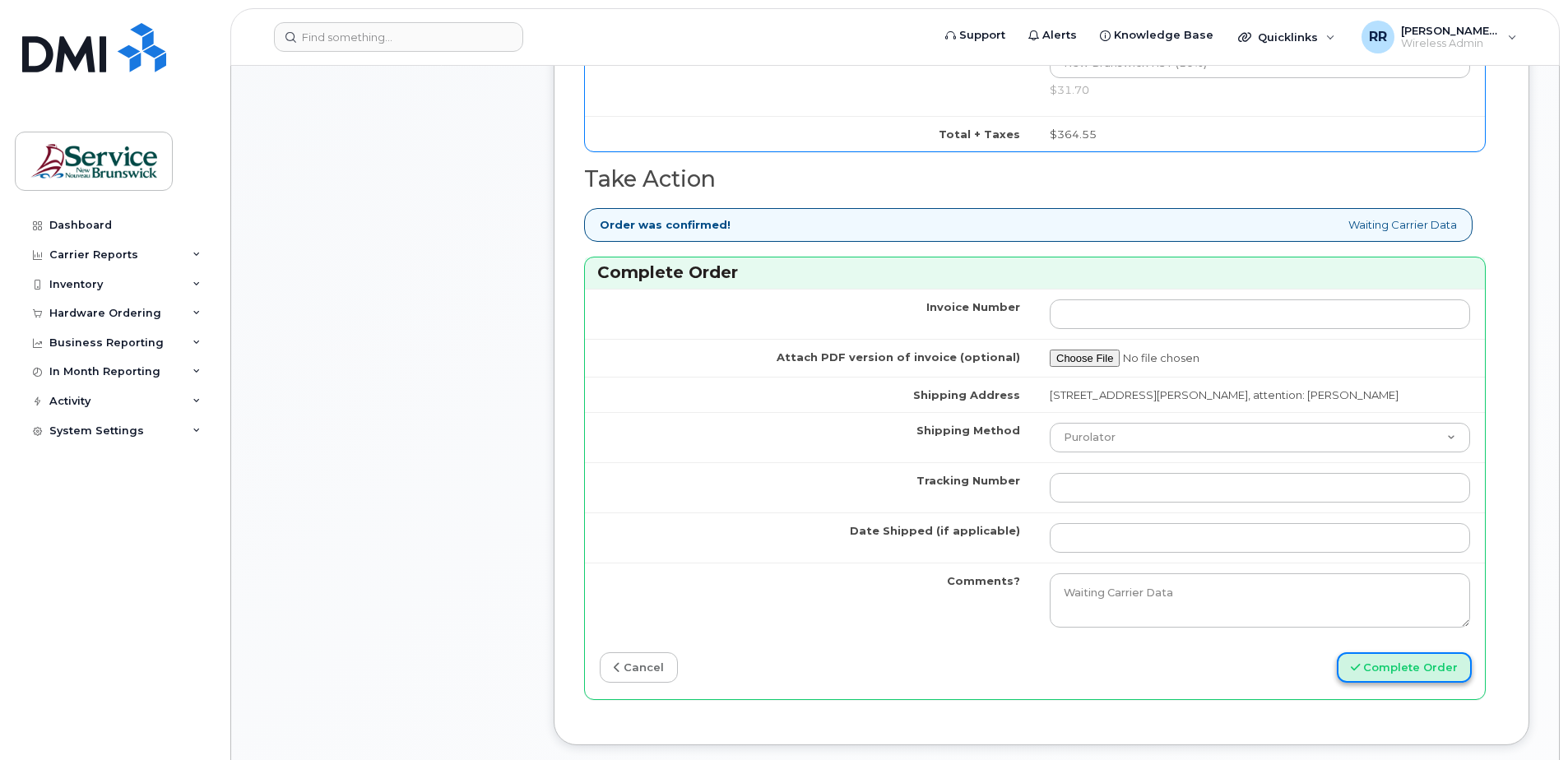
click at [1418, 668] on button "Complete Order" at bounding box center [1404, 667] width 135 height 30
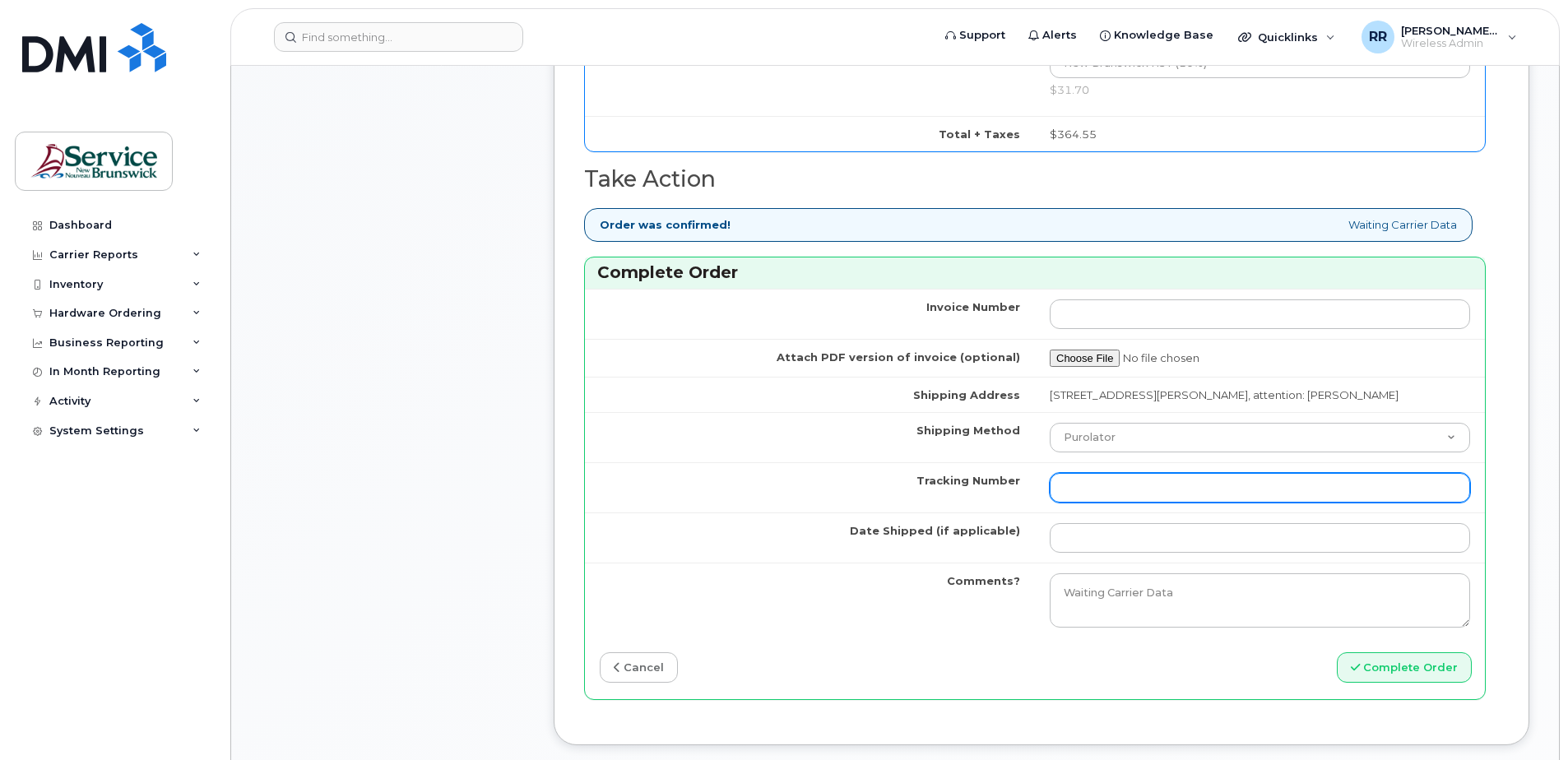
click at [1084, 494] on input "Tracking Number" at bounding box center [1260, 488] width 420 height 30
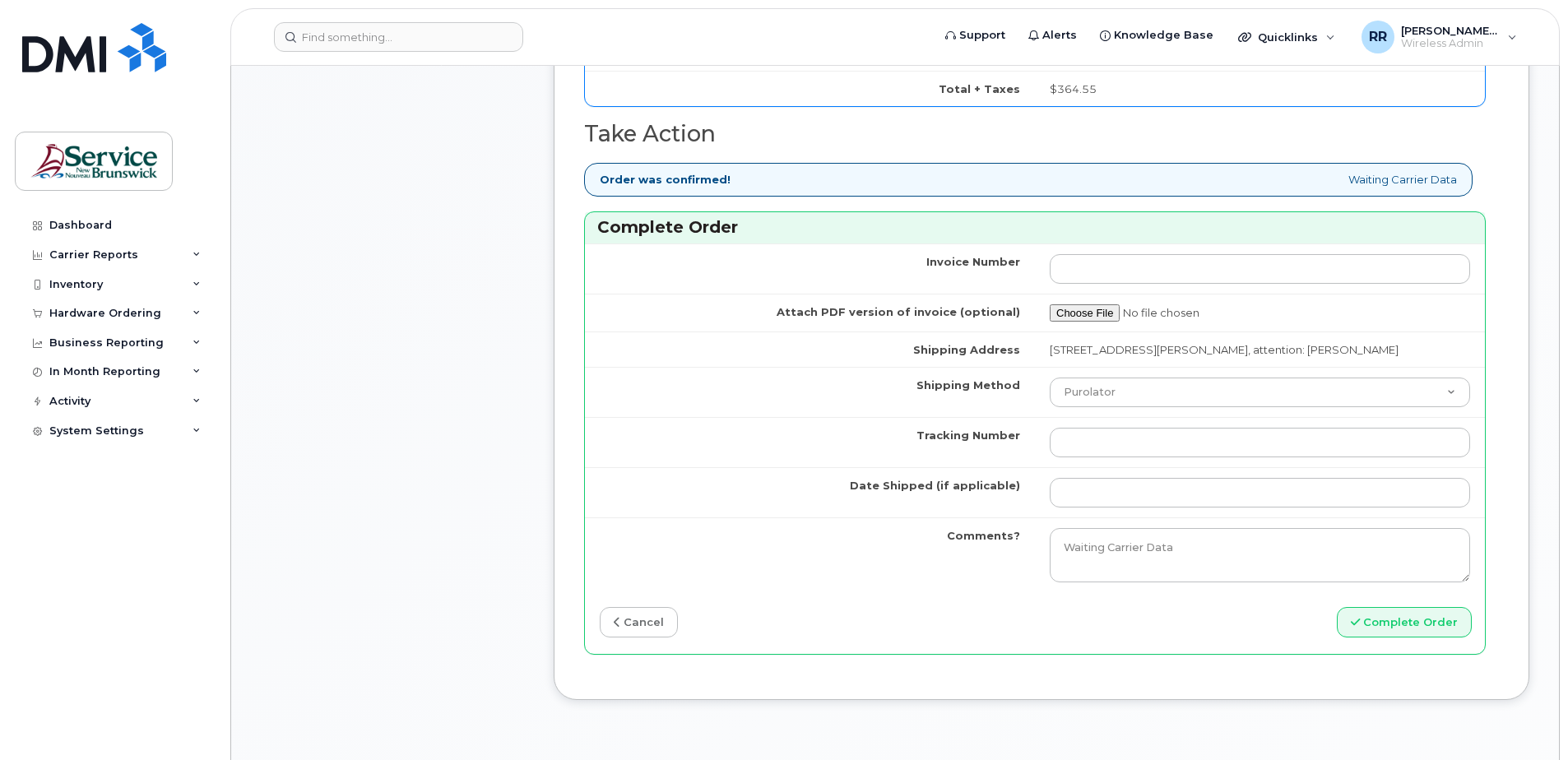
scroll to position [988, 0]
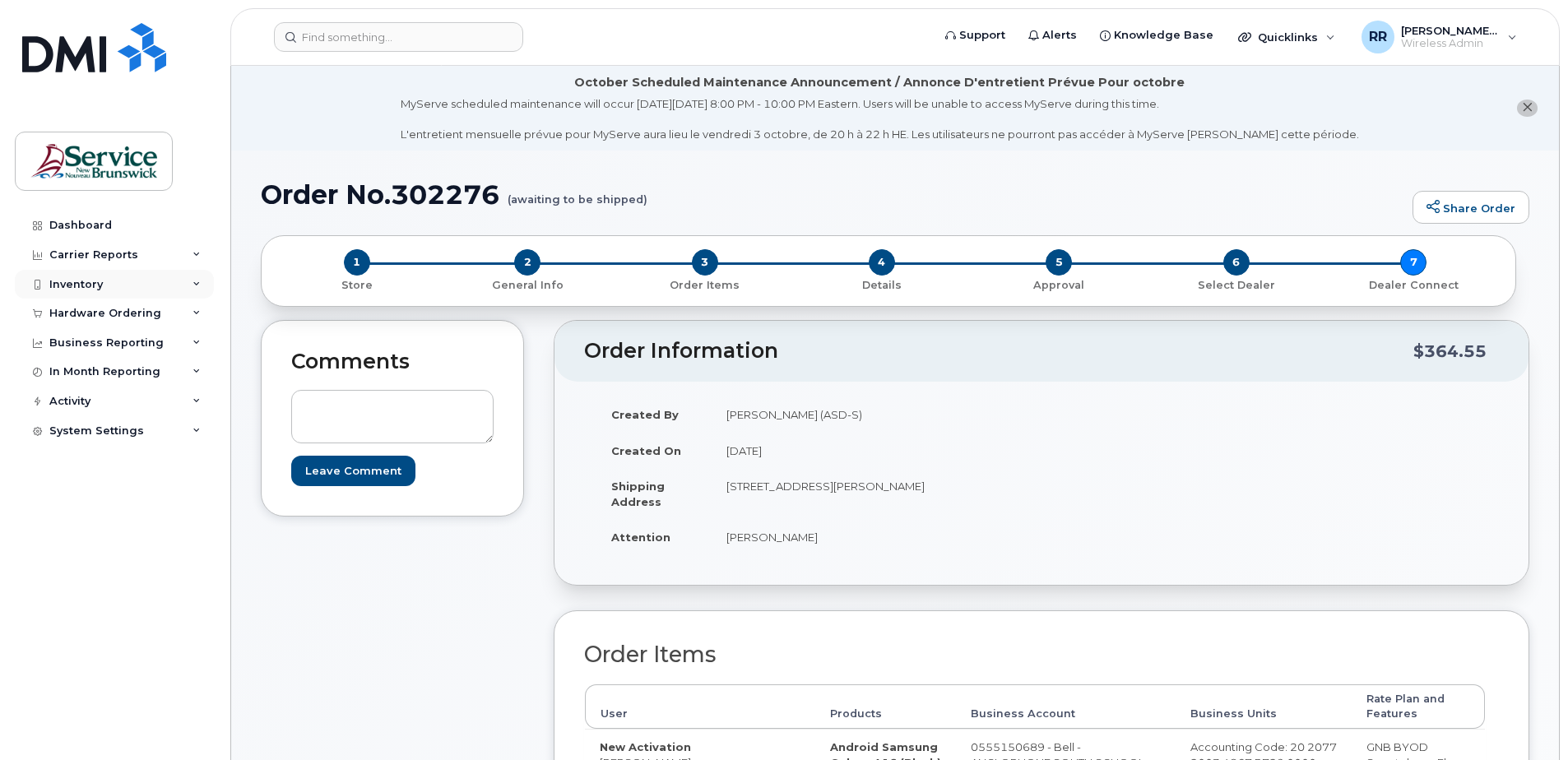
click at [82, 282] on div "Inventory" at bounding box center [76, 284] width 54 height 13
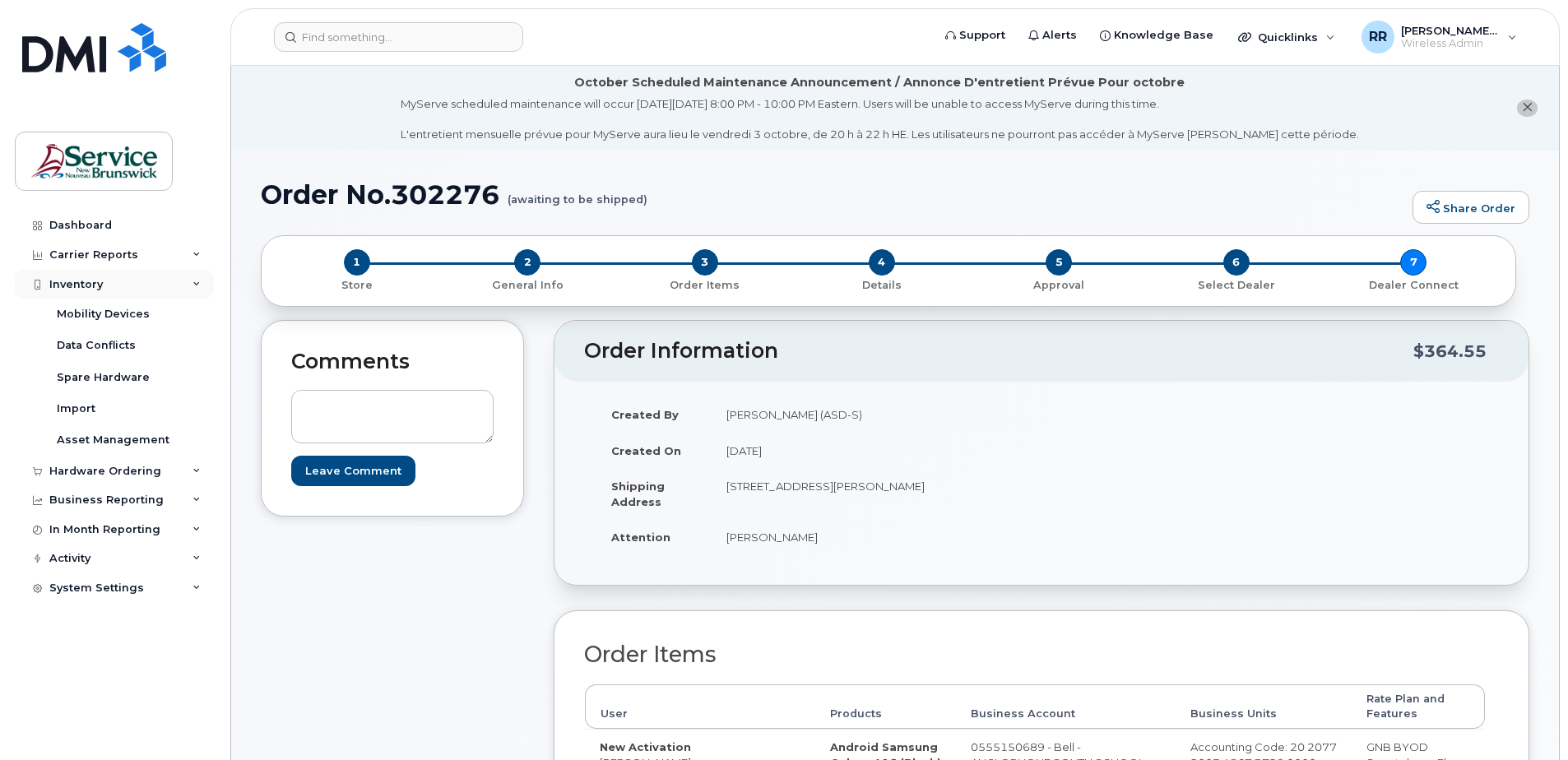
click at [82, 282] on div "Inventory" at bounding box center [76, 284] width 54 height 13
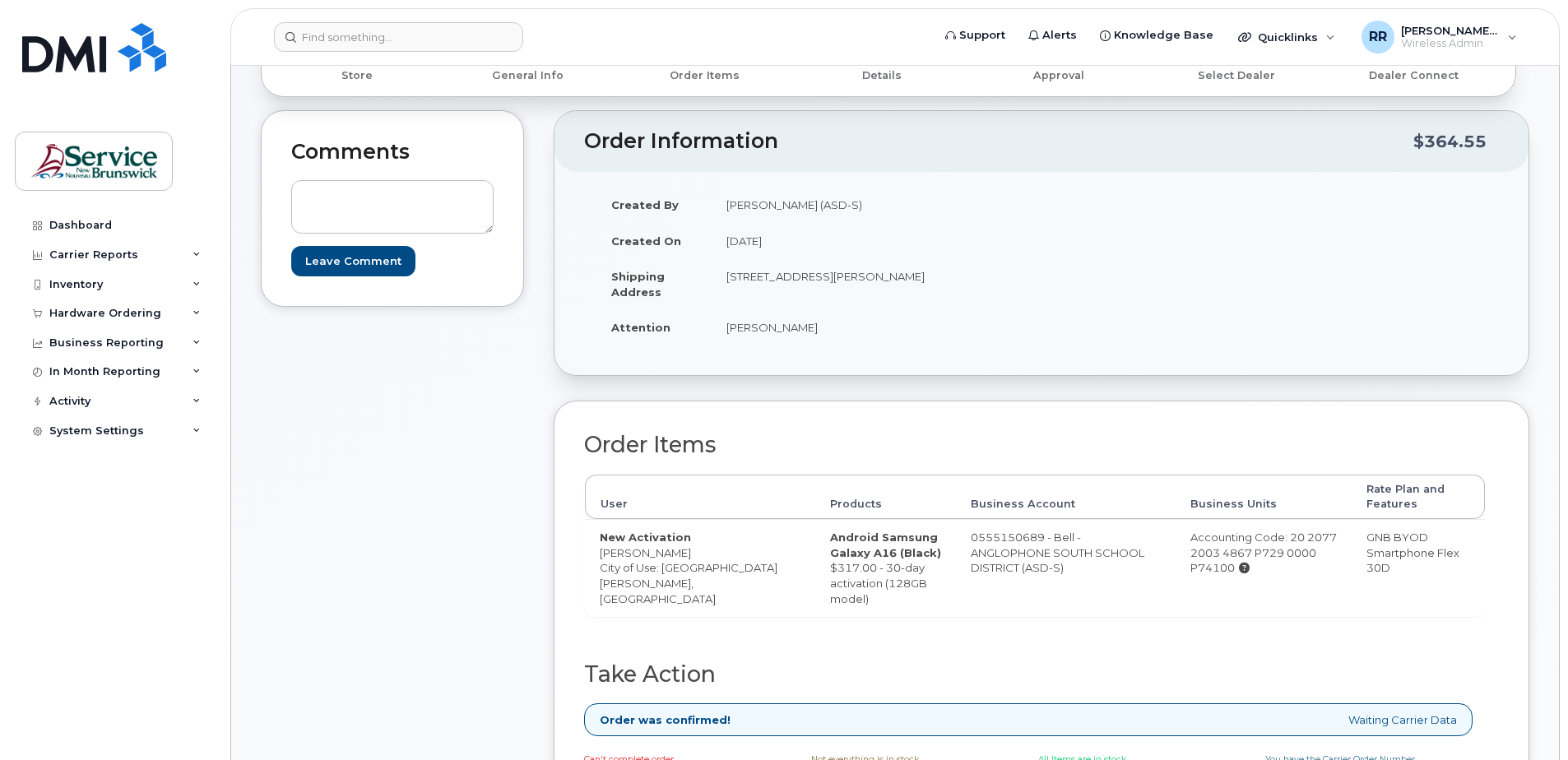
scroll to position [82, 0]
